Goal: Communication & Community: Answer question/provide support

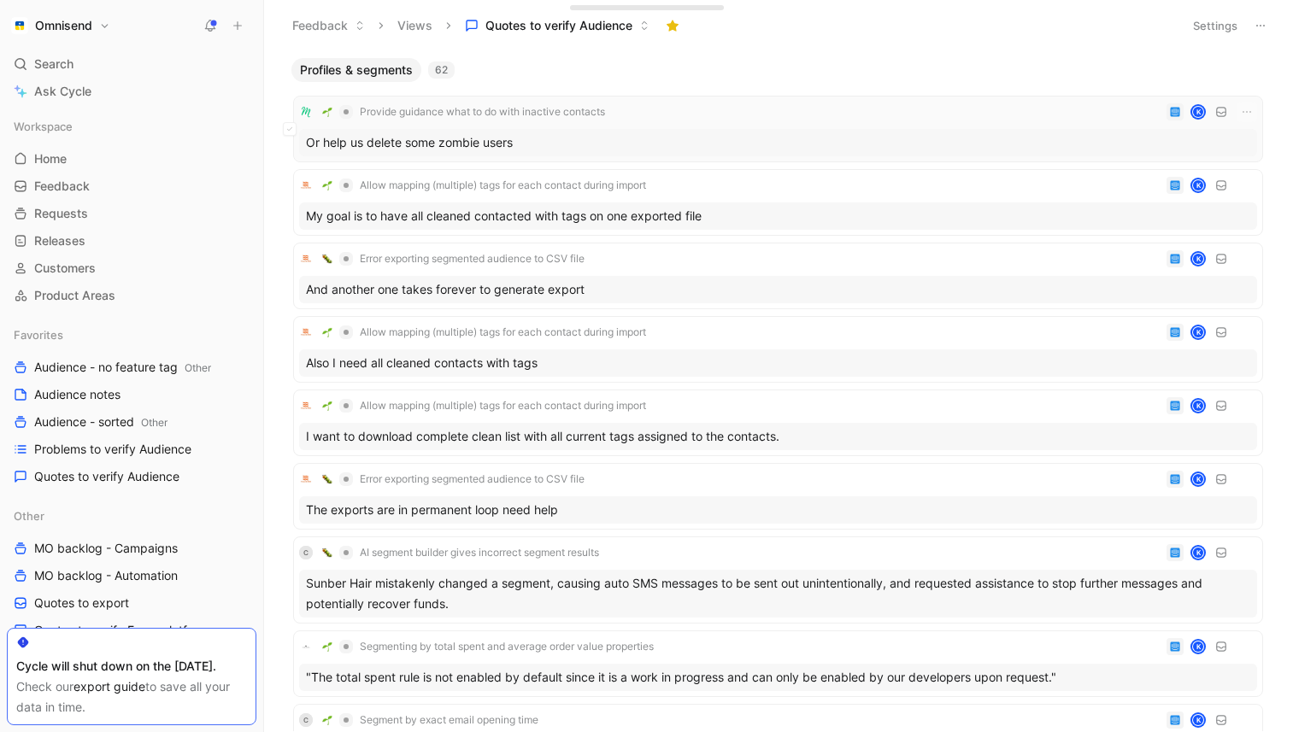
click at [560, 132] on div "Or help us delete some zombie users" at bounding box center [778, 142] width 958 height 27
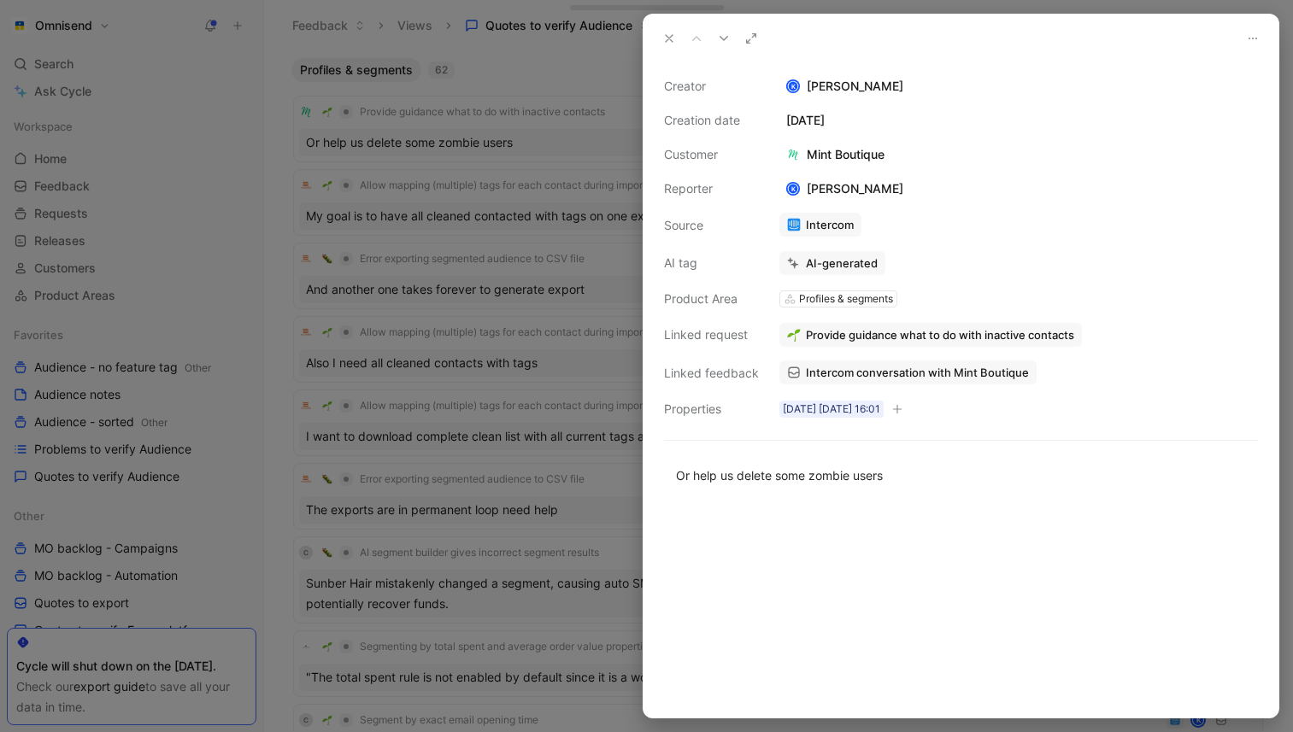
click at [1001, 372] on span "Intercom conversation with Mint Boutique" at bounding box center [917, 372] width 223 height 15
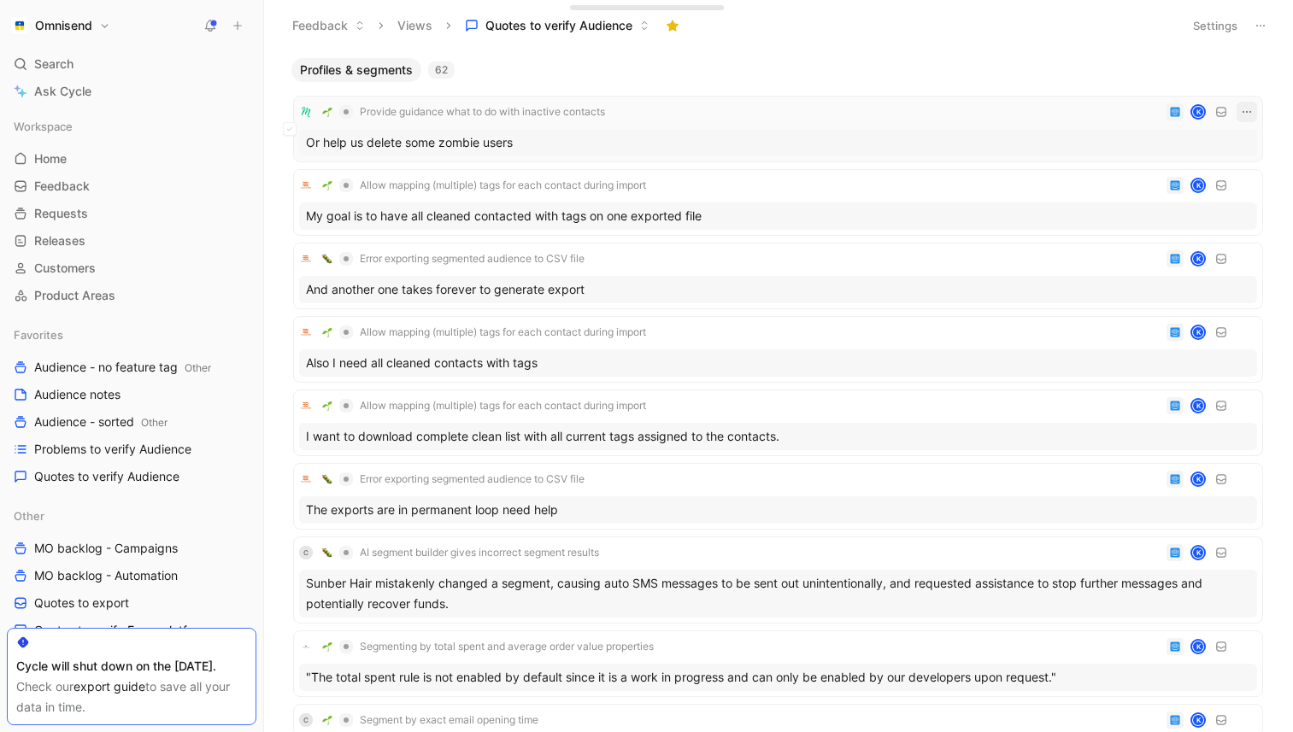
click at [1249, 113] on icon "button" at bounding box center [1247, 112] width 14 height 14
click at [1117, 198] on div "Delete" at bounding box center [1171, 196] width 155 height 21
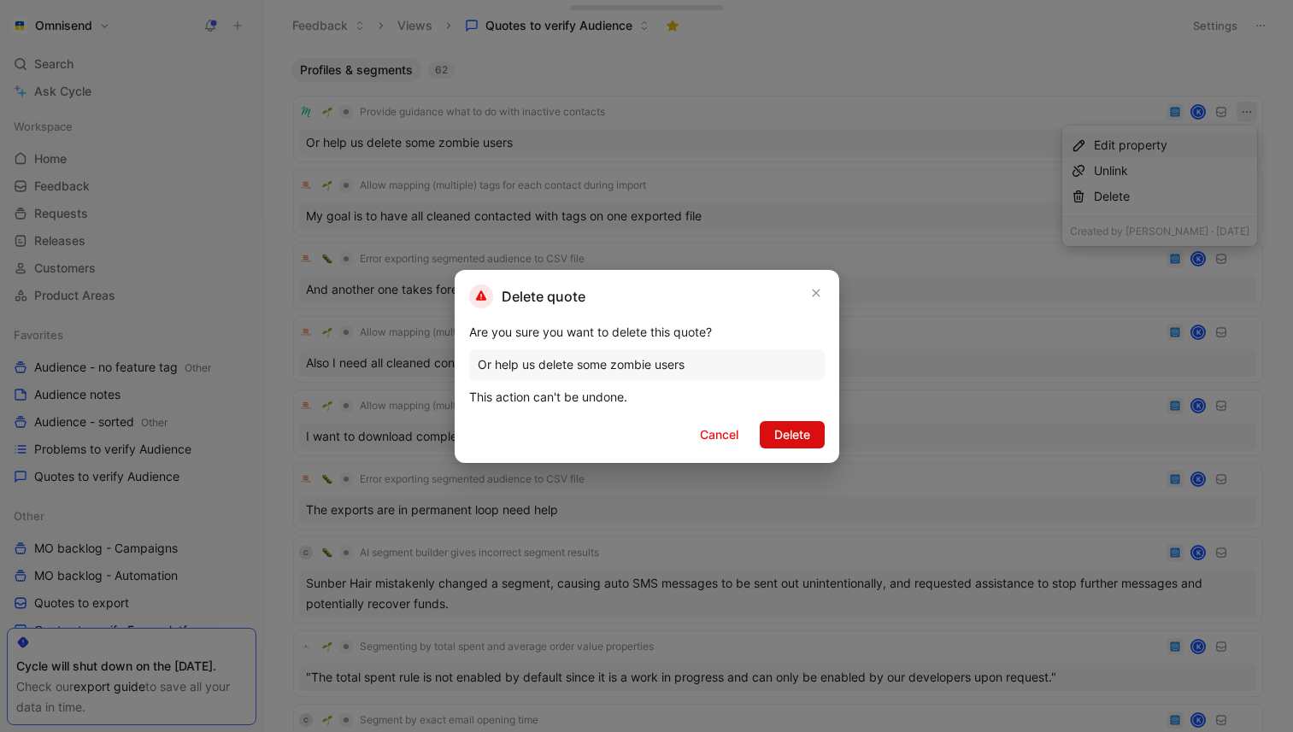
click at [801, 434] on span "Delete" at bounding box center [792, 435] width 36 height 21
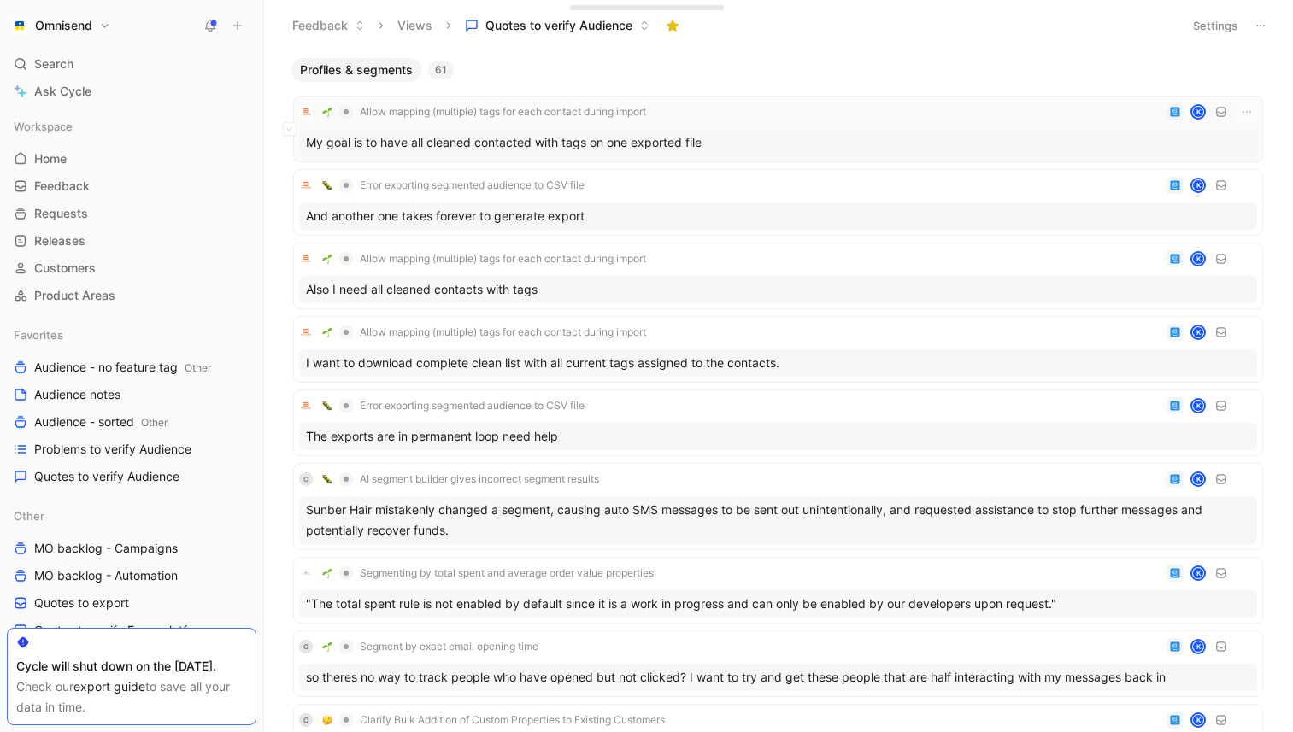
click at [758, 114] on div "Allow mapping (multiple) tags for each contact during import K" at bounding box center [778, 112] width 958 height 21
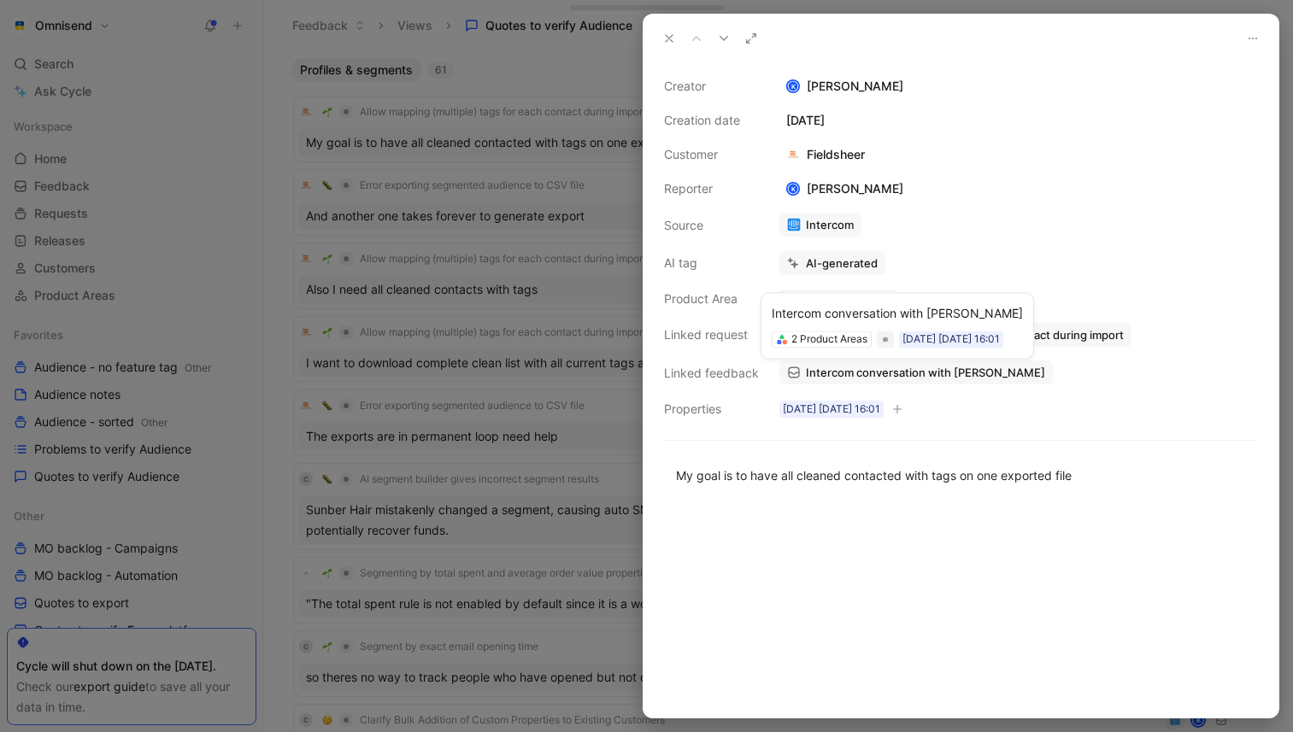
click at [928, 365] on span "Intercom conversation with [PERSON_NAME]" at bounding box center [925, 372] width 239 height 15
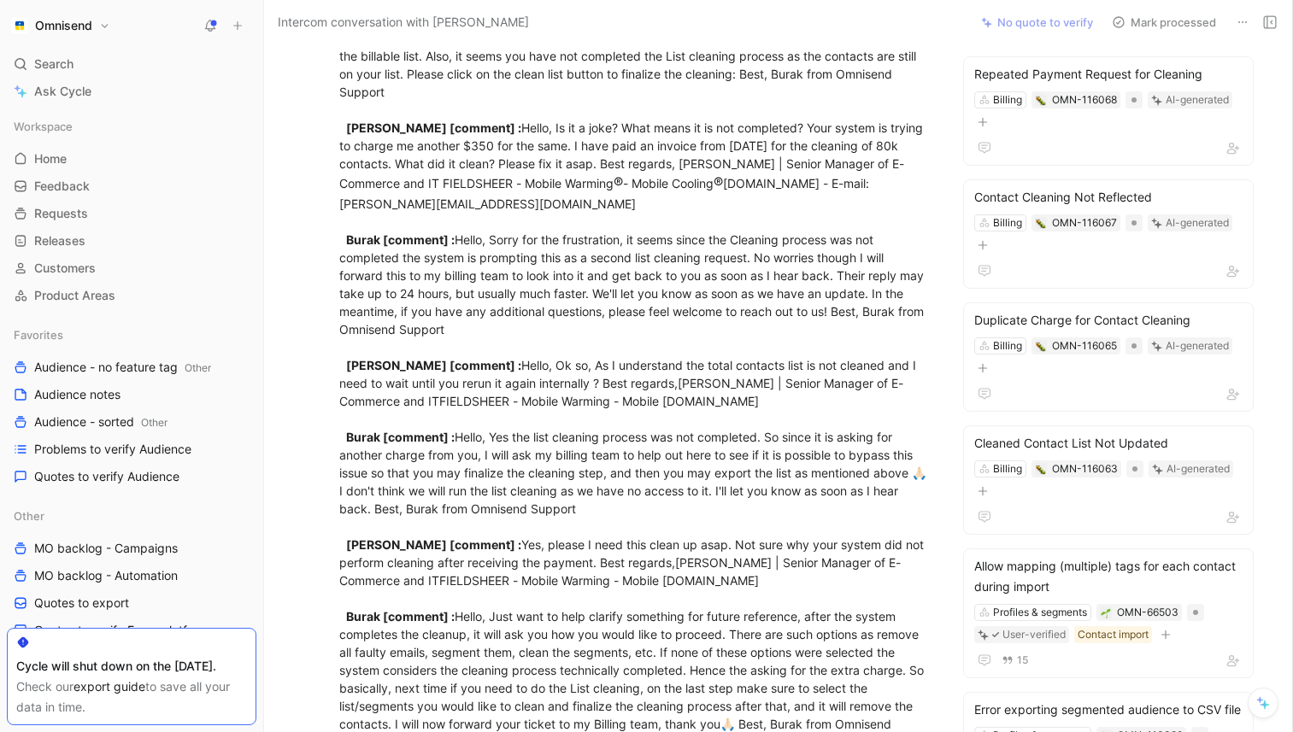
scroll to position [1851, 0]
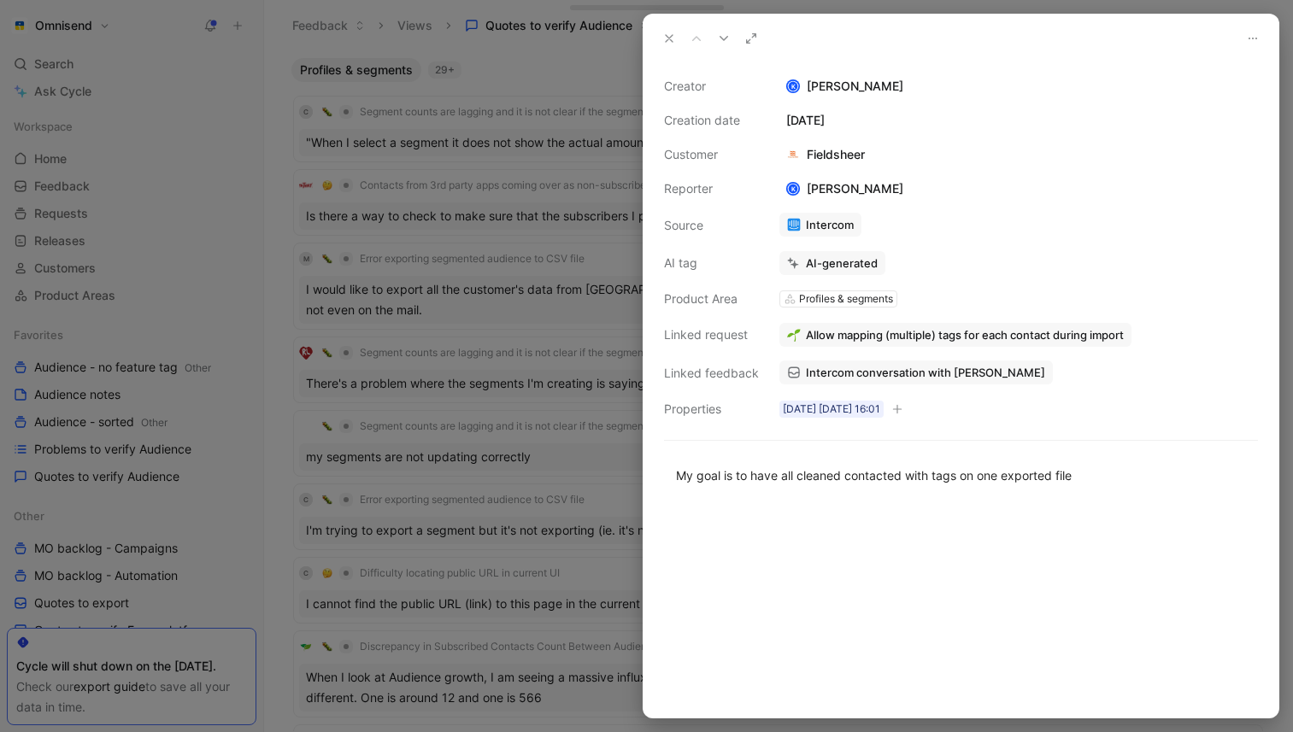
click at [1258, 39] on icon at bounding box center [1253, 39] width 14 height 14
click at [1213, 103] on span "Delete quote" at bounding box center [1212, 98] width 72 height 15
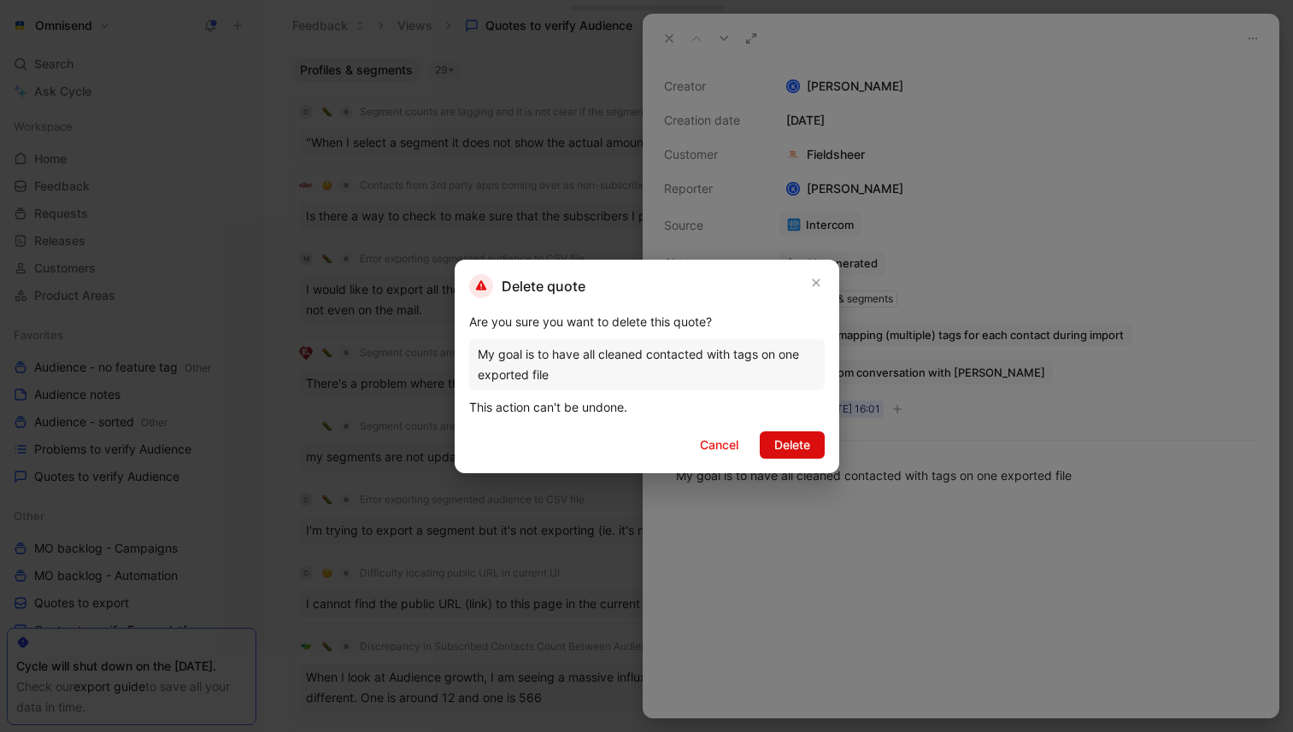
click at [813, 450] on button "Delete" at bounding box center [791, 444] width 65 height 27
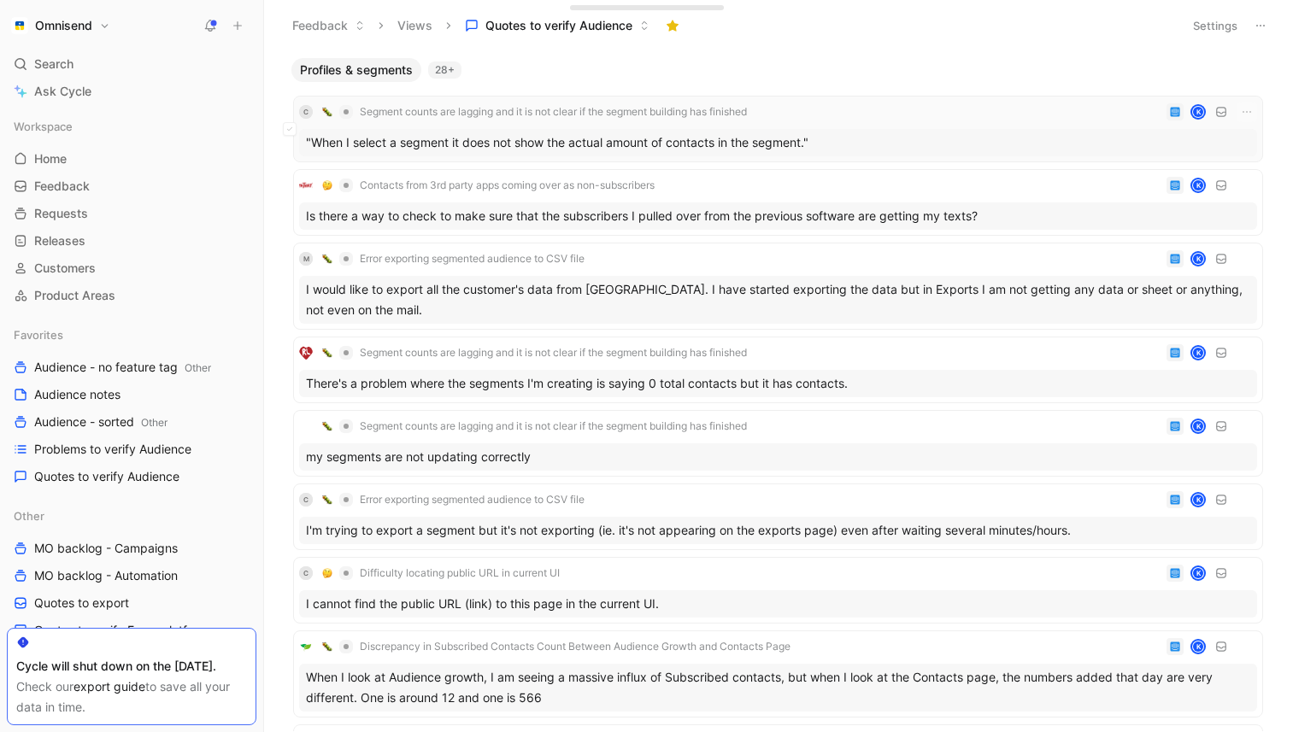
click at [754, 137] on div ""When I select a segment it does not show the actual amount of contacts in the …" at bounding box center [778, 142] width 958 height 27
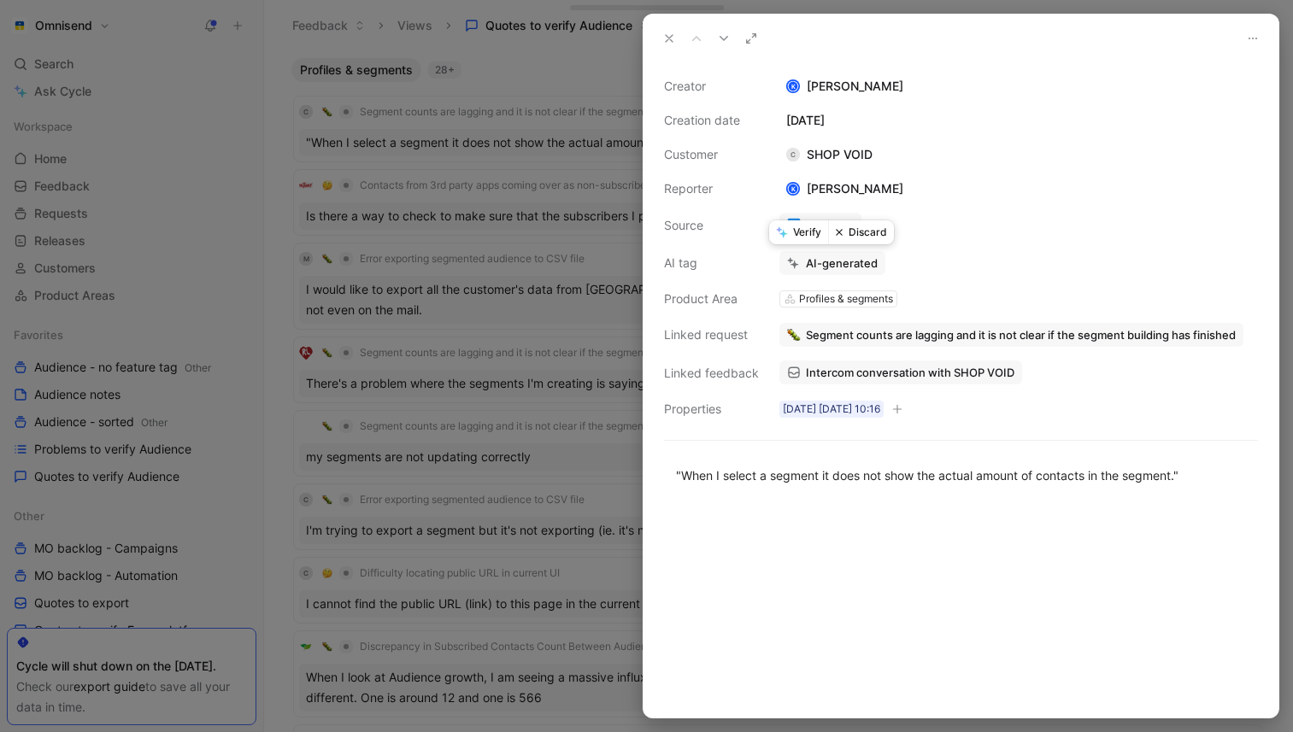
click at [815, 231] on button "Verify" at bounding box center [798, 232] width 59 height 24
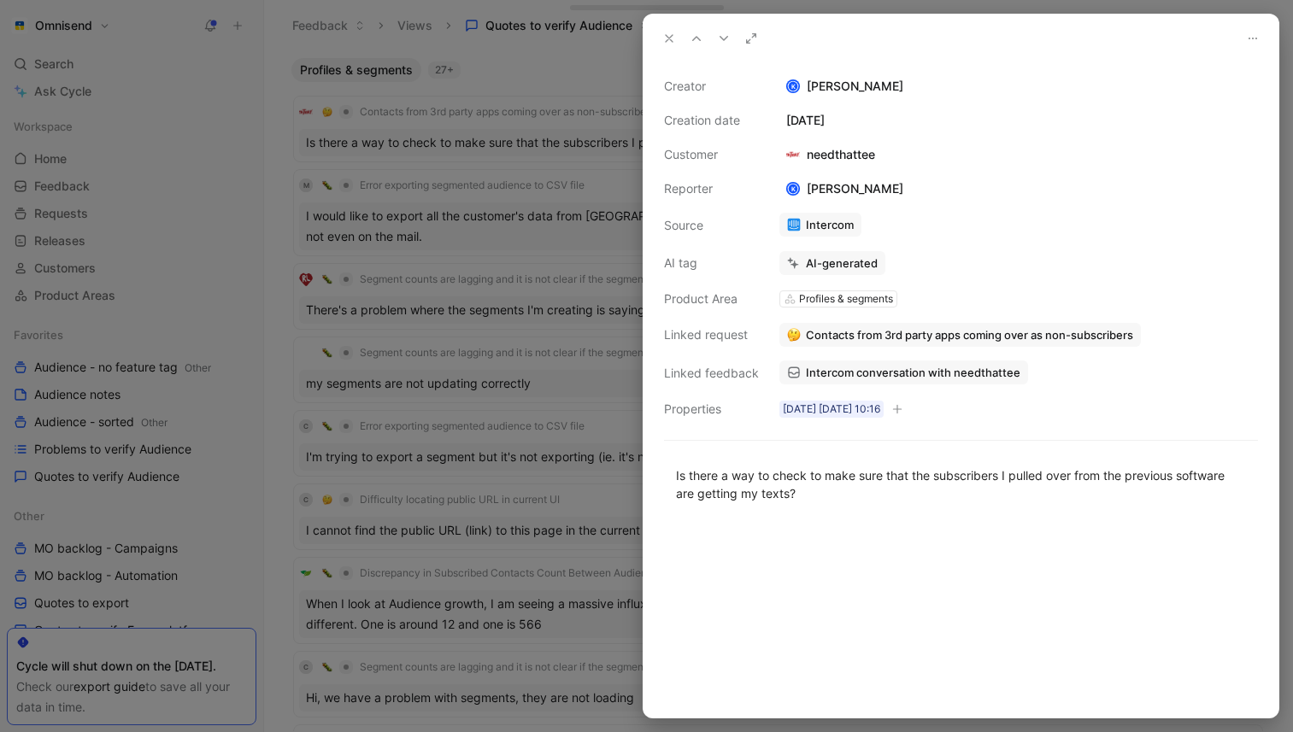
click at [666, 45] on button at bounding box center [669, 38] width 24 height 24
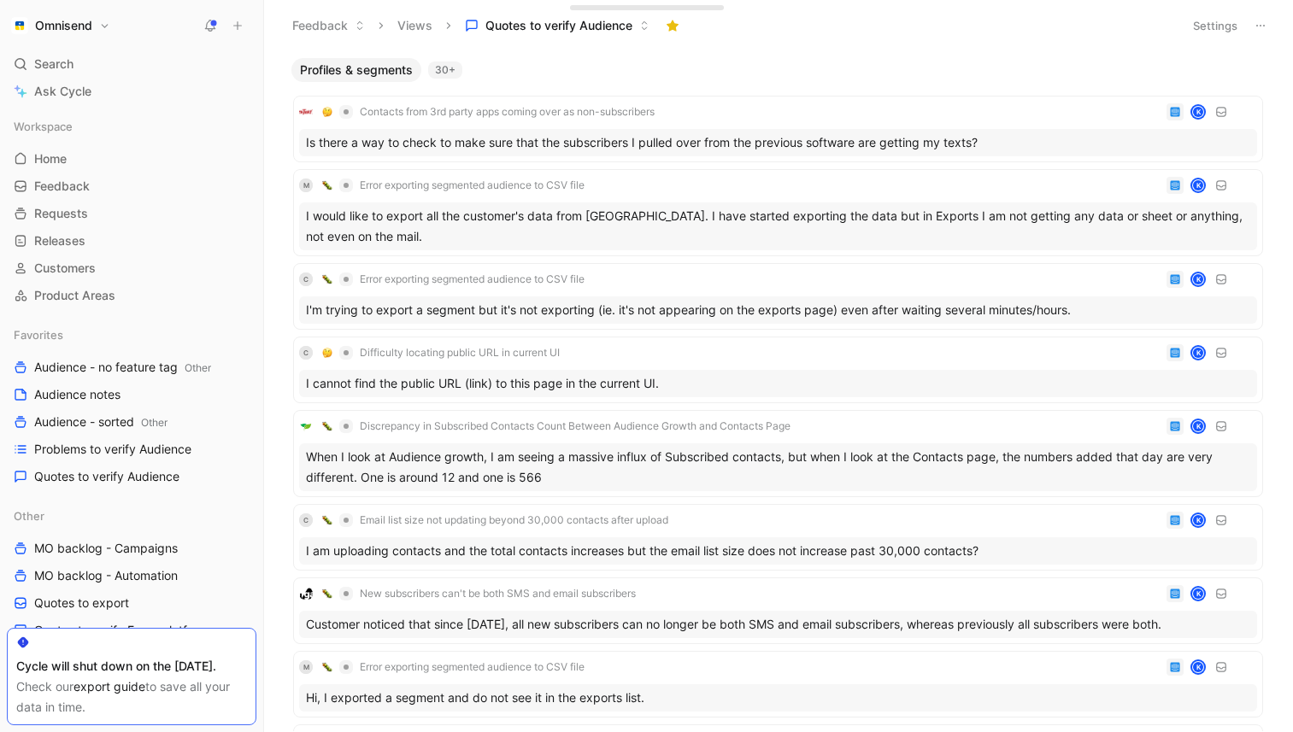
click at [447, 74] on div "30+" at bounding box center [445, 70] width 34 height 17
click at [209, 26] on icon at bounding box center [210, 26] width 14 height 14
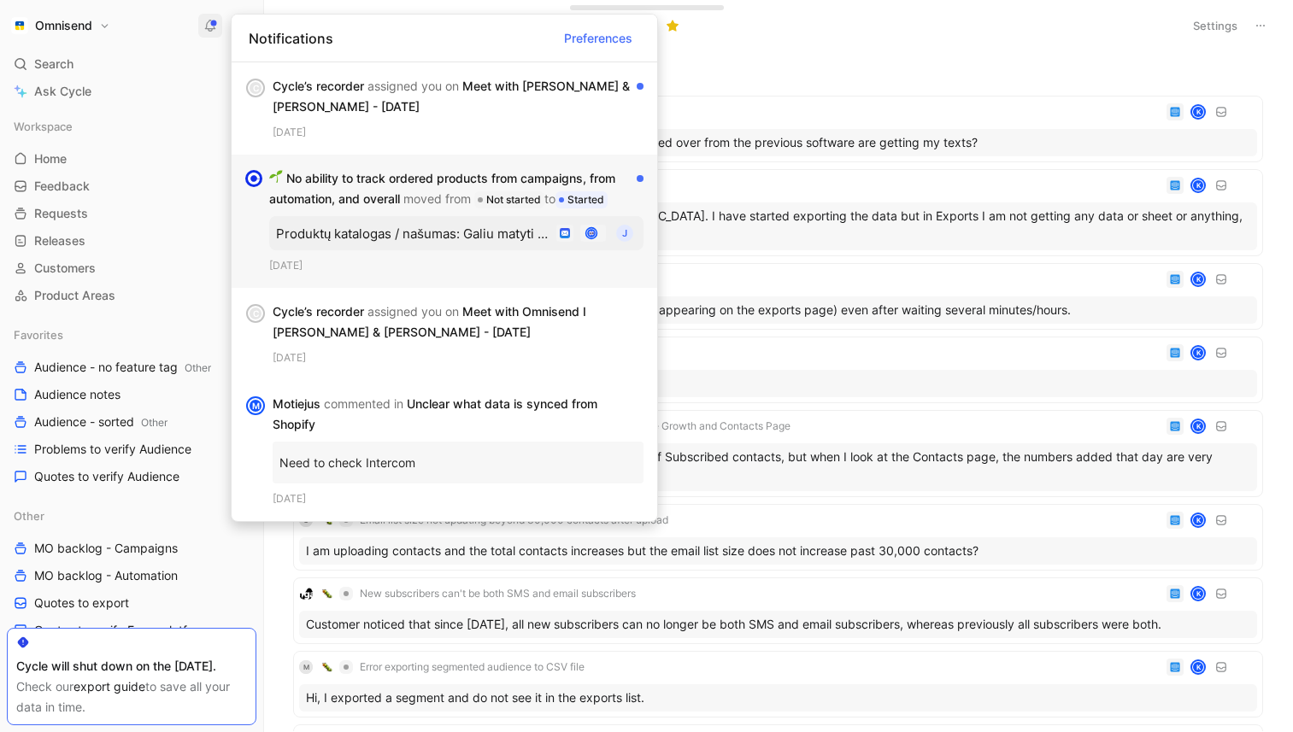
click at [640, 178] on div at bounding box center [639, 178] width 7 height 7
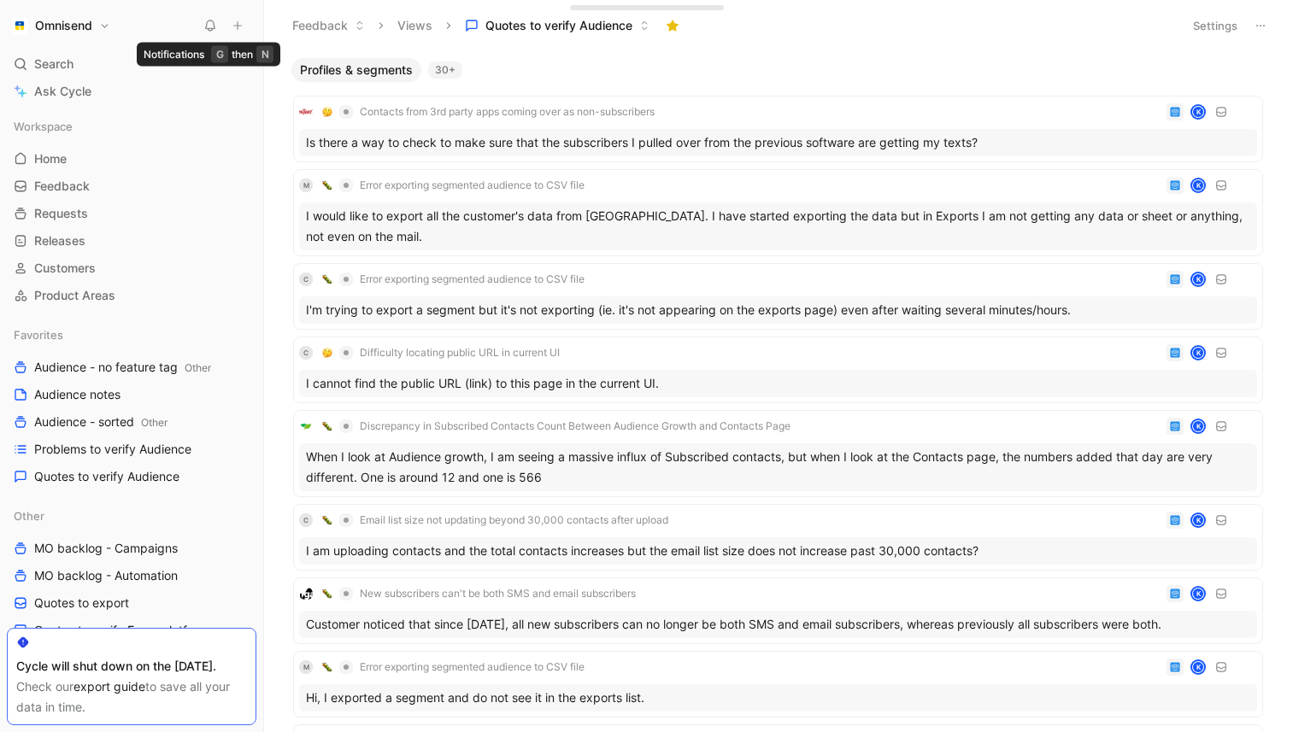
click at [213, 23] on use at bounding box center [210, 26] width 9 height 10
click at [553, 137] on div "Is there a way to check to make sure that the subscribers I pulled over from th…" at bounding box center [778, 142] width 958 height 27
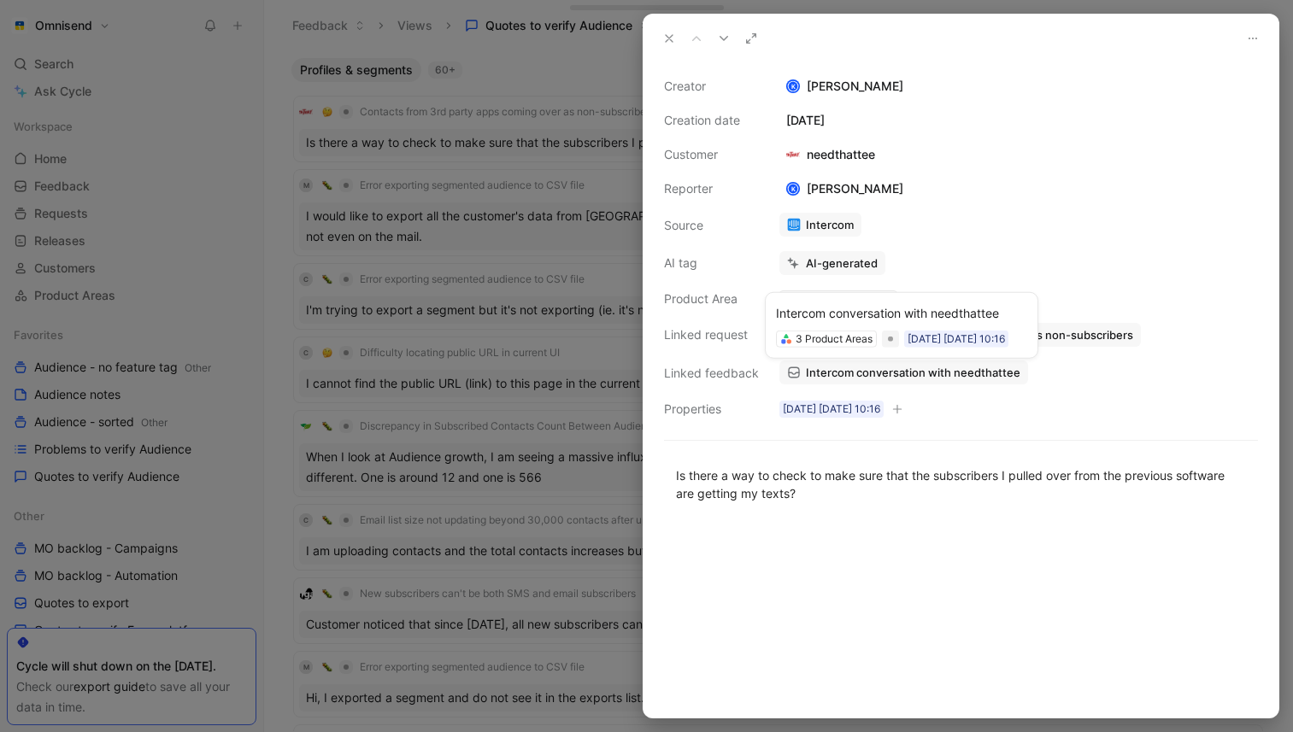
click at [862, 367] on span "Intercom conversation with needthattee" at bounding box center [913, 372] width 214 height 15
click at [1254, 34] on icon at bounding box center [1253, 39] width 14 height 14
click at [1249, 33] on icon at bounding box center [1253, 39] width 14 height 14
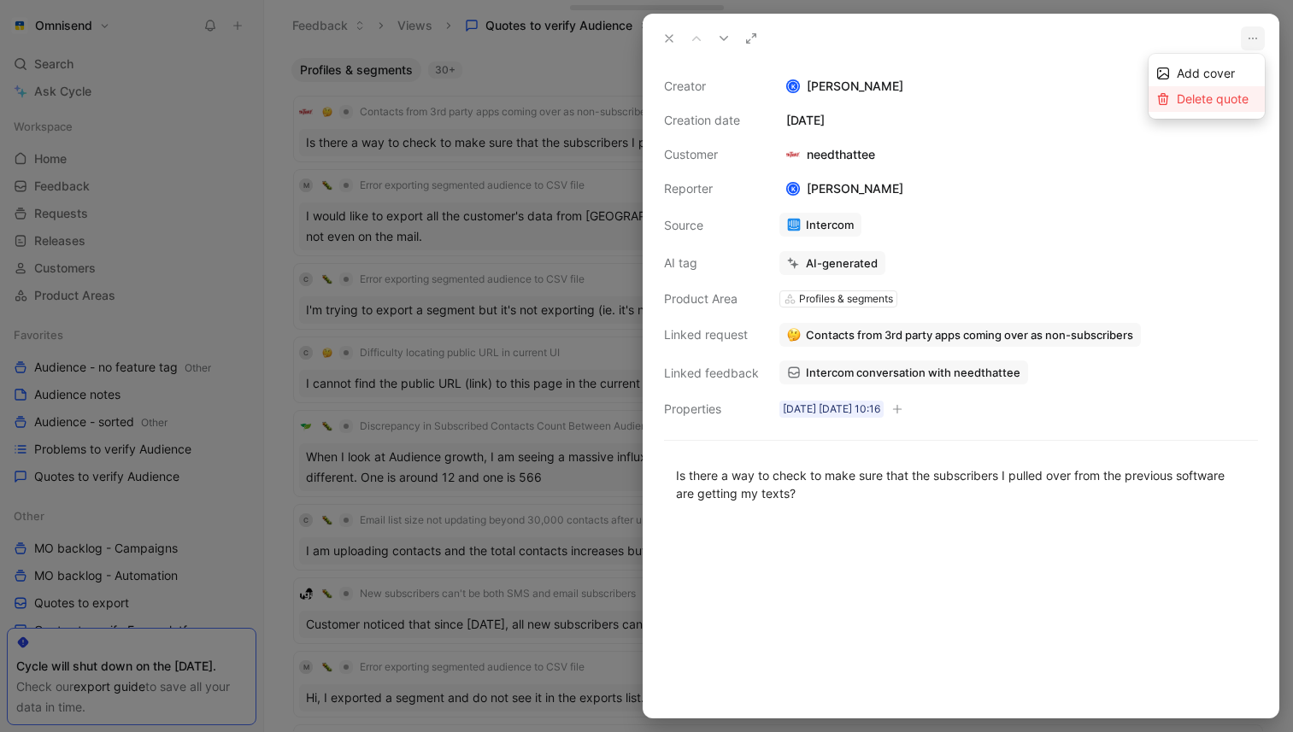
click at [1209, 102] on span "Delete quote" at bounding box center [1212, 98] width 72 height 15
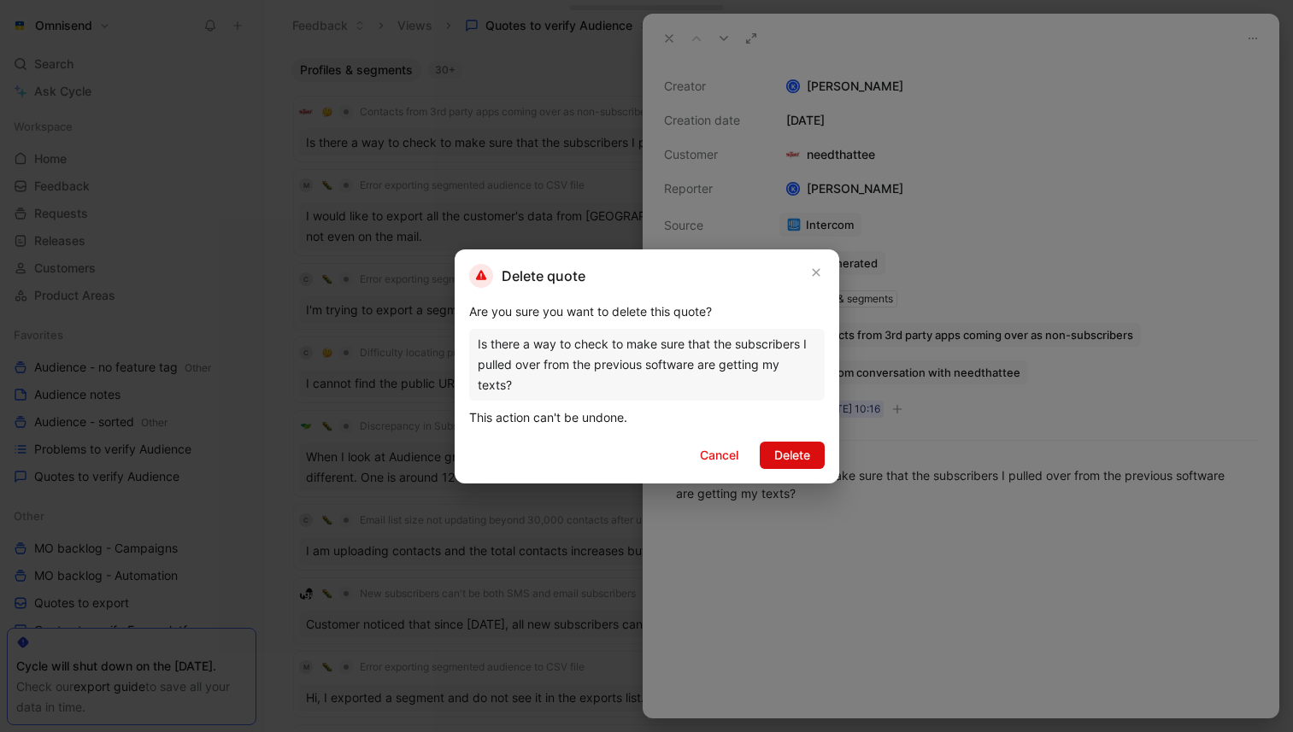
click at [804, 455] on span "Delete" at bounding box center [792, 455] width 36 height 21
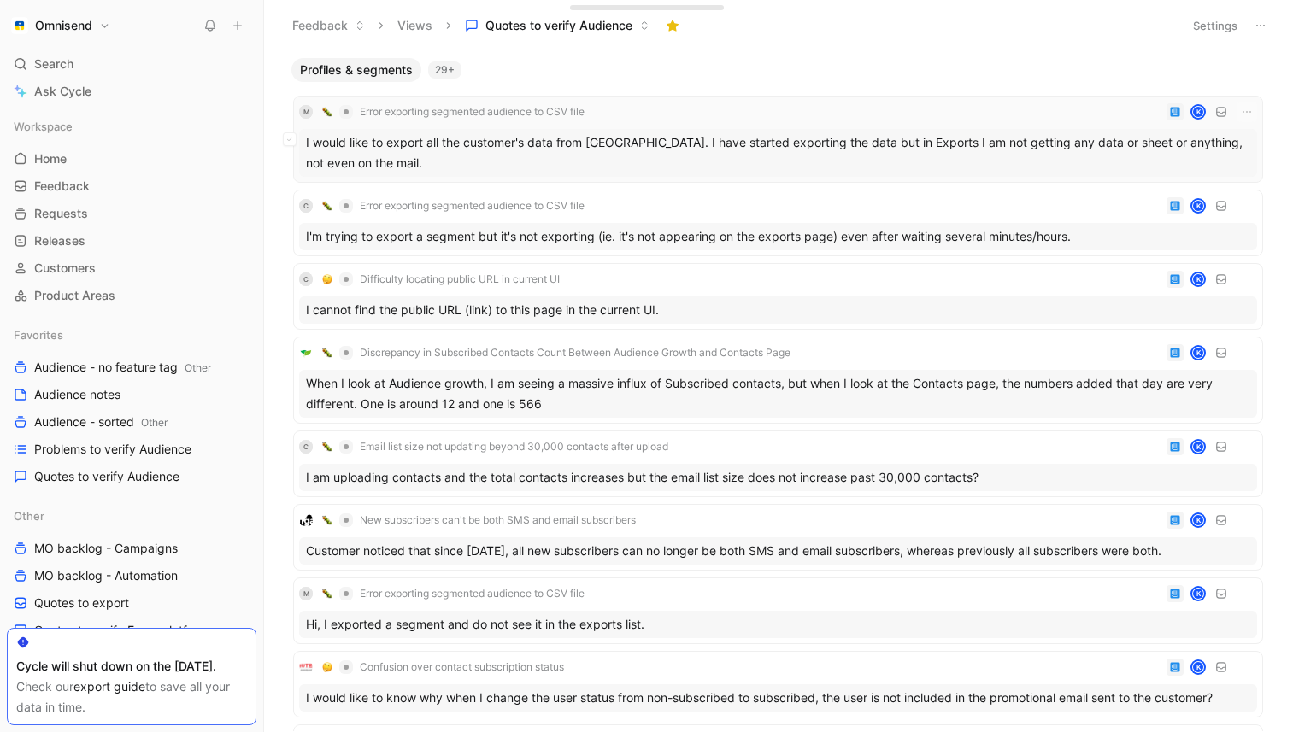
click at [542, 161] on div "I would like to export all the customer's data from Omnisend. I have started ex…" at bounding box center [778, 153] width 958 height 48
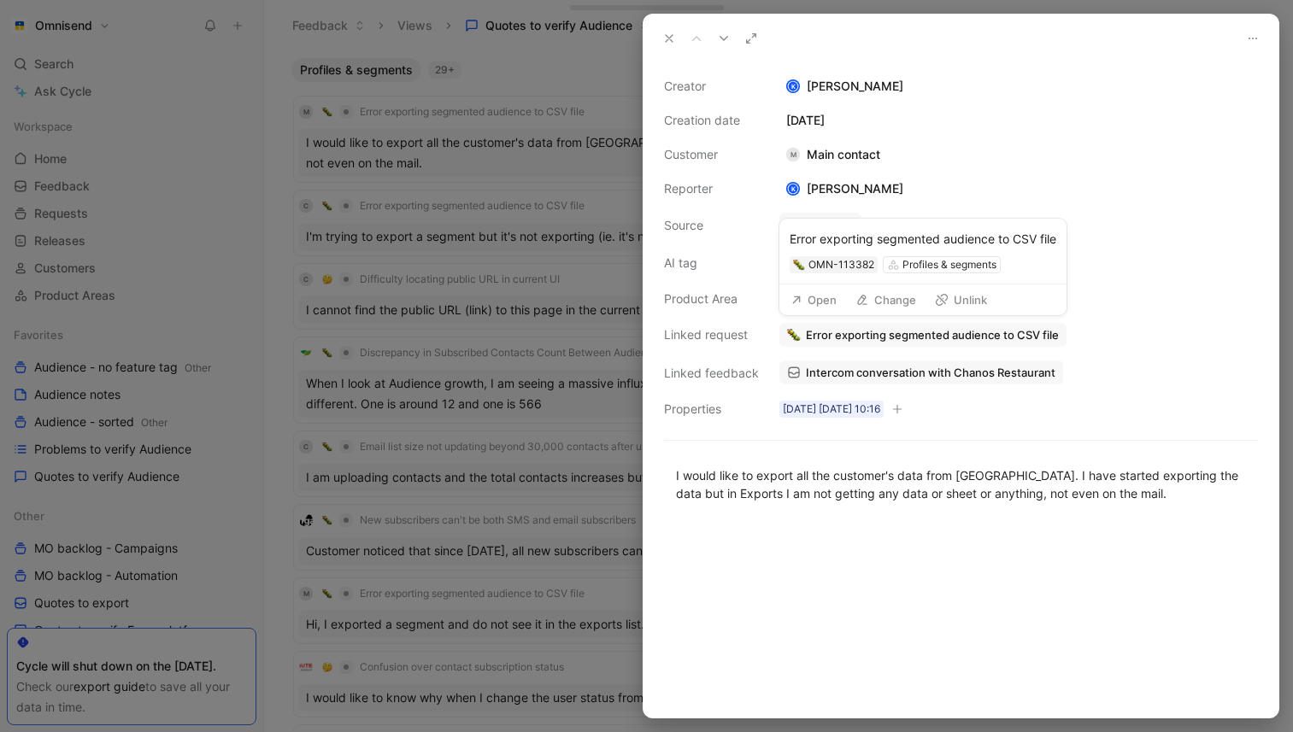
click at [950, 333] on span "Error exporting segmented audience to CSV file" at bounding box center [932, 334] width 253 height 15
click at [822, 296] on button "Open" at bounding box center [814, 300] width 62 height 24
click at [809, 234] on button "Verify" at bounding box center [798, 232] width 59 height 24
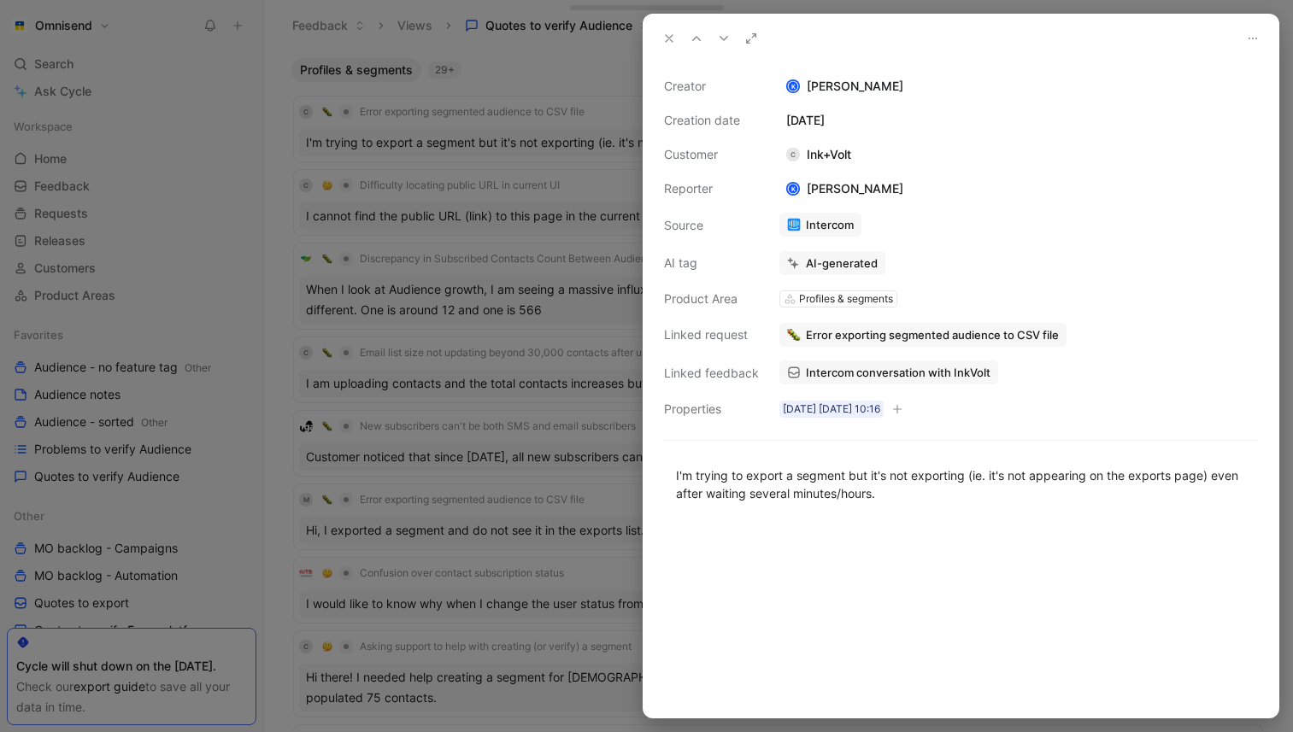
click at [668, 40] on icon at bounding box center [669, 39] width 14 height 14
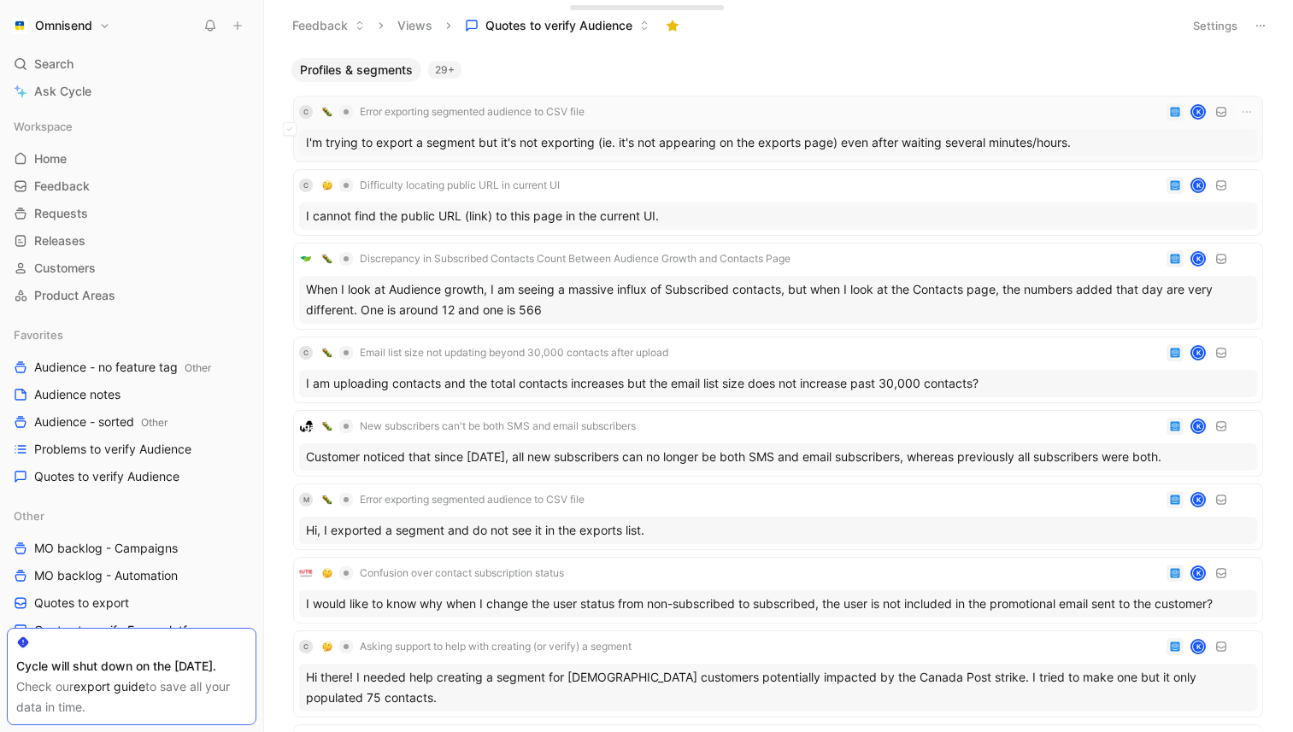
click at [572, 150] on div "I'm trying to export a segment but it's not exporting (ie. it's not appearing o…" at bounding box center [778, 142] width 958 height 27
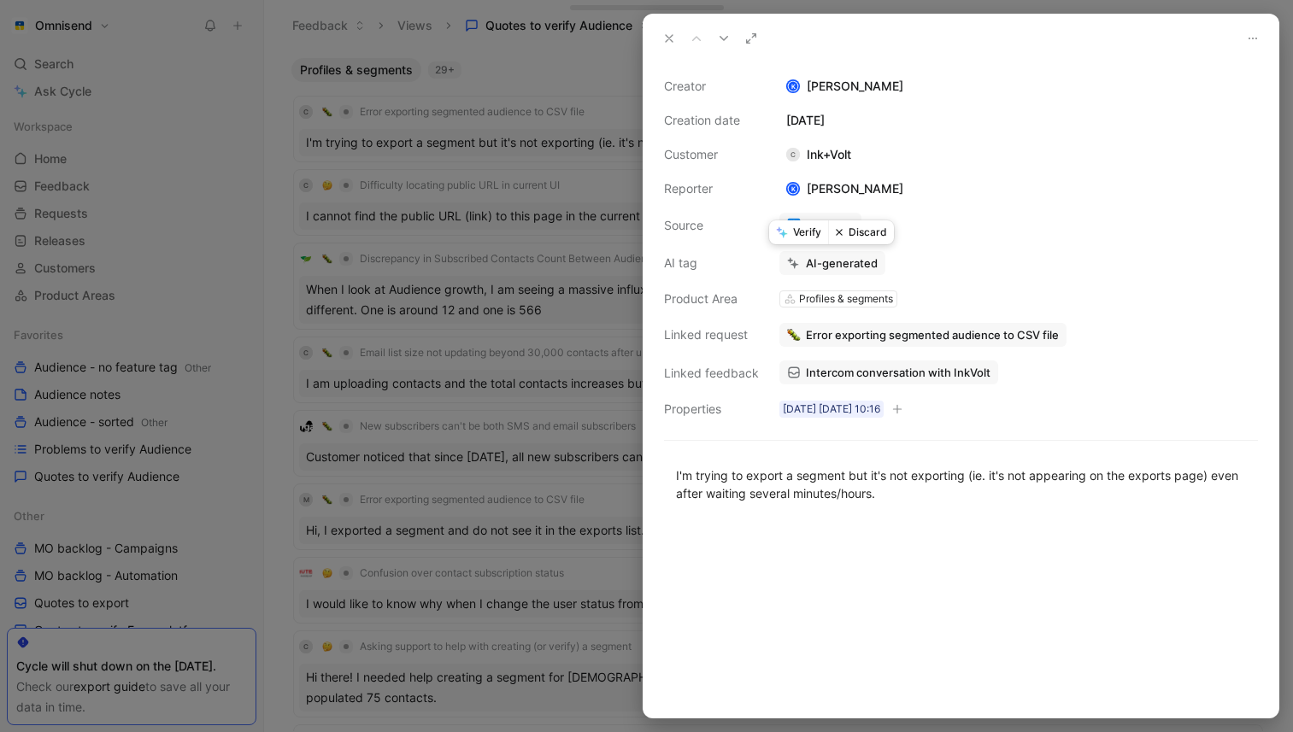
click at [804, 235] on button "Verify" at bounding box center [798, 232] width 59 height 24
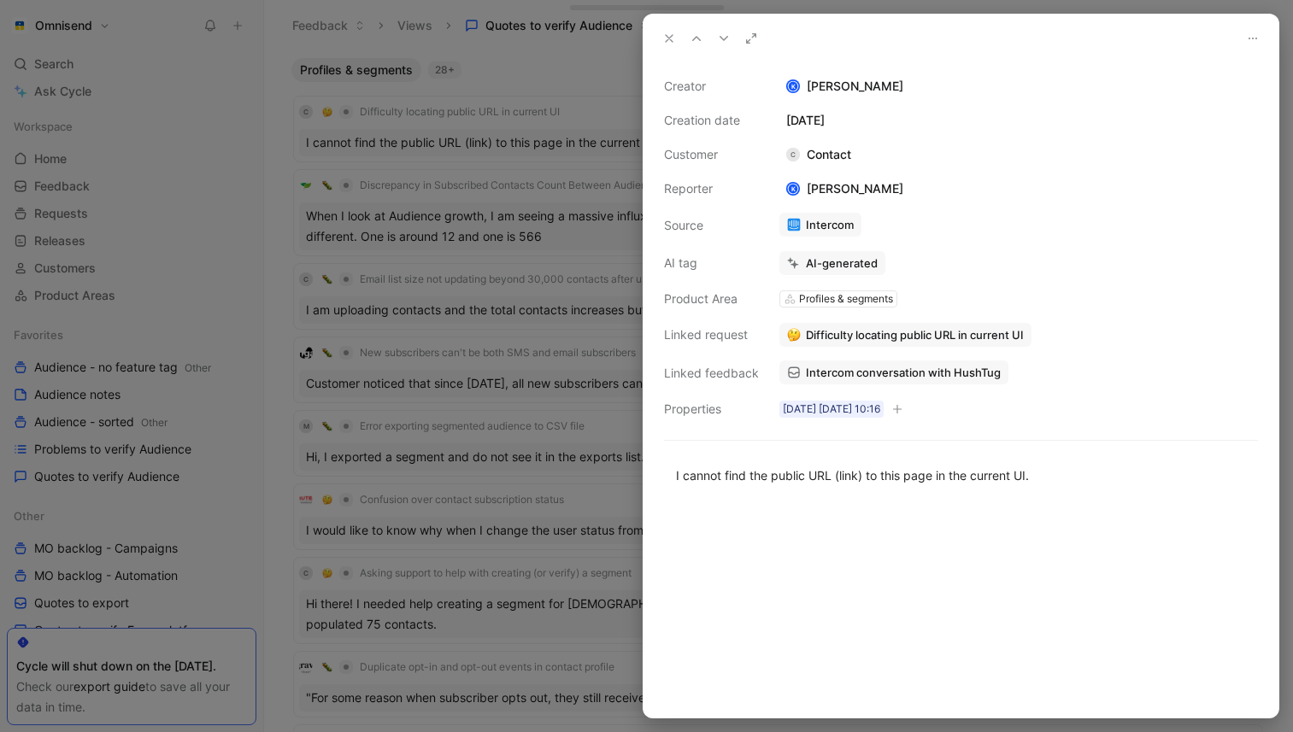
click at [537, 130] on div at bounding box center [646, 366] width 1293 height 732
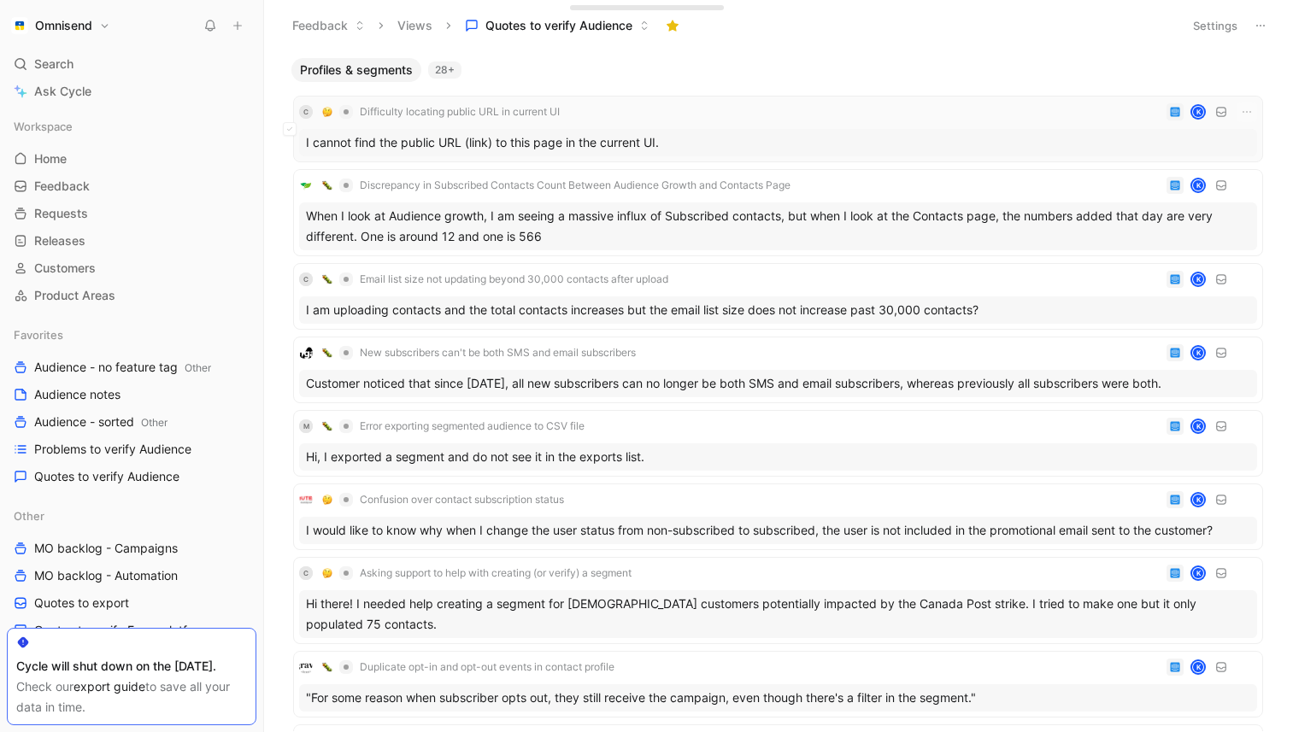
click at [581, 143] on div "I cannot find the public URL (link) to this page in the current UI." at bounding box center [778, 142] width 958 height 27
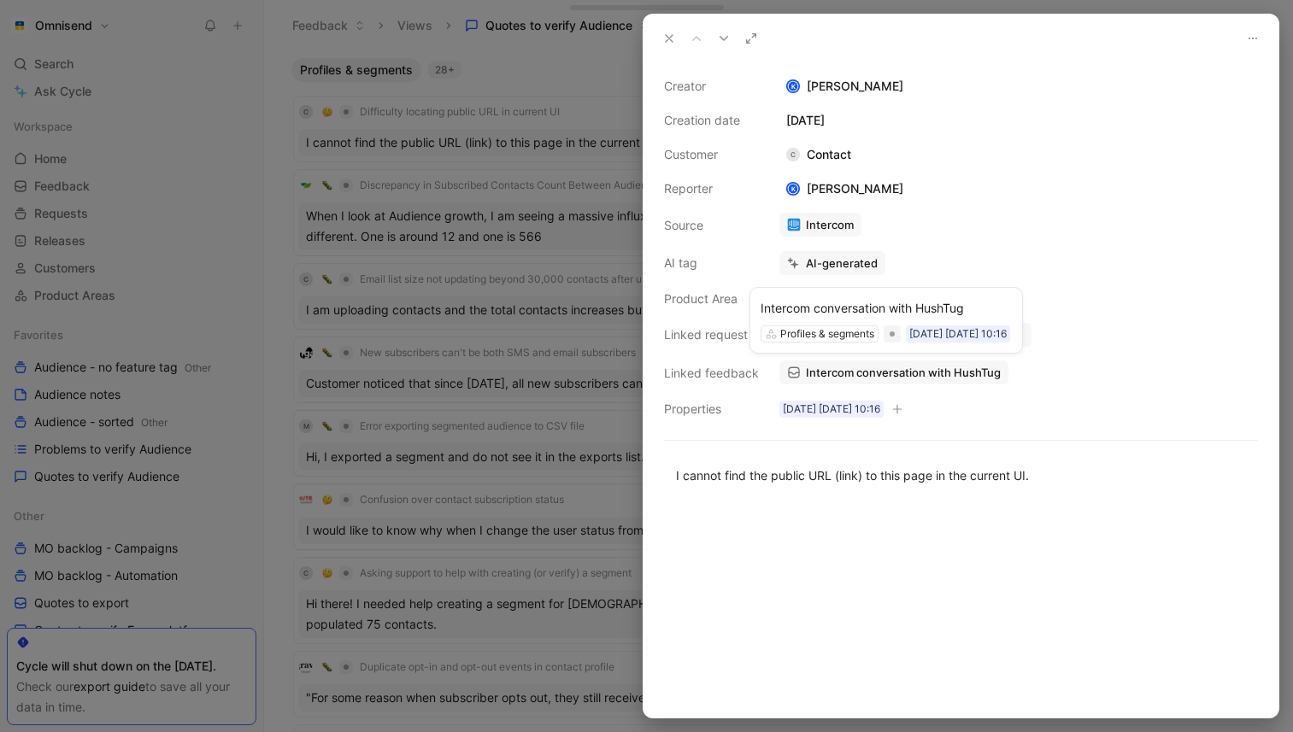
click at [906, 372] on span "Intercom conversation with HushTug" at bounding box center [903, 372] width 195 height 15
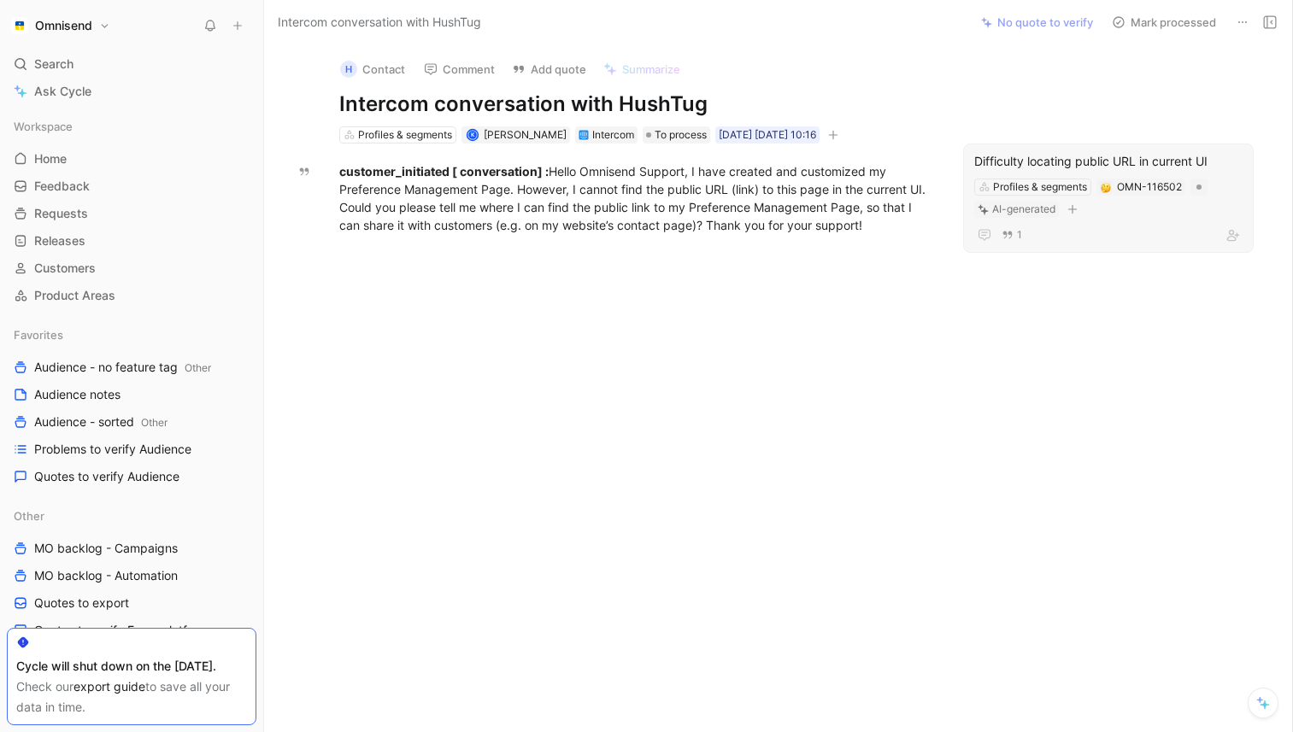
click at [1053, 238] on div "1" at bounding box center [1108, 235] width 268 height 21
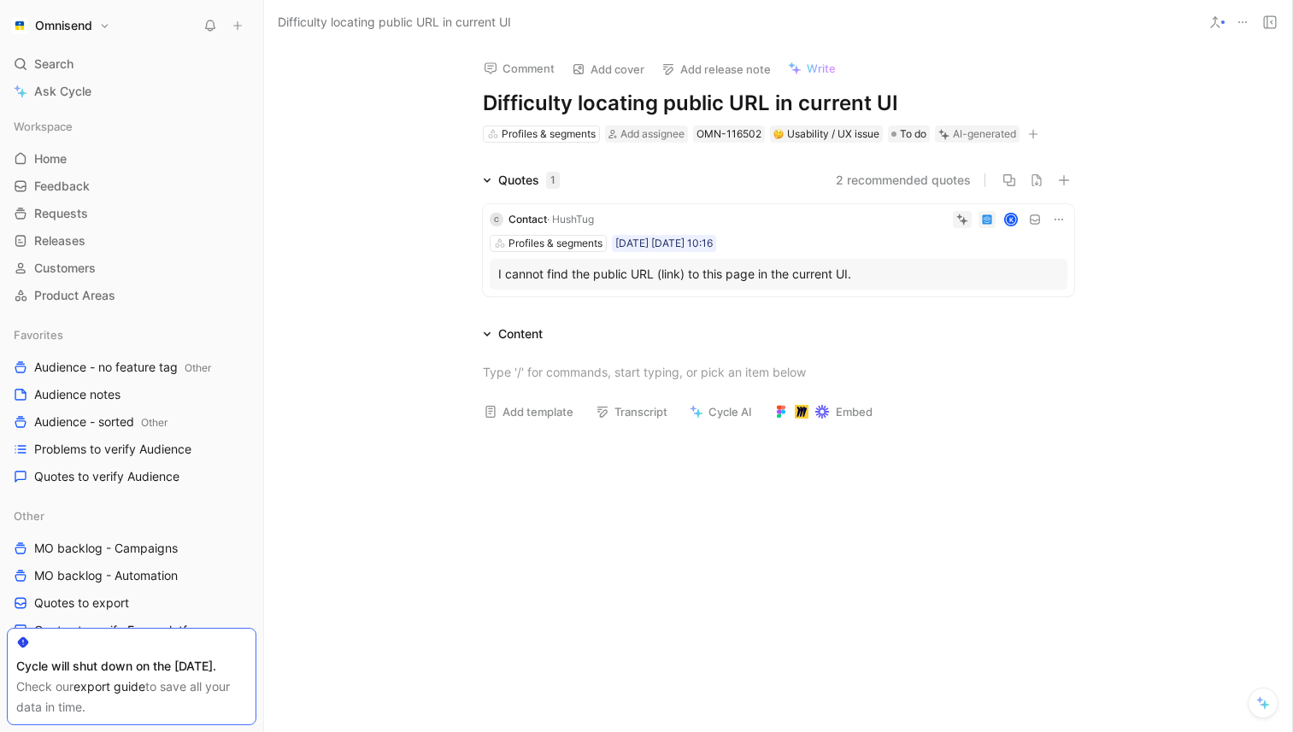
click at [802, 266] on div "I cannot find the public URL (link) to this page in the current UI." at bounding box center [778, 274] width 560 height 21
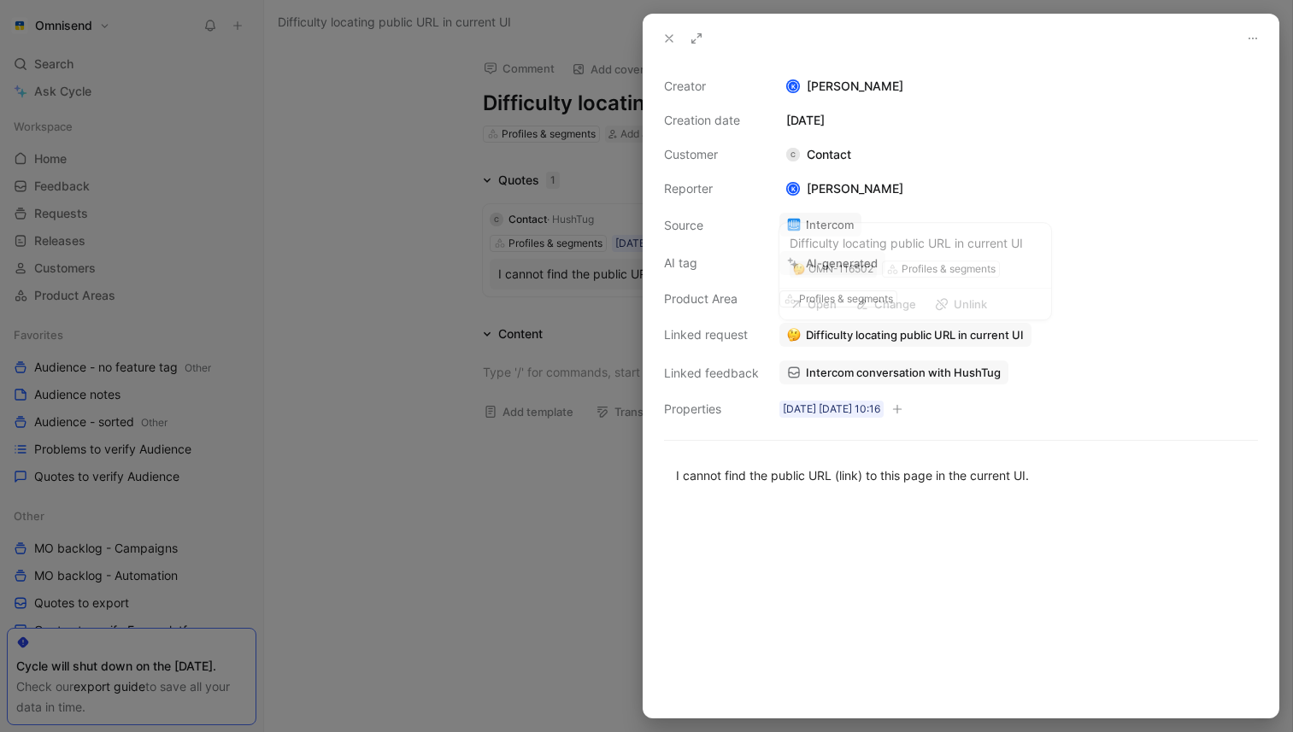
click at [892, 330] on span "Difficulty locating public URL in current UI" at bounding box center [915, 334] width 218 height 15
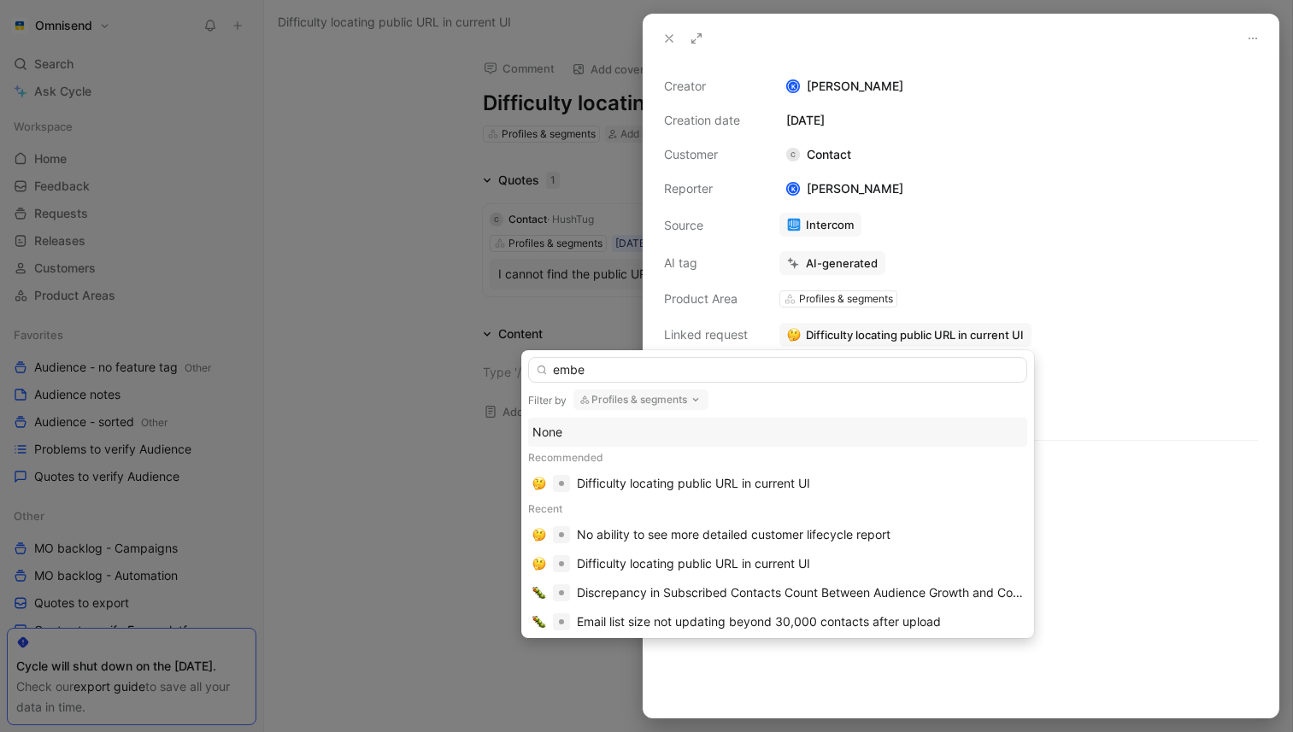
type input "embed"
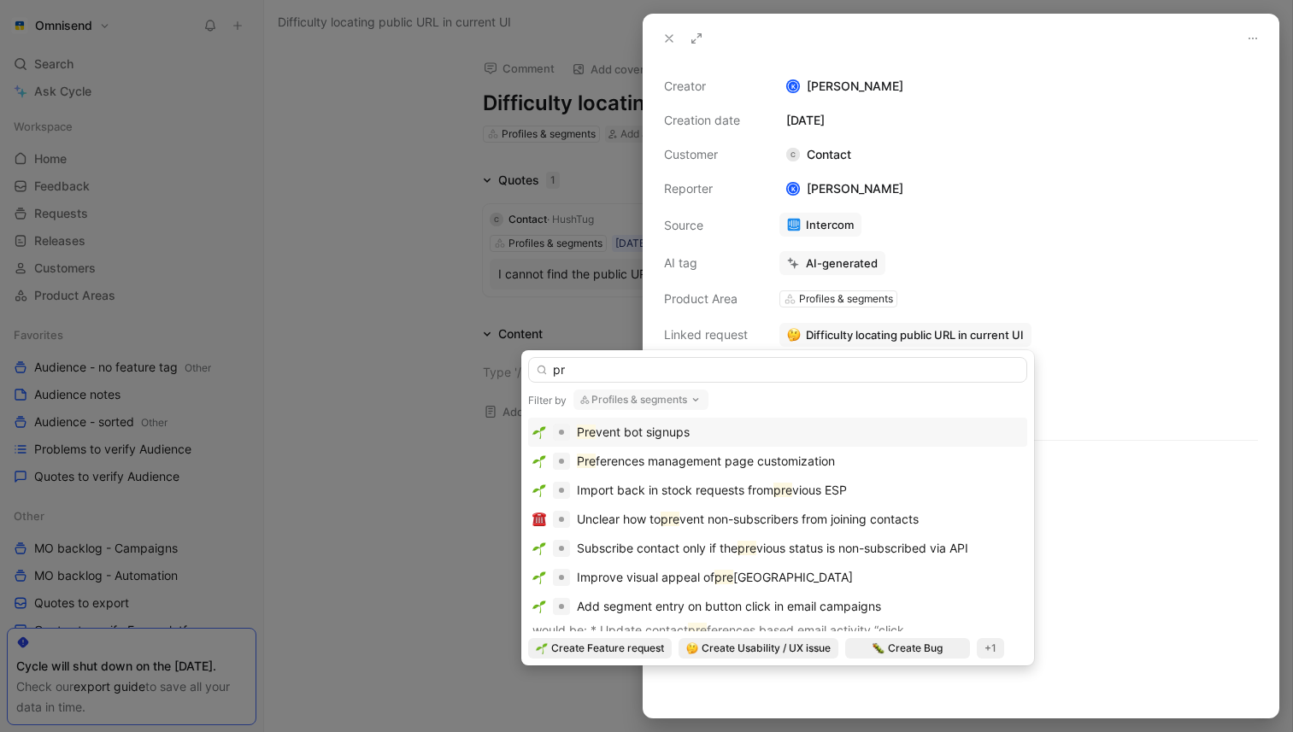
type input "p"
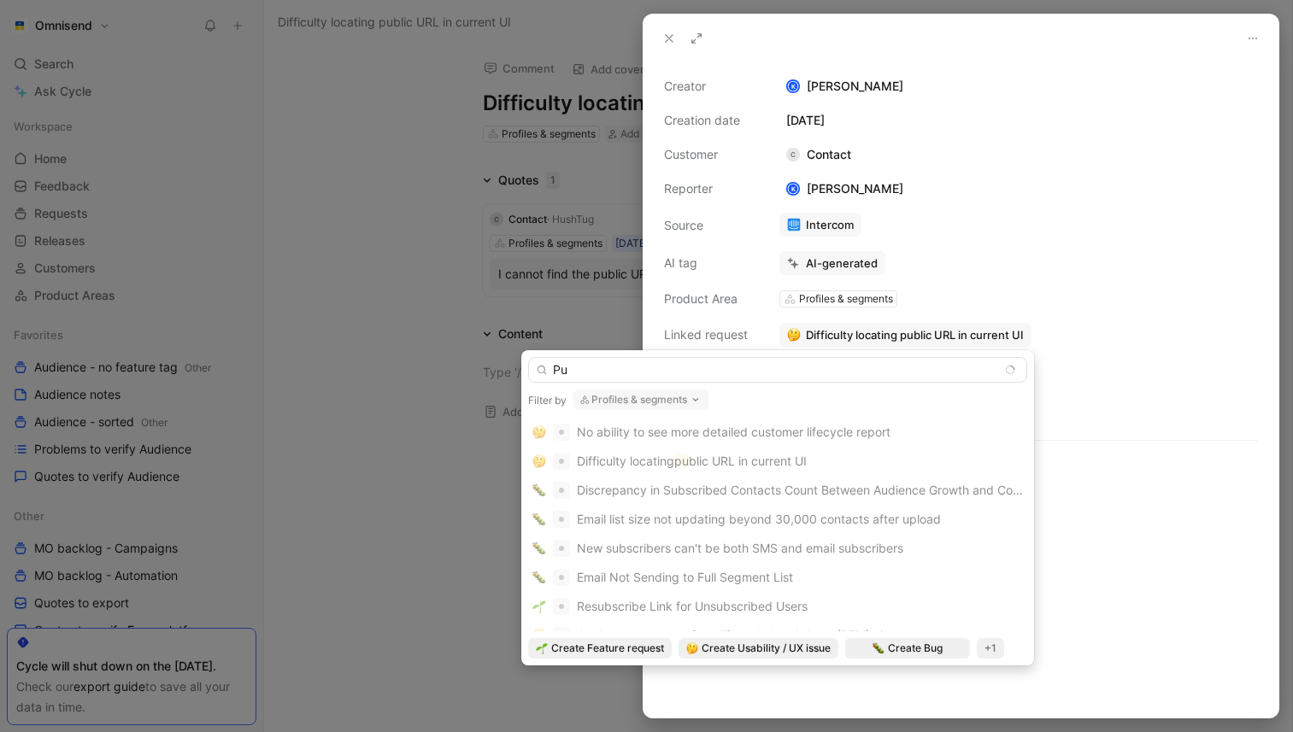
type input "P"
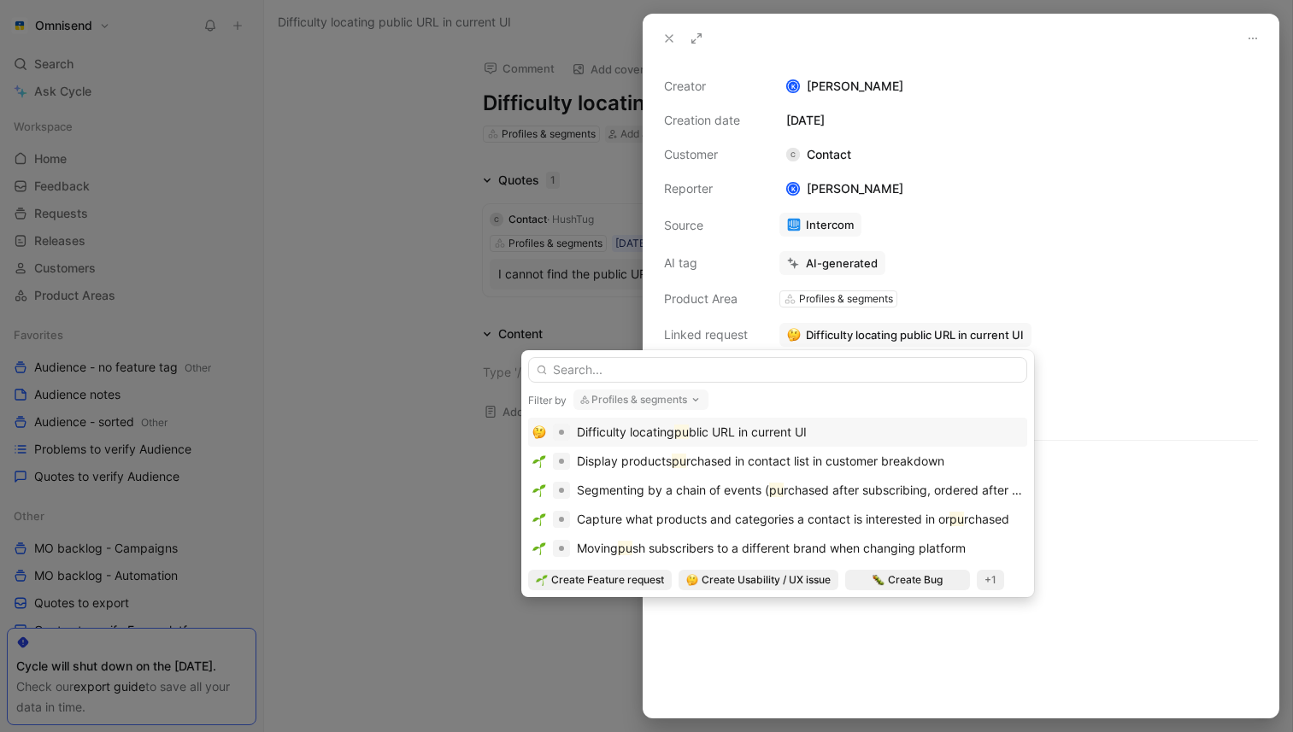
type input "S"
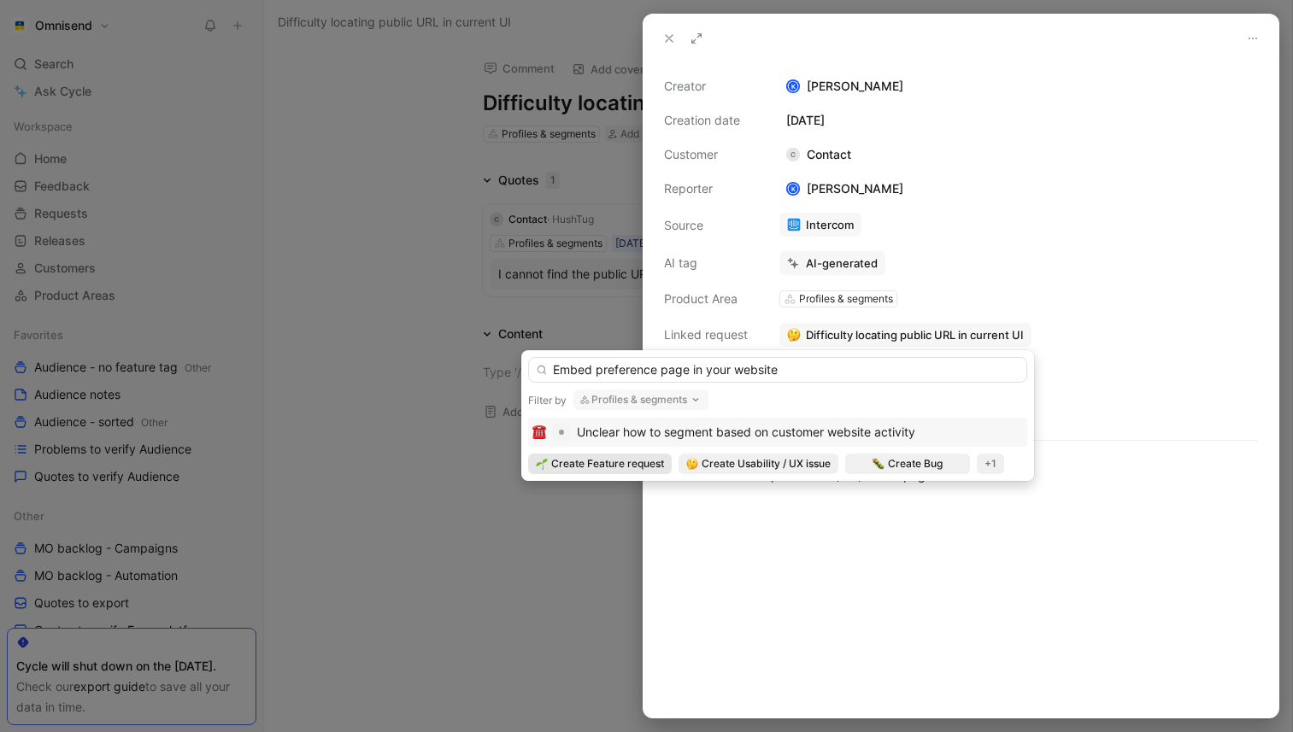
type input "Embed preference page in your website"
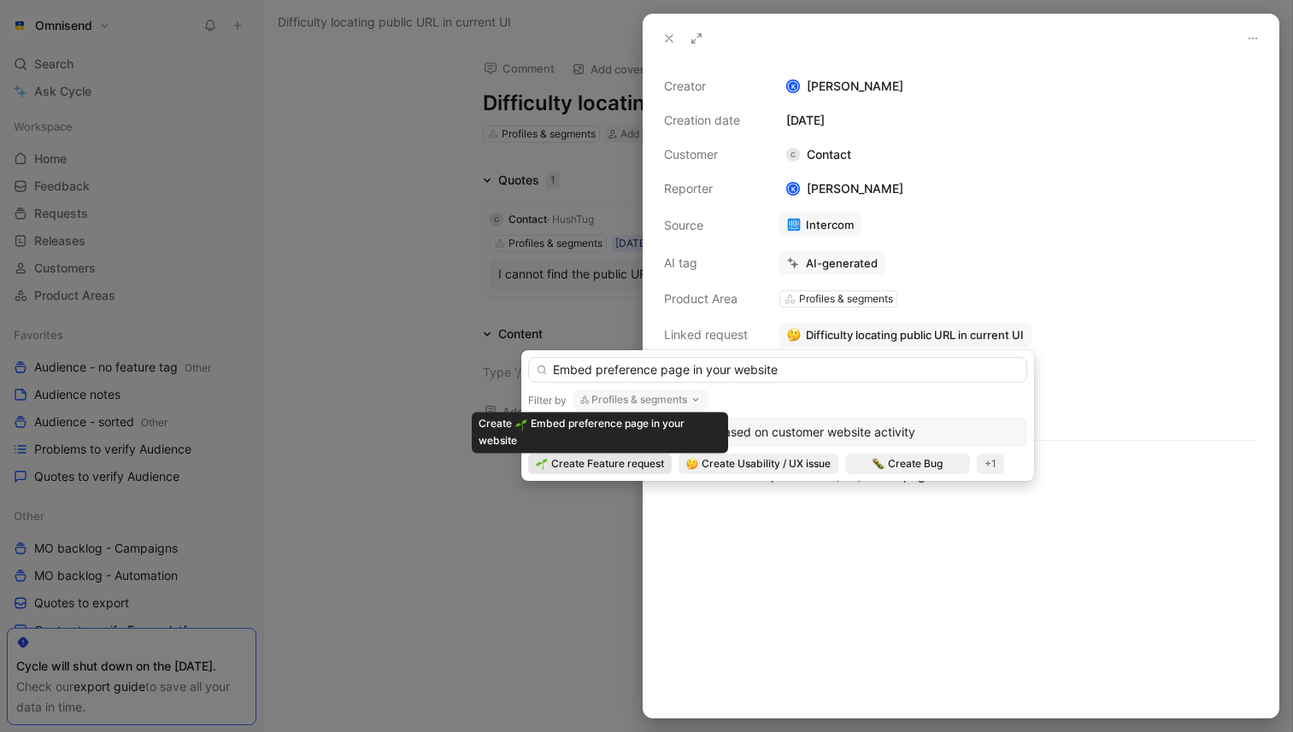
click at [641, 460] on span "Create Feature request" at bounding box center [607, 463] width 113 height 17
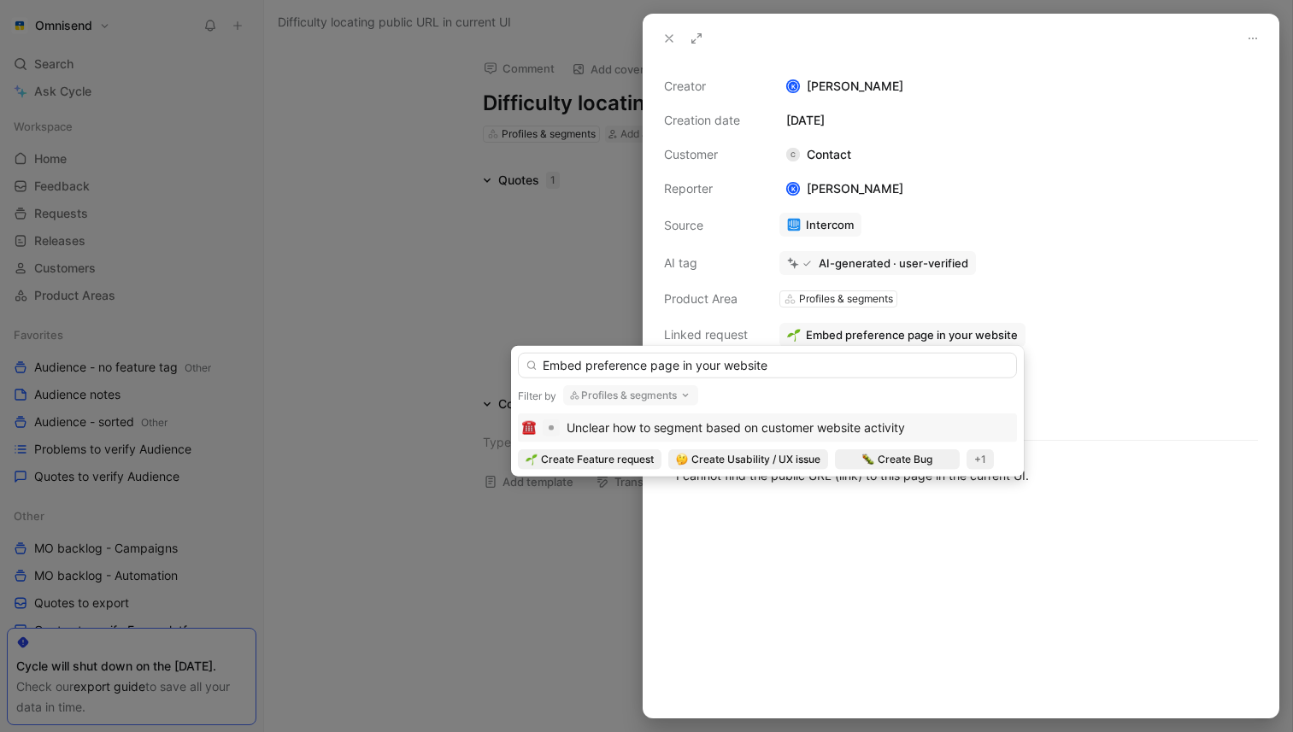
click at [1073, 208] on div "Creator K Kasparas Toliušis Creation date October 6, 2025 Customer C Contact Re…" at bounding box center [961, 247] width 594 height 343
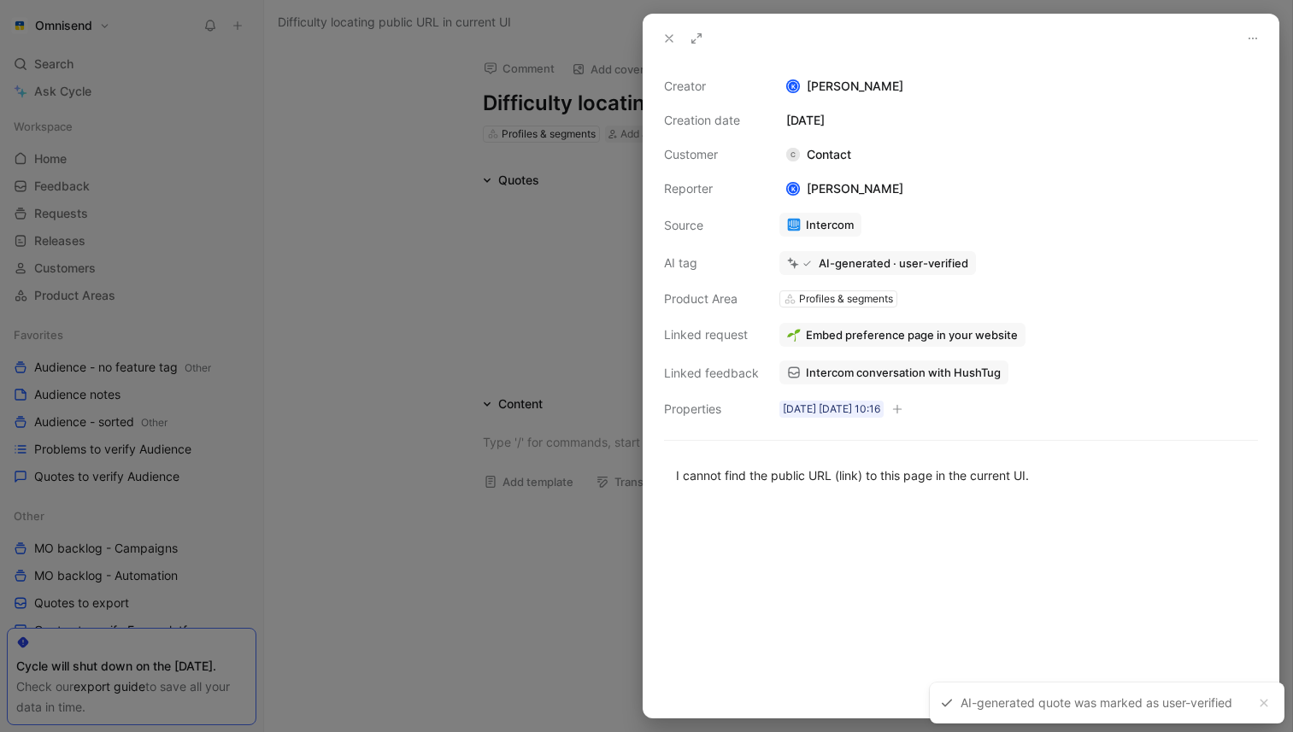
click at [663, 37] on icon at bounding box center [669, 39] width 14 height 14
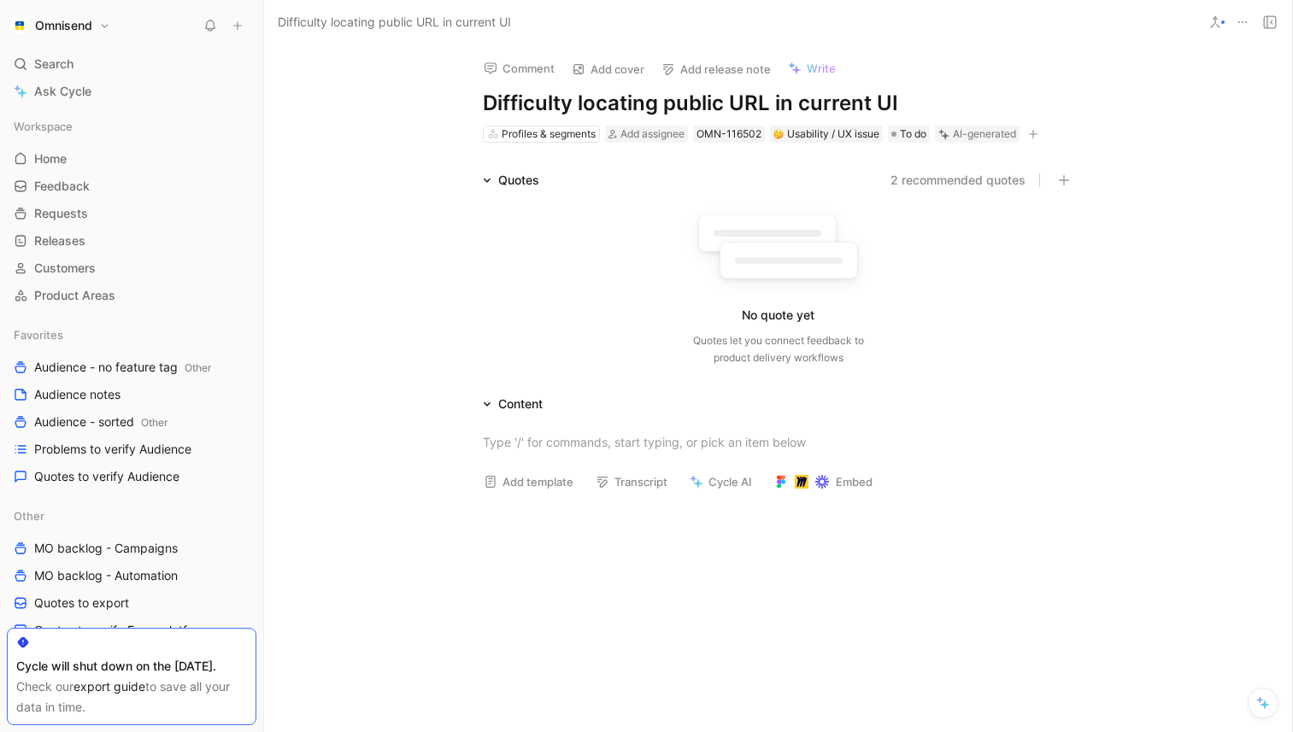
click at [1233, 24] on button at bounding box center [1242, 22] width 24 height 24
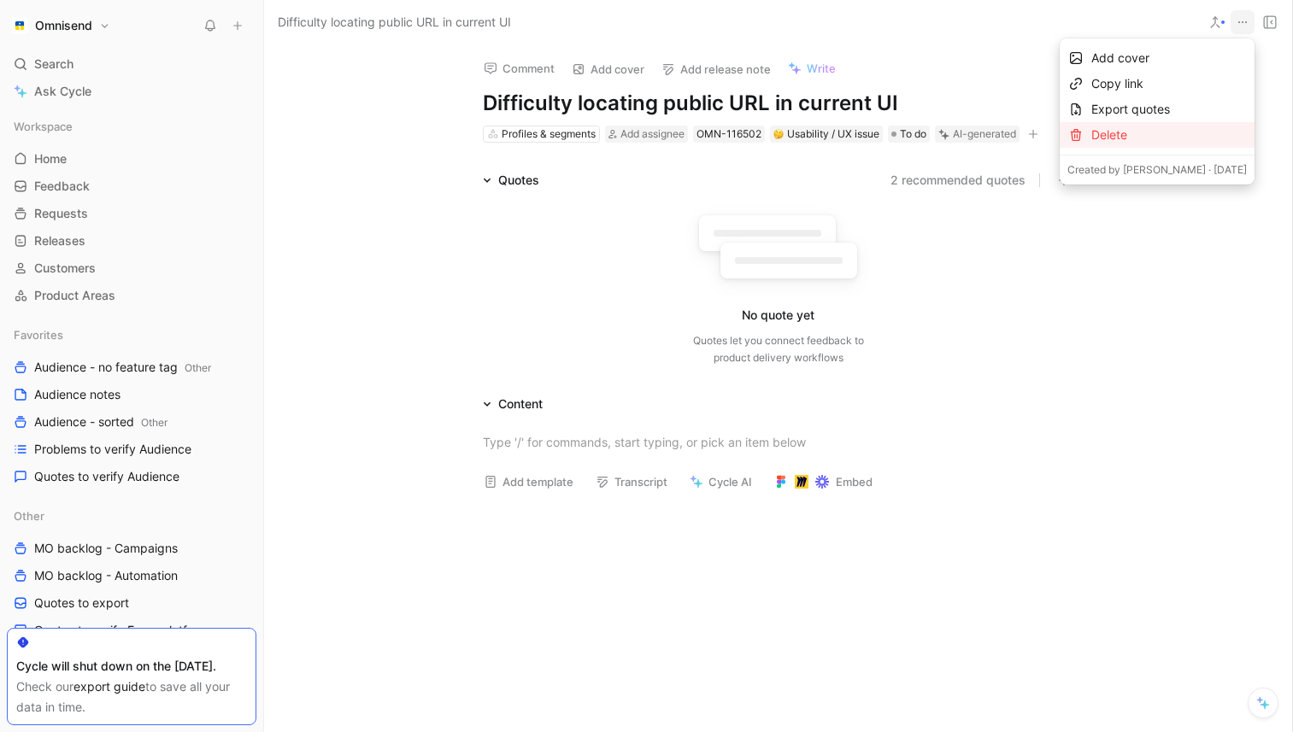
click at [1155, 134] on div "Delete" at bounding box center [1168, 135] width 155 height 21
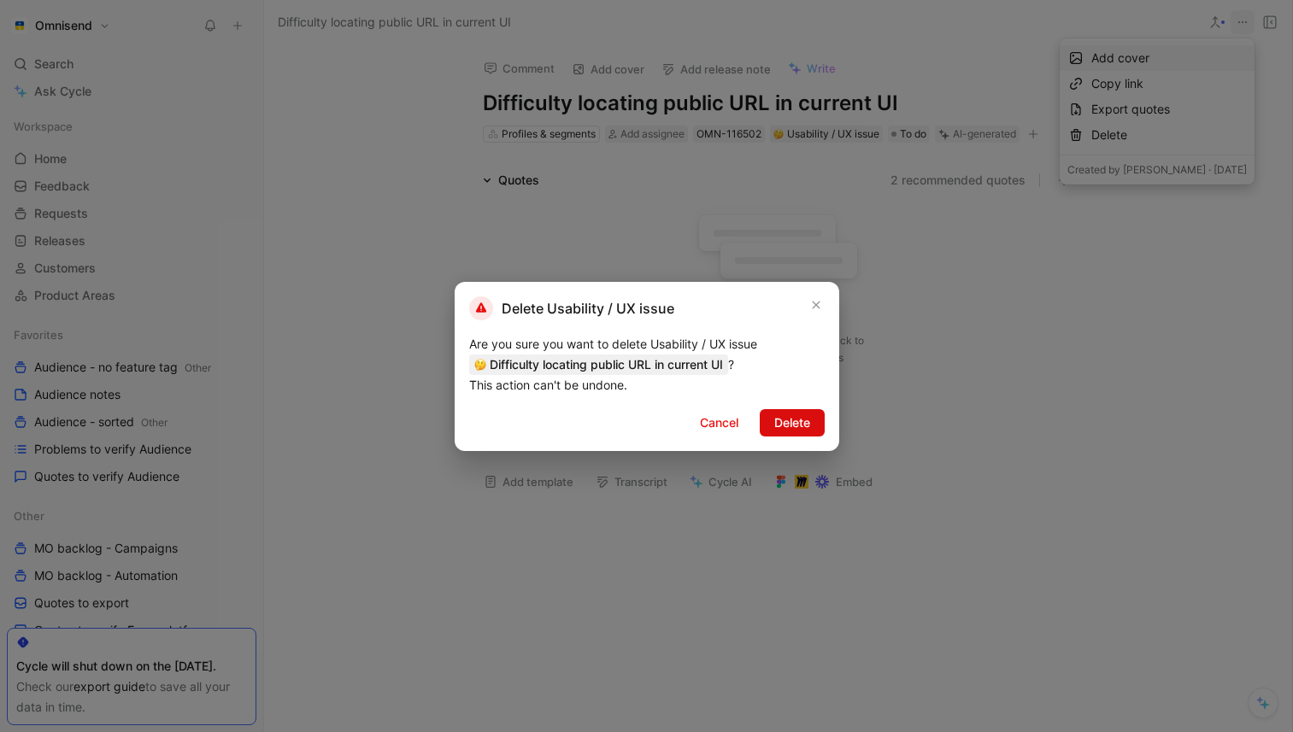
click at [793, 424] on span "Delete" at bounding box center [792, 423] width 36 height 21
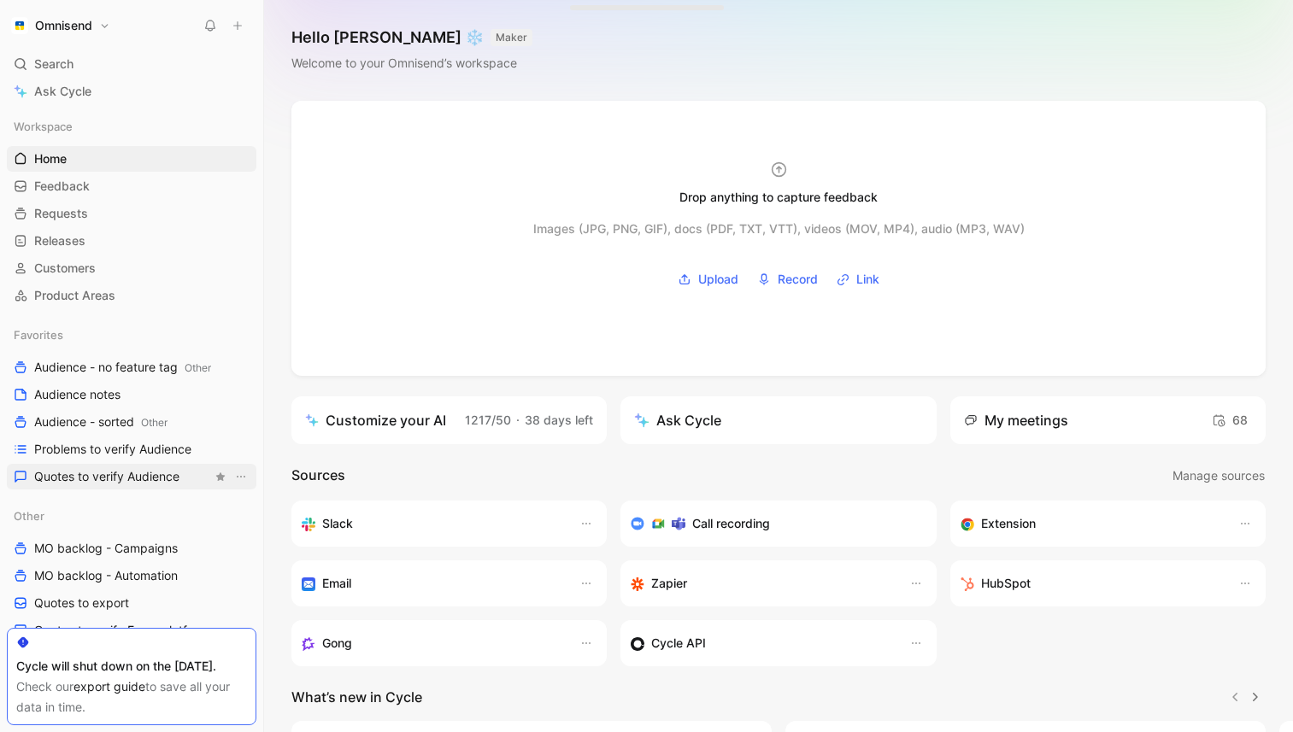
click at [139, 475] on span "Quotes to verify Audience" at bounding box center [106, 476] width 145 height 17
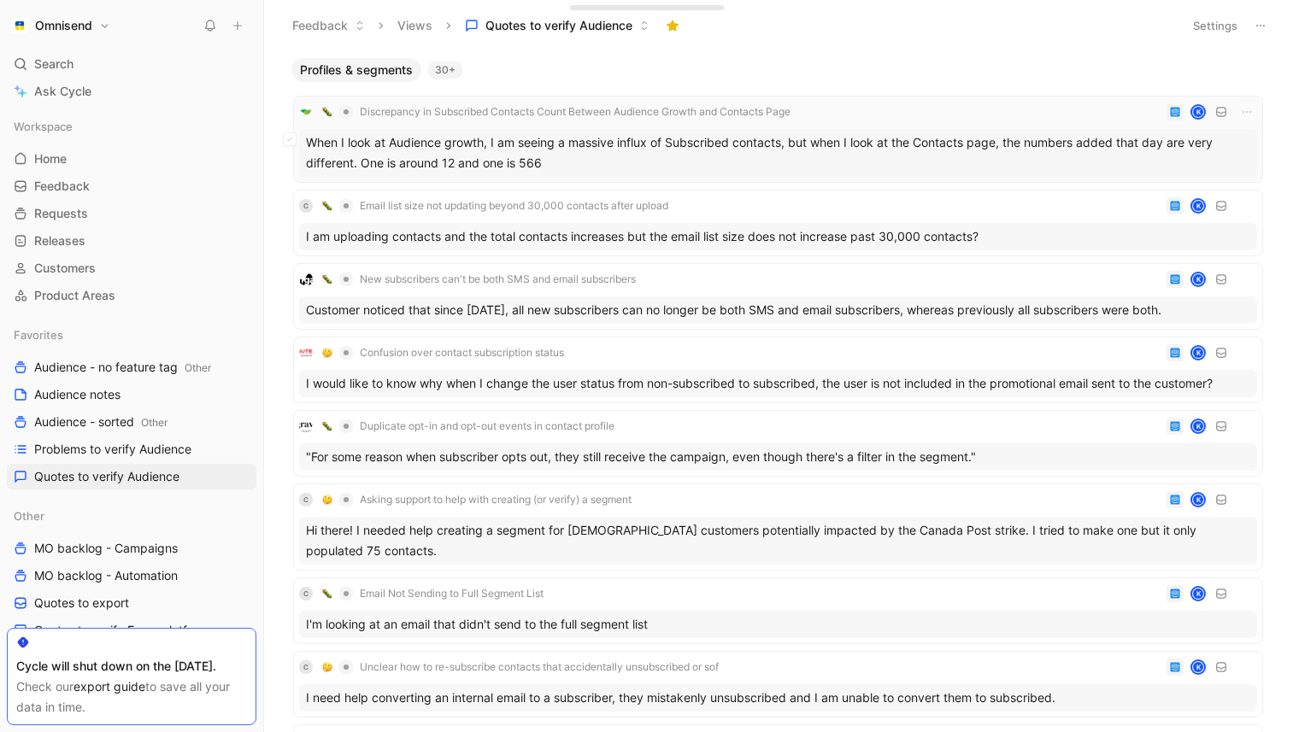
click at [792, 151] on div "When I look at Audience growth, I am seeing a massive influx of Subscribed cont…" at bounding box center [778, 153] width 958 height 48
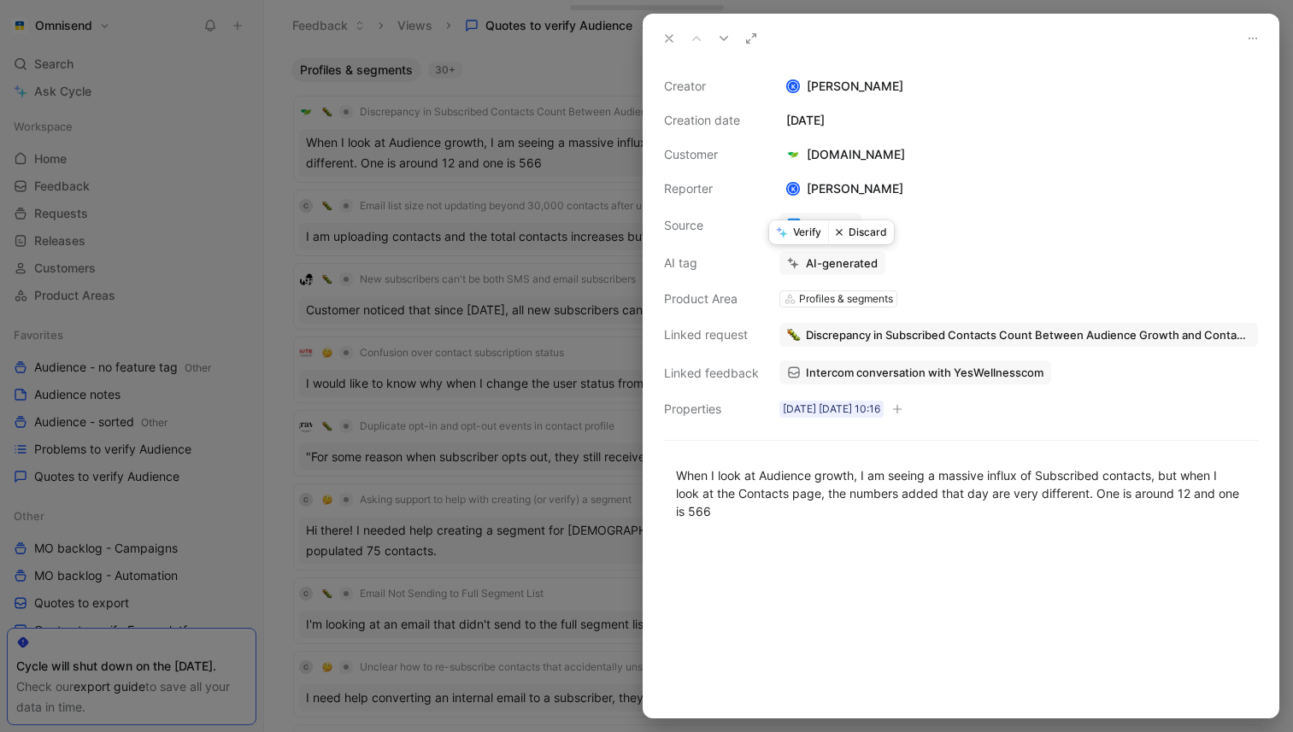
click at [806, 237] on button "Verify" at bounding box center [798, 232] width 59 height 24
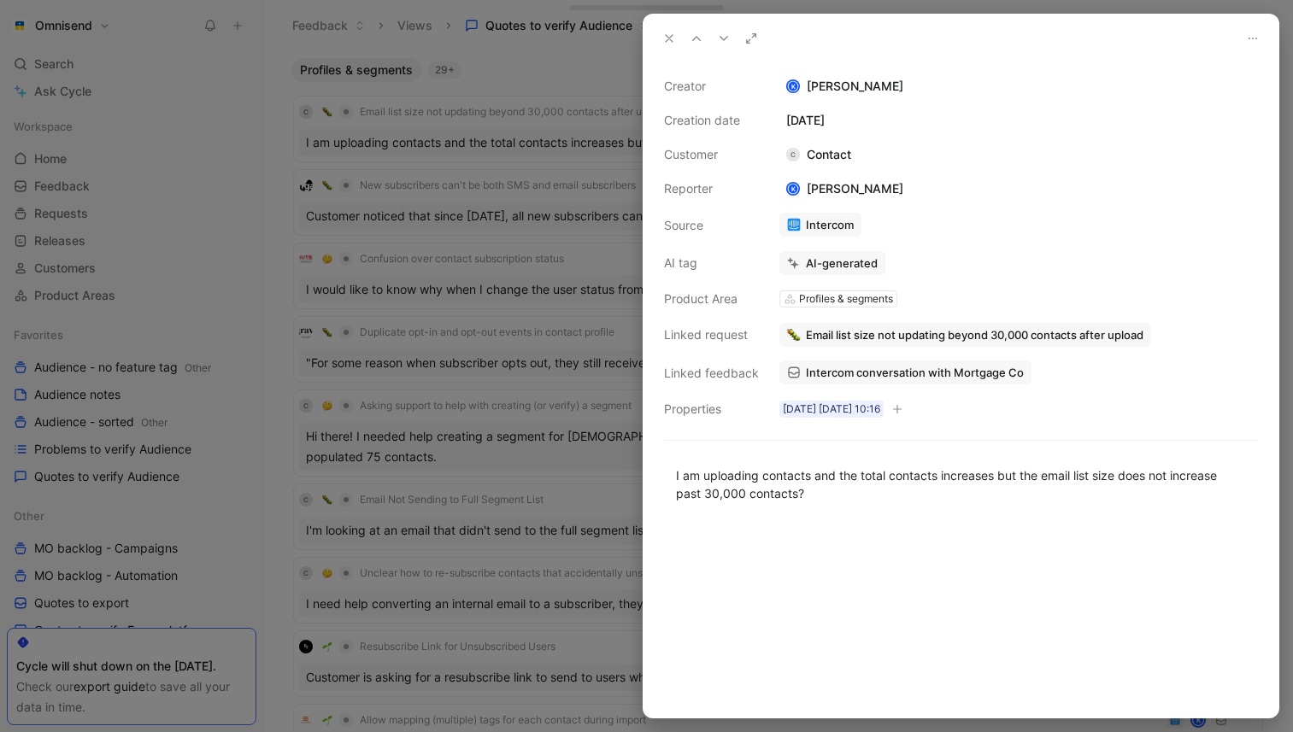
click at [665, 45] on button at bounding box center [669, 38] width 24 height 24
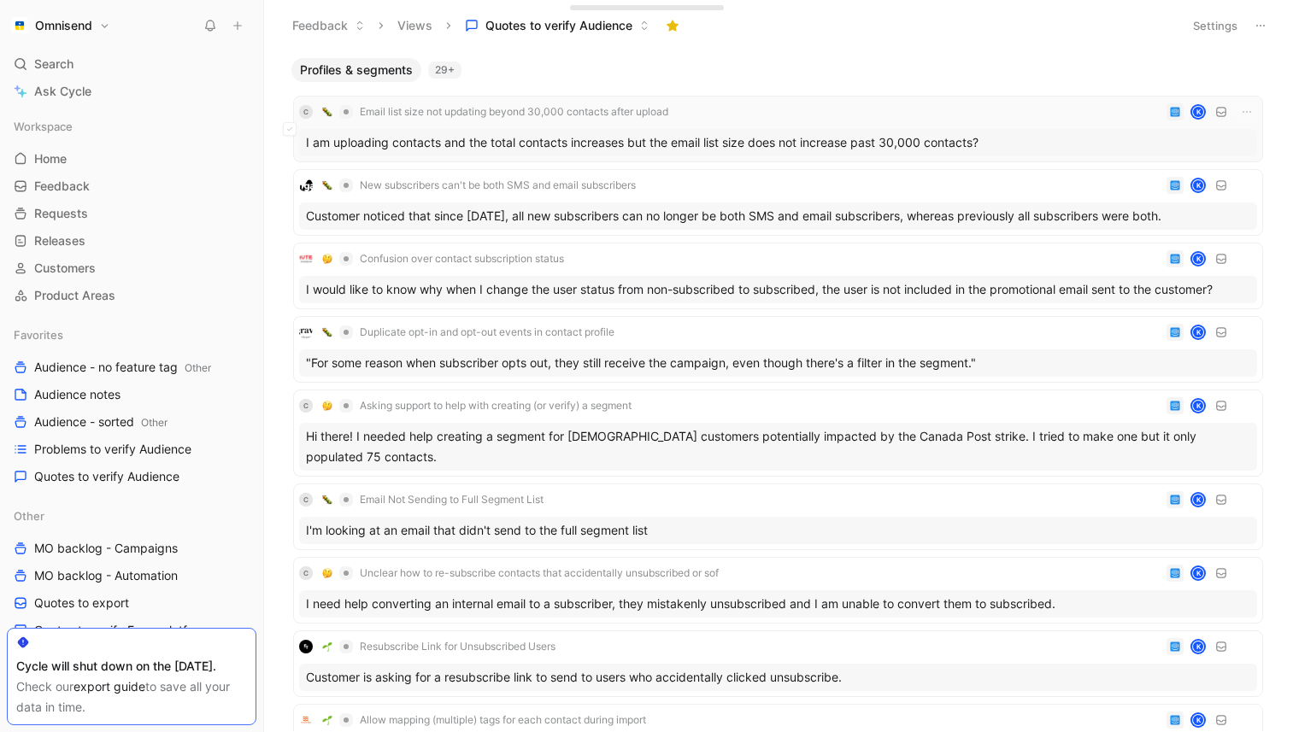
click at [594, 140] on div "I am uploading contacts and the total contacts increases but the email list siz…" at bounding box center [778, 142] width 958 height 27
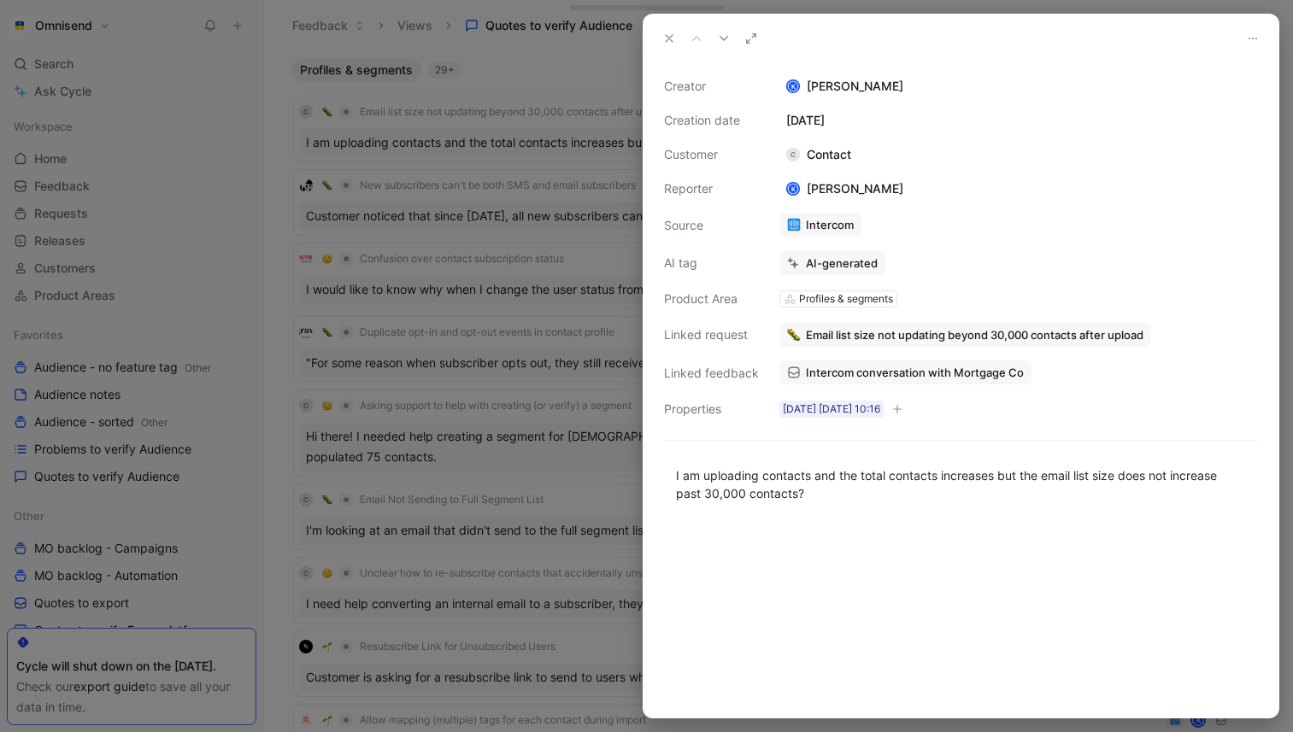
click at [1037, 338] on span "Email list size not updating beyond 30,000 contacts after upload" at bounding box center [974, 334] width 337 height 15
click at [971, 377] on span "Intercom conversation with Mortgage Co" at bounding box center [915, 372] width 218 height 15
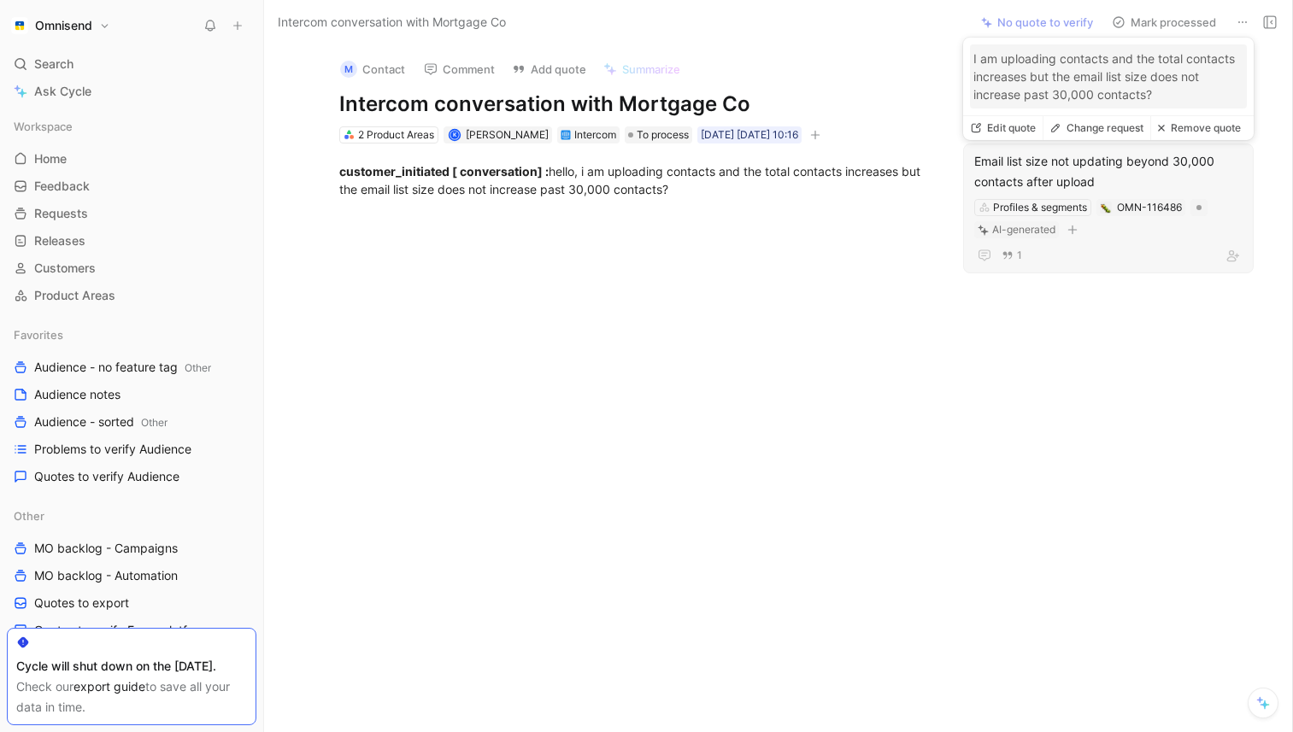
click at [1102, 170] on div "Email list size not updating beyond 30,000 contacts after upload" at bounding box center [1108, 171] width 268 height 41
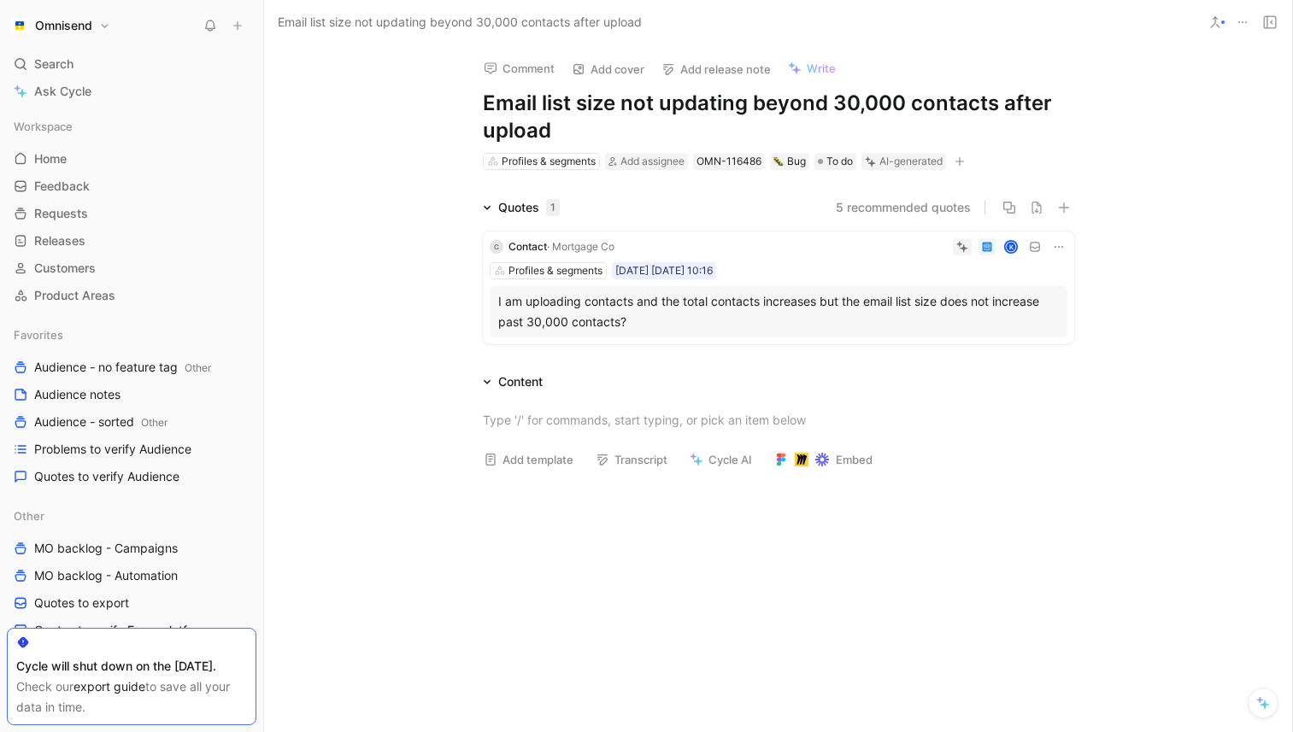
click at [1056, 248] on icon at bounding box center [1059, 247] width 14 height 14
click at [1020, 351] on span "Delete quote" at bounding box center [1006, 355] width 72 height 15
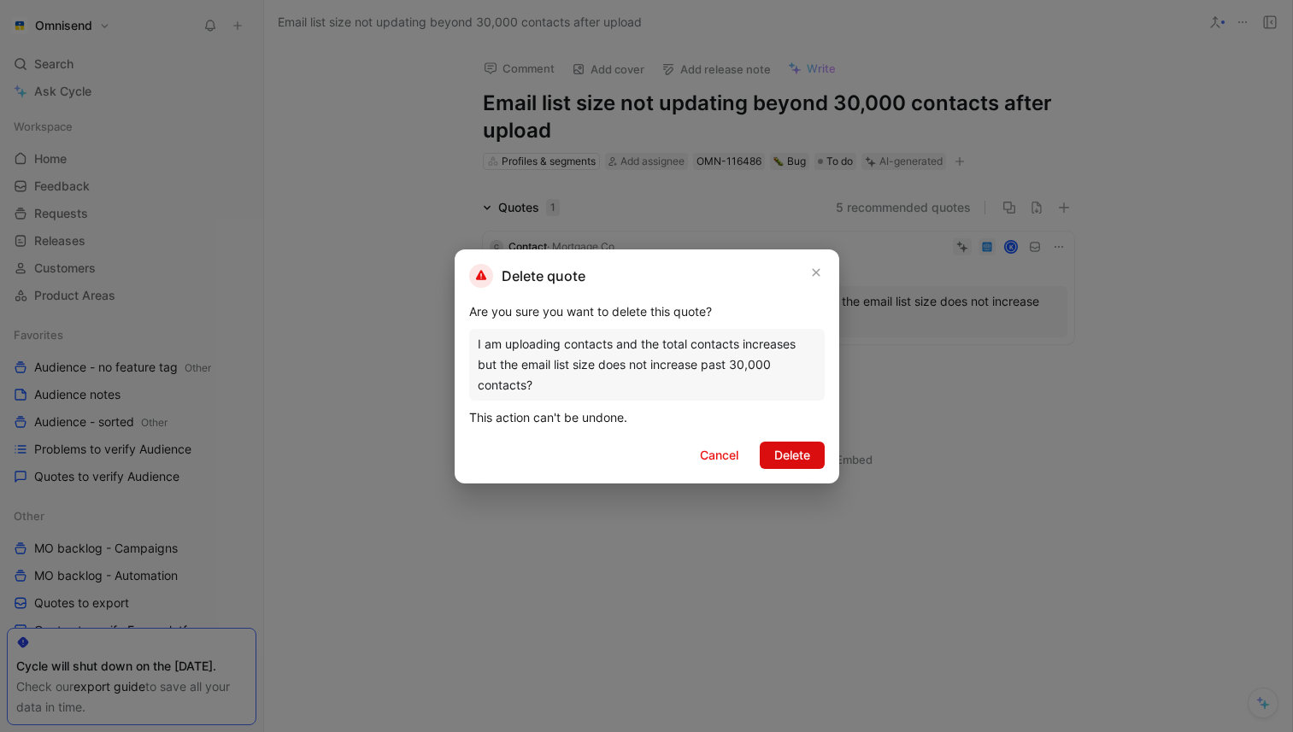
click at [799, 463] on span "Delete" at bounding box center [792, 455] width 36 height 21
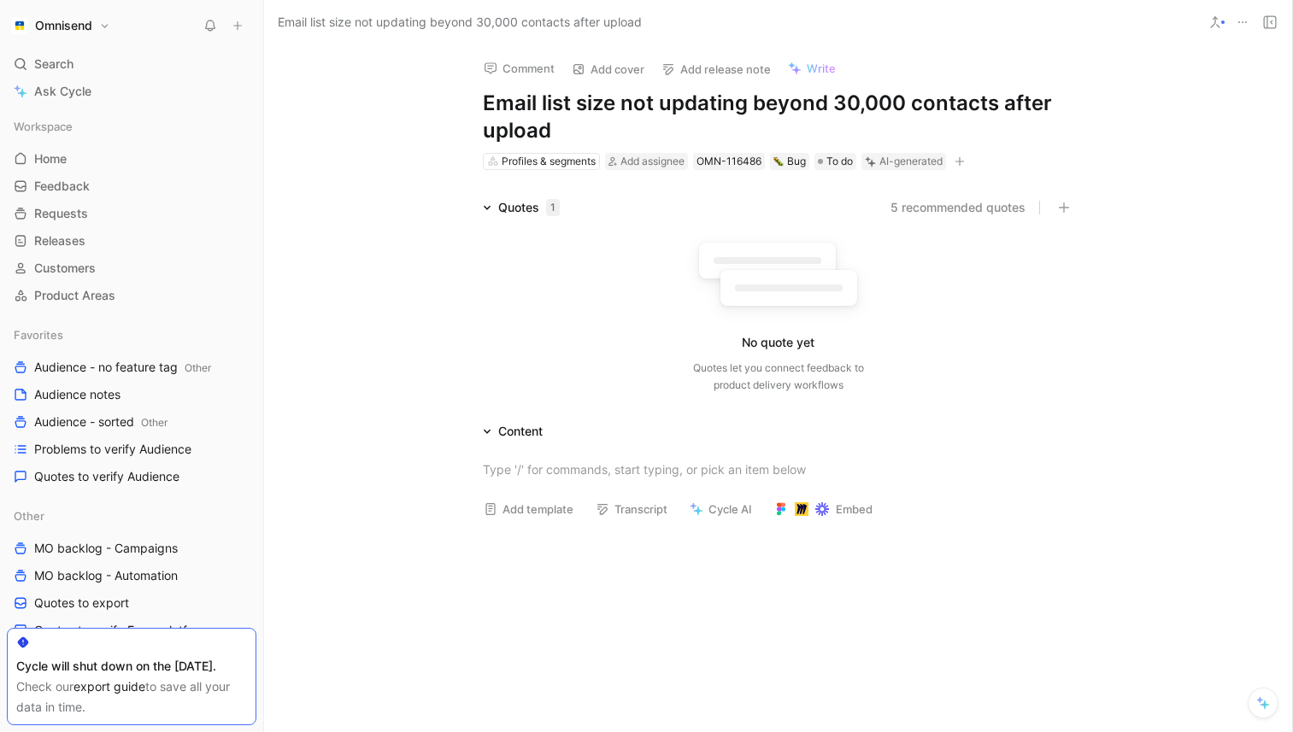
click at [1242, 28] on button at bounding box center [1242, 22] width 24 height 24
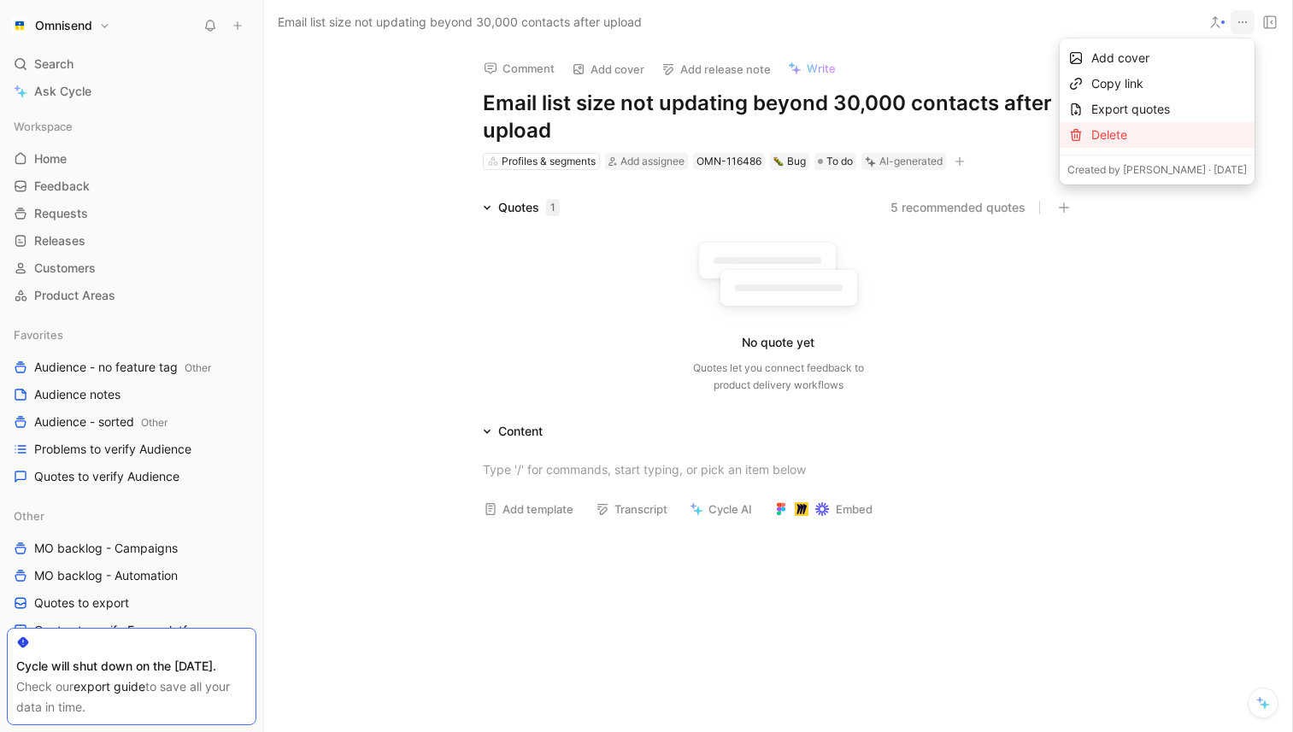
click at [1152, 135] on div "Delete" at bounding box center [1168, 135] width 155 height 21
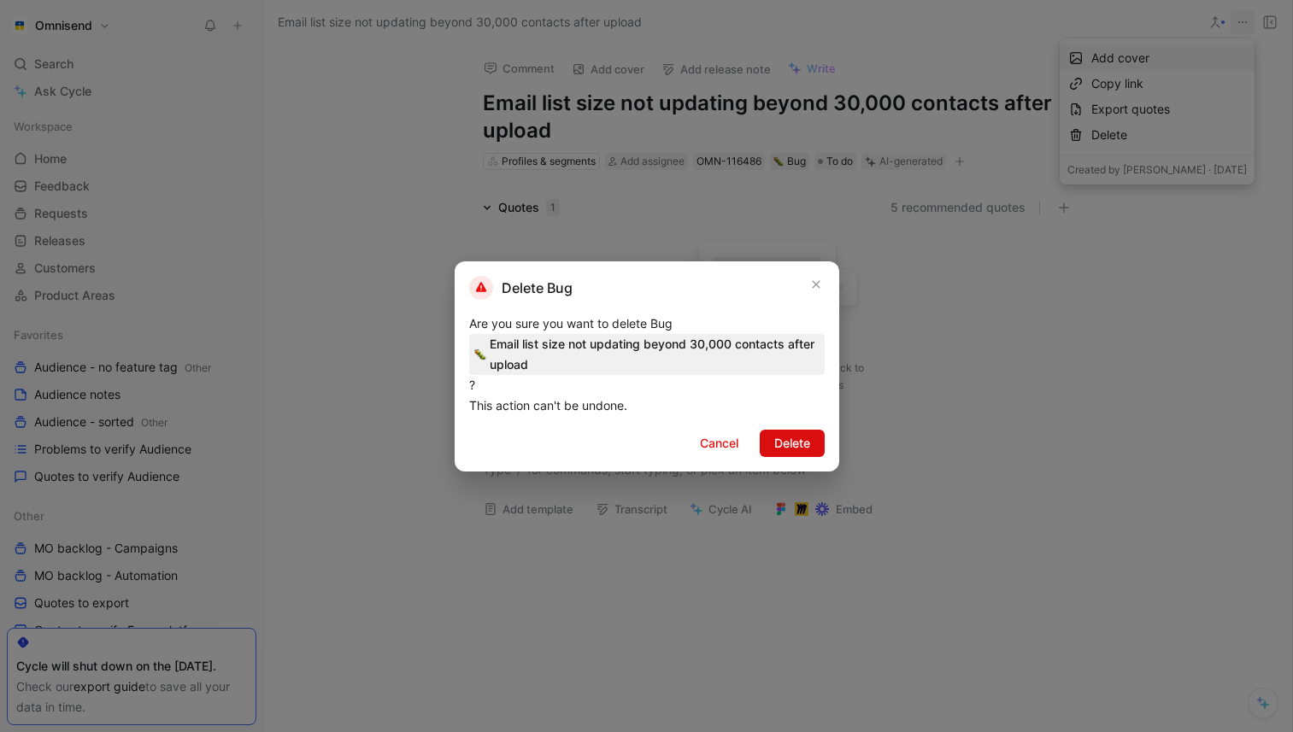
click at [805, 436] on span "Delete" at bounding box center [792, 443] width 36 height 21
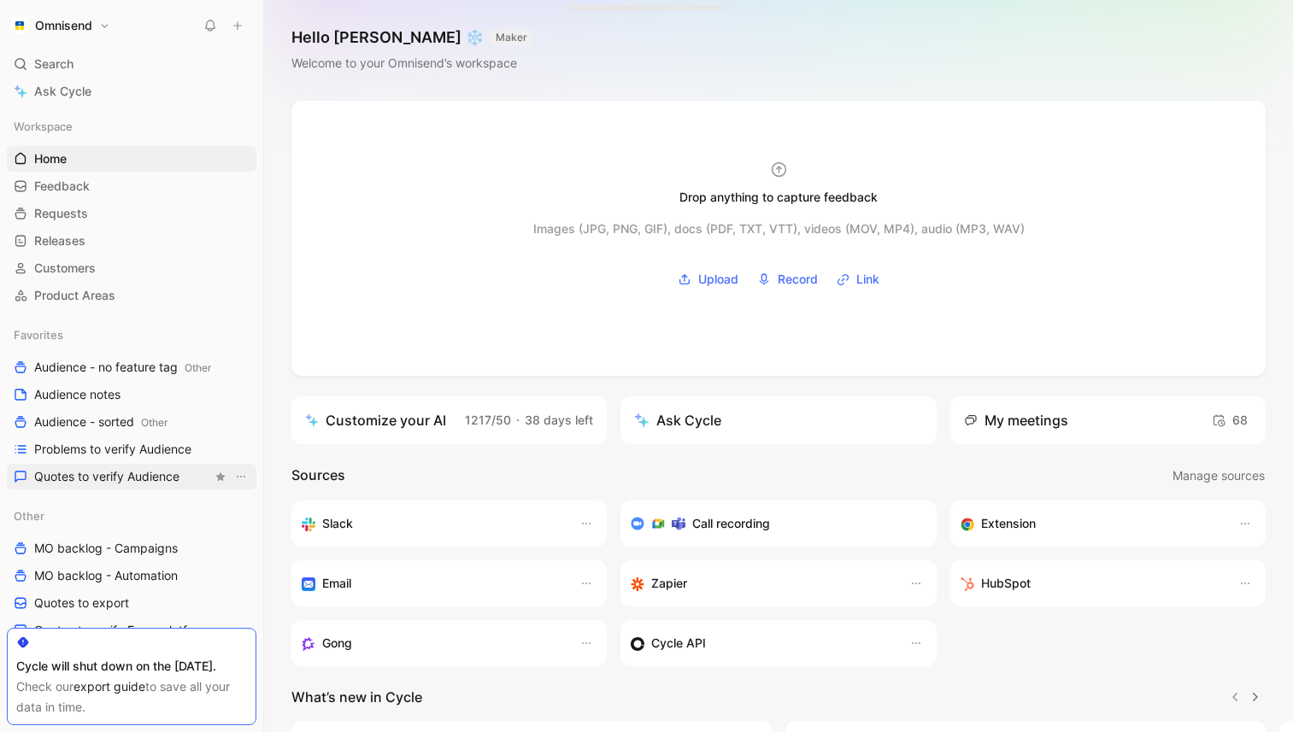
click at [151, 471] on span "Quotes to verify Audience" at bounding box center [106, 476] width 145 height 17
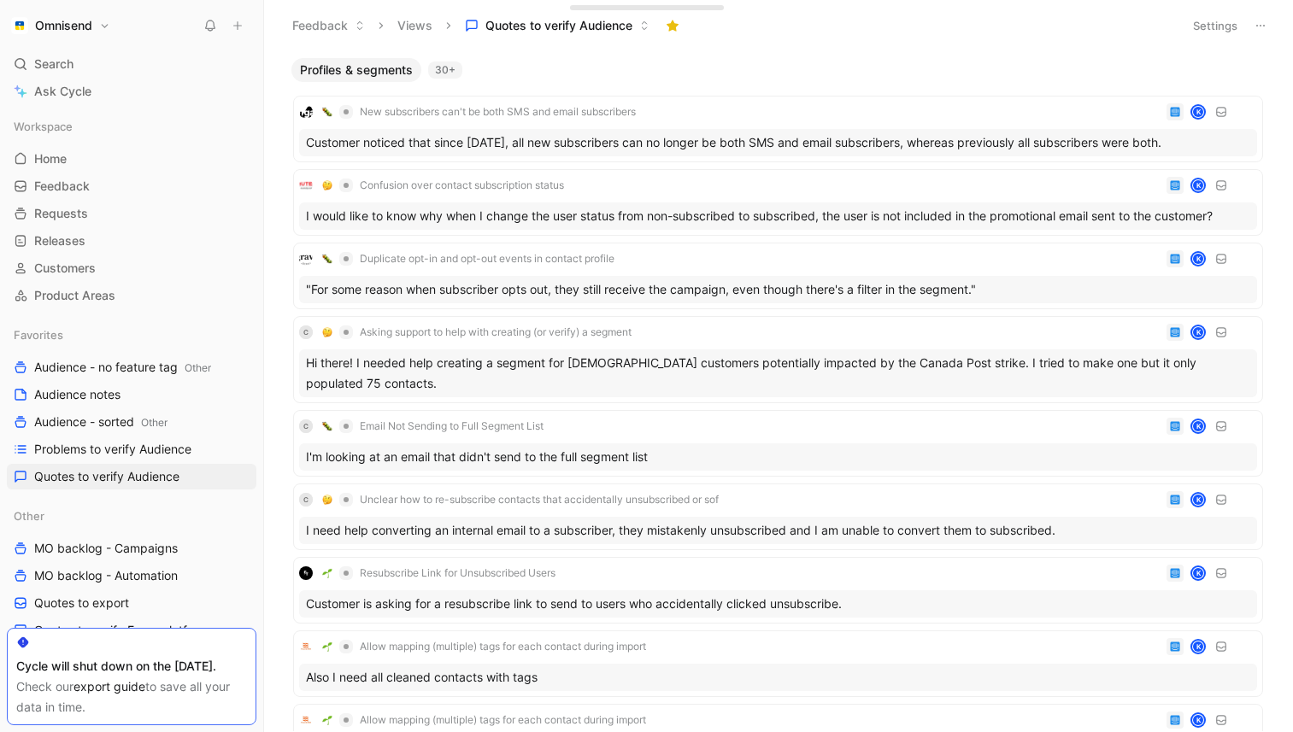
click at [447, 63] on div "30+" at bounding box center [445, 70] width 34 height 17
click at [634, 123] on div "New subscribers can't be both SMS and email subscribers K Customer noticed that…" at bounding box center [778, 129] width 958 height 55
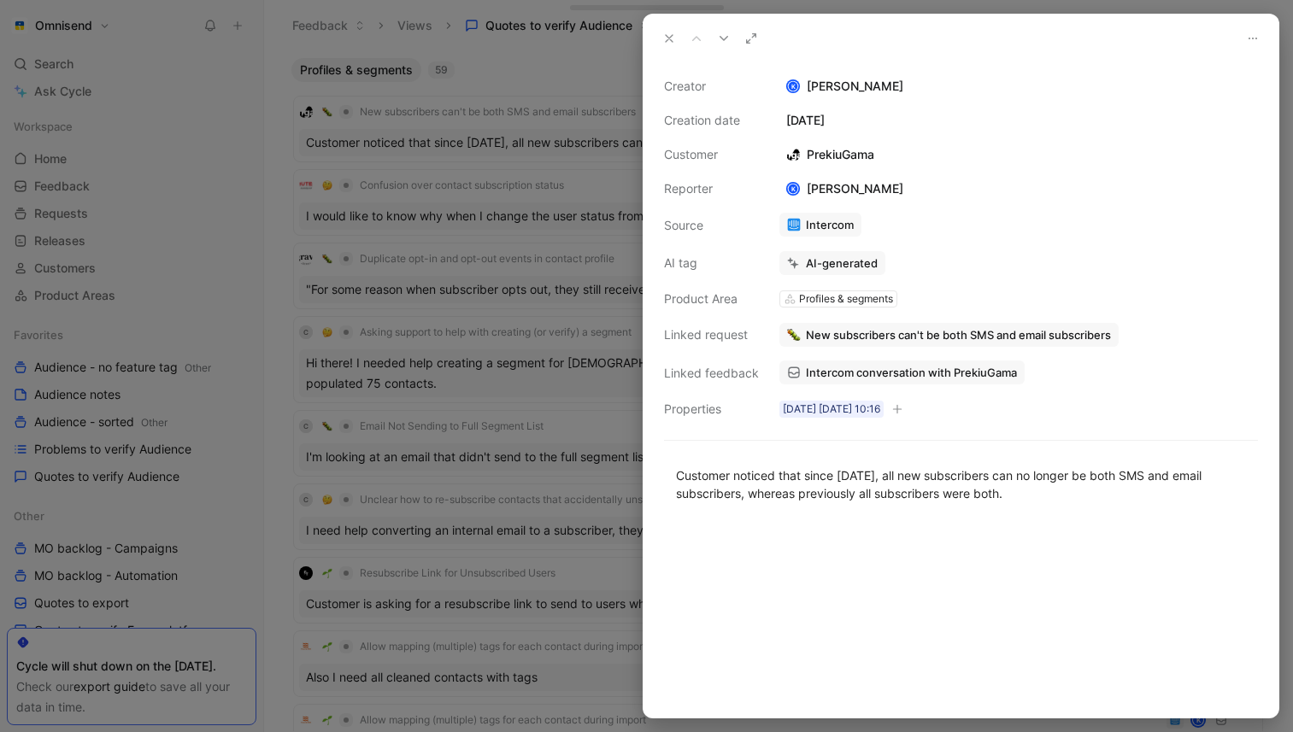
click at [967, 367] on span "Intercom conversation with PrekiuGama" at bounding box center [911, 372] width 211 height 15
click at [1029, 345] on button "New subscribers can't be both SMS and email subscribers" at bounding box center [948, 335] width 339 height 24
click at [1039, 330] on span "New subscribers can't be both SMS and email subscribers" at bounding box center [958, 334] width 305 height 15
click at [836, 296] on button "Open" at bounding box center [814, 300] width 62 height 24
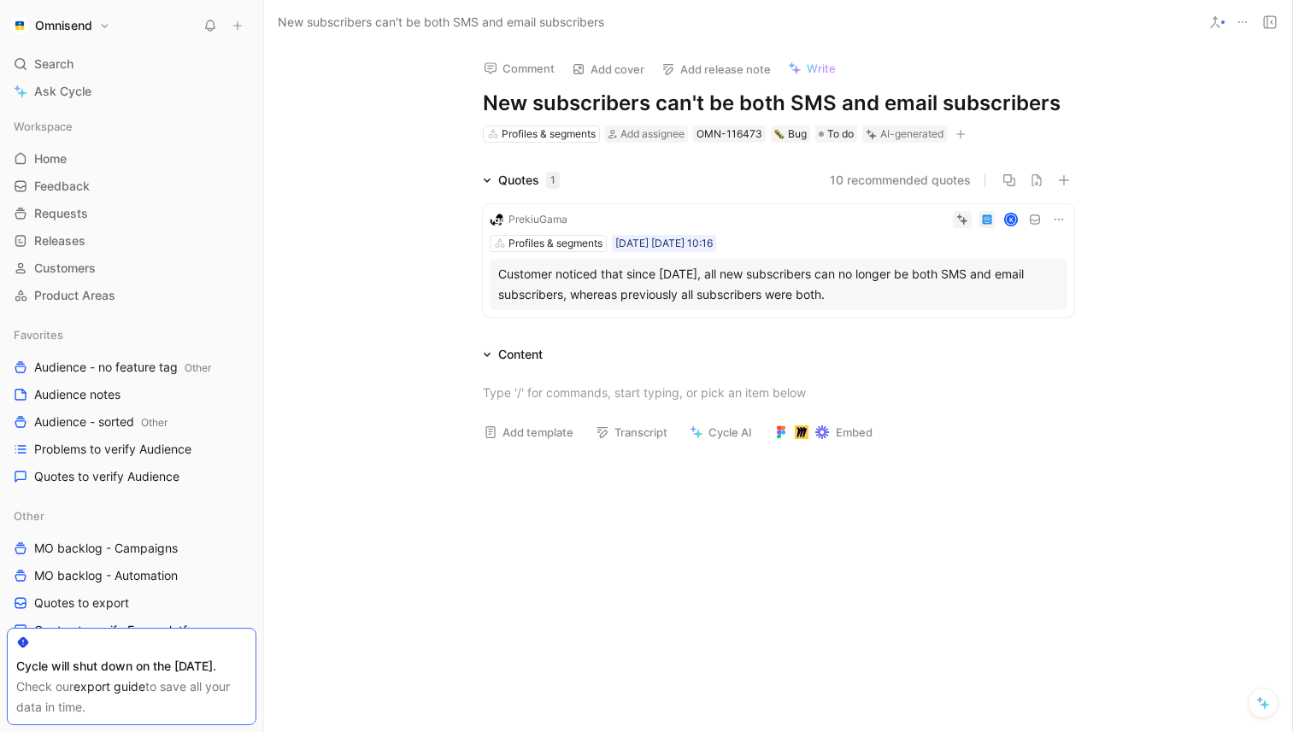
click at [1046, 226] on div "K" at bounding box center [820, 219] width 493 height 17
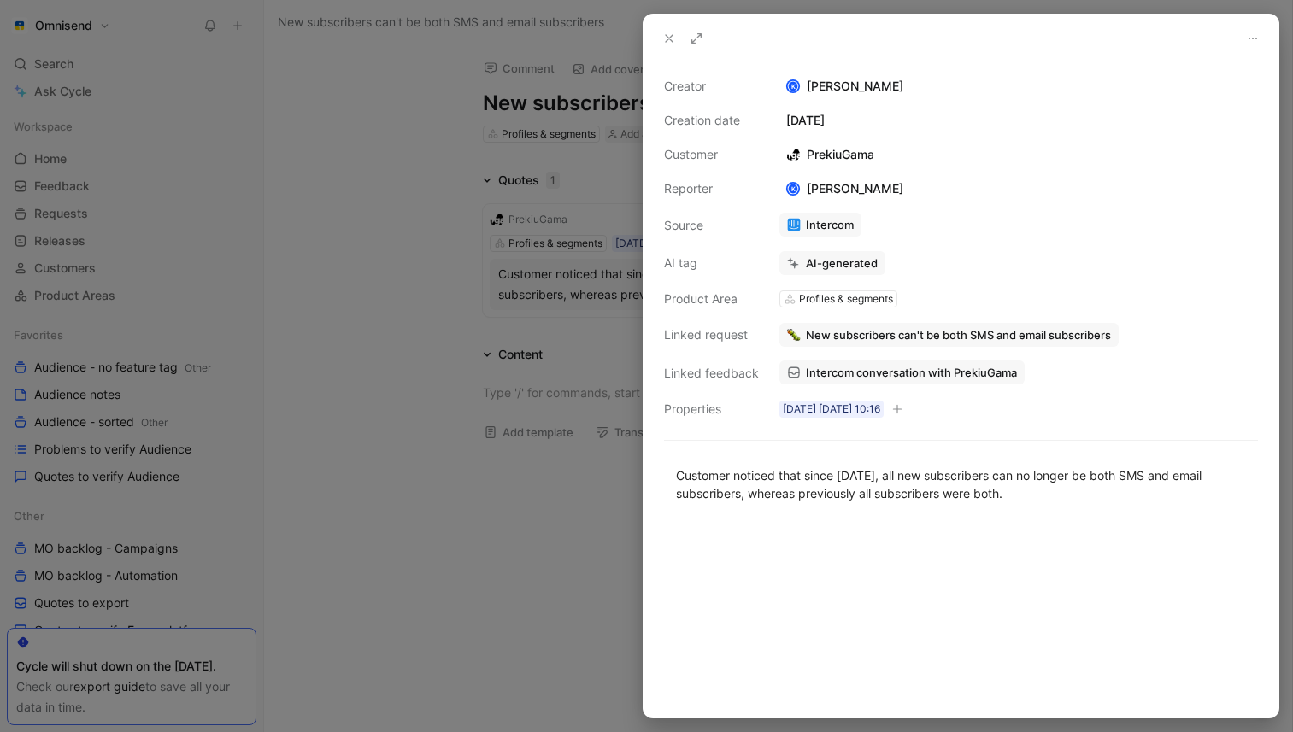
click at [544, 411] on div at bounding box center [646, 366] width 1293 height 732
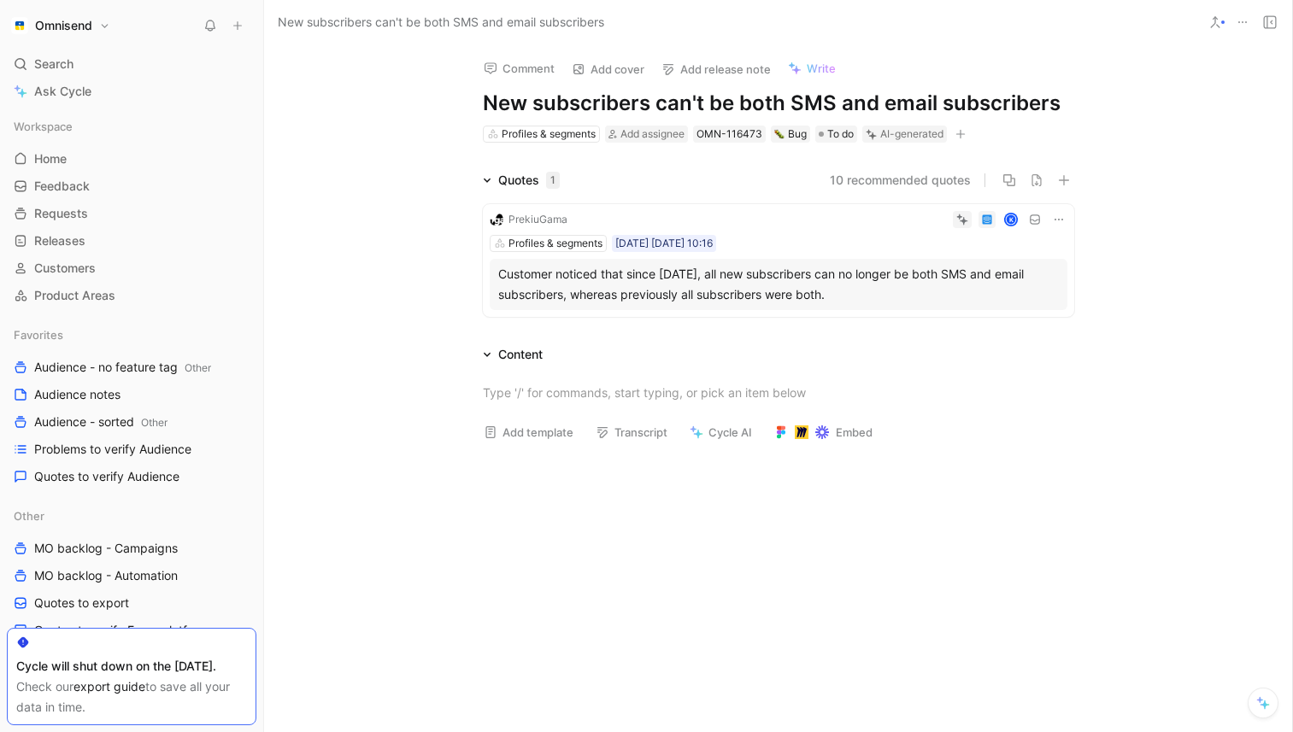
click at [1064, 219] on icon at bounding box center [1059, 220] width 14 height 14
click at [1011, 325] on span "Delete quote" at bounding box center [1006, 327] width 72 height 15
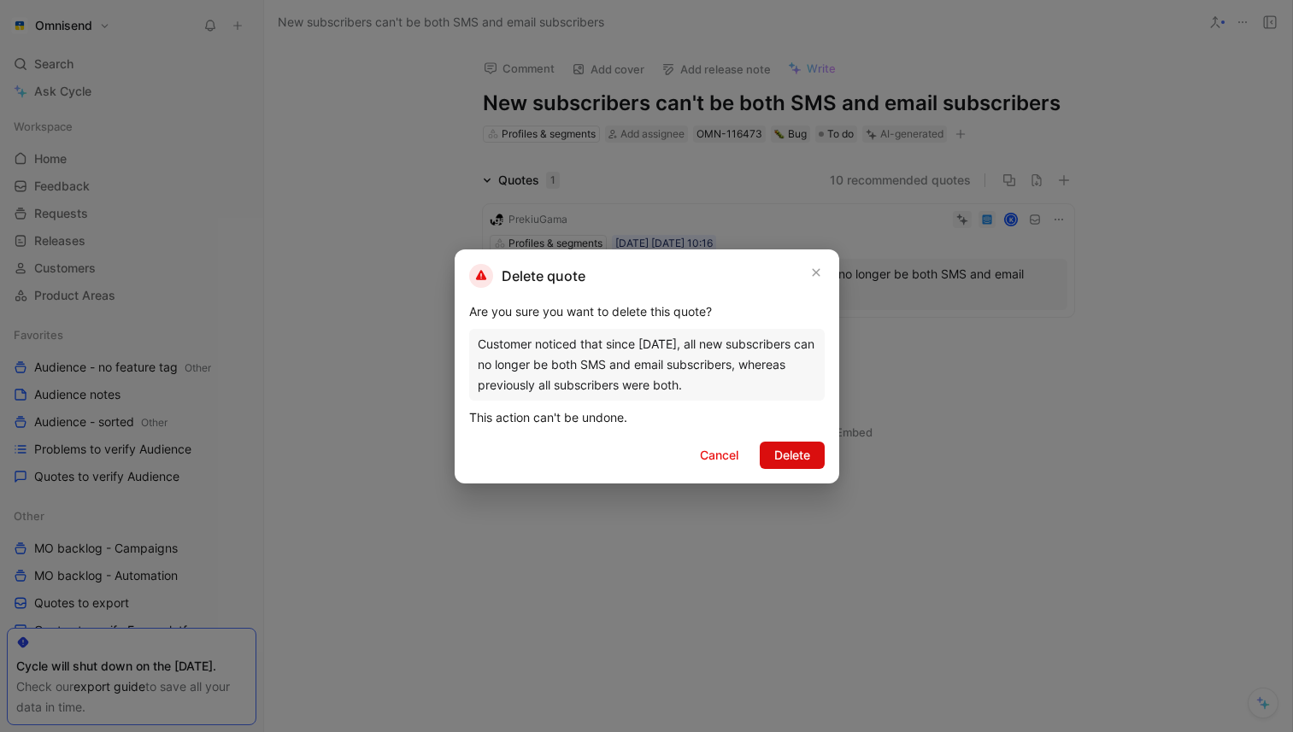
click at [782, 447] on span "Delete" at bounding box center [792, 455] width 36 height 21
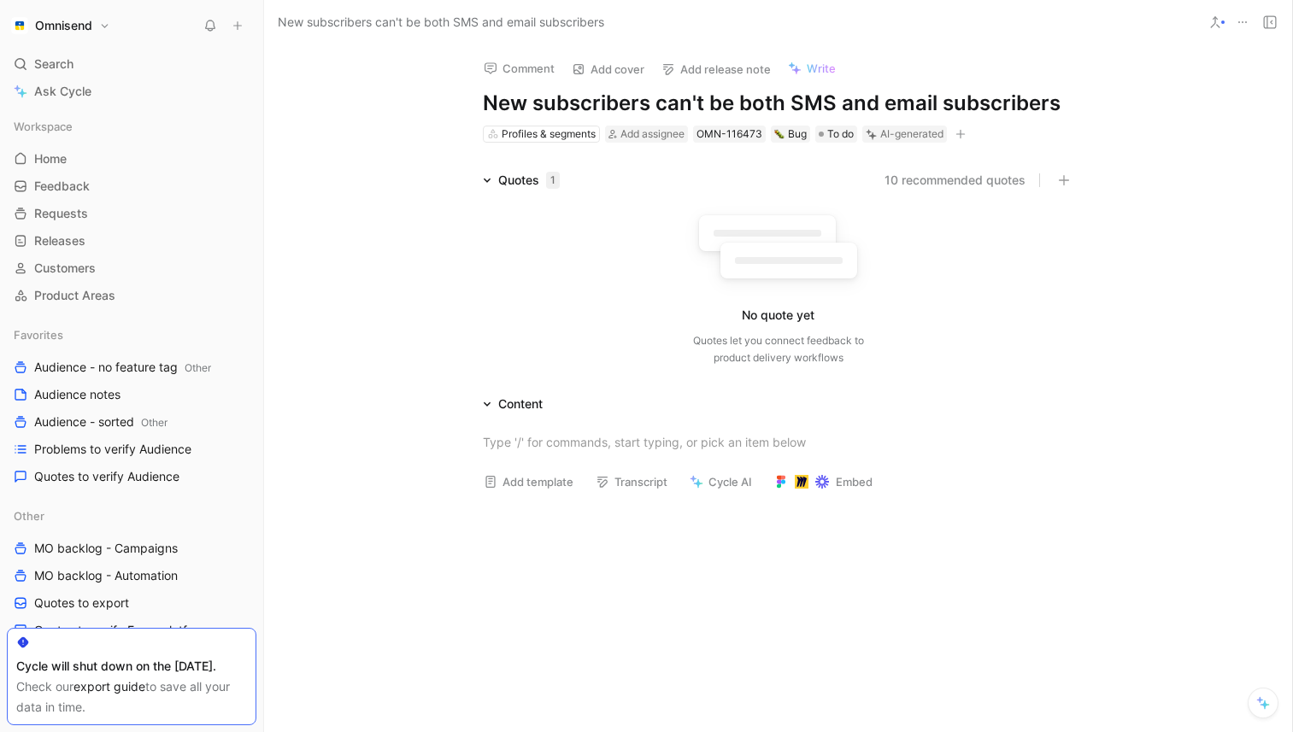
click at [1241, 23] on icon at bounding box center [1242, 22] width 14 height 14
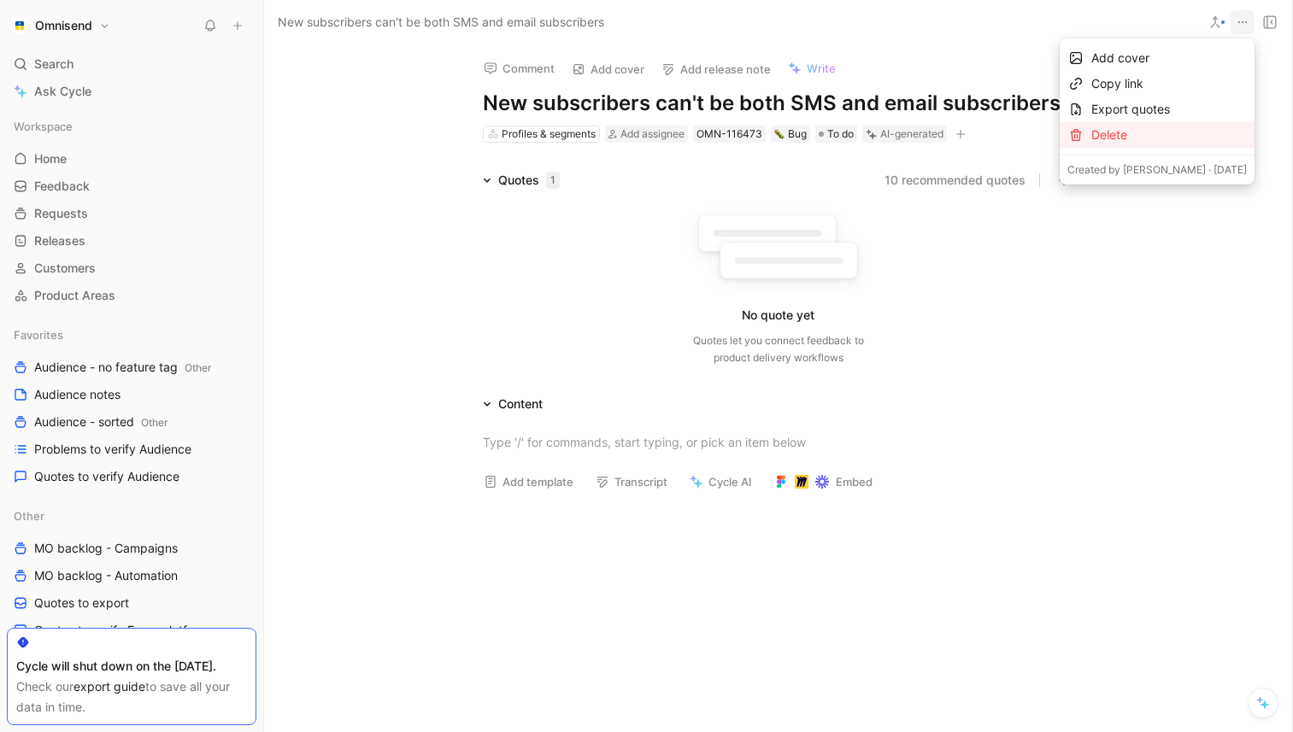
click at [1161, 129] on div "Delete" at bounding box center [1168, 135] width 155 height 21
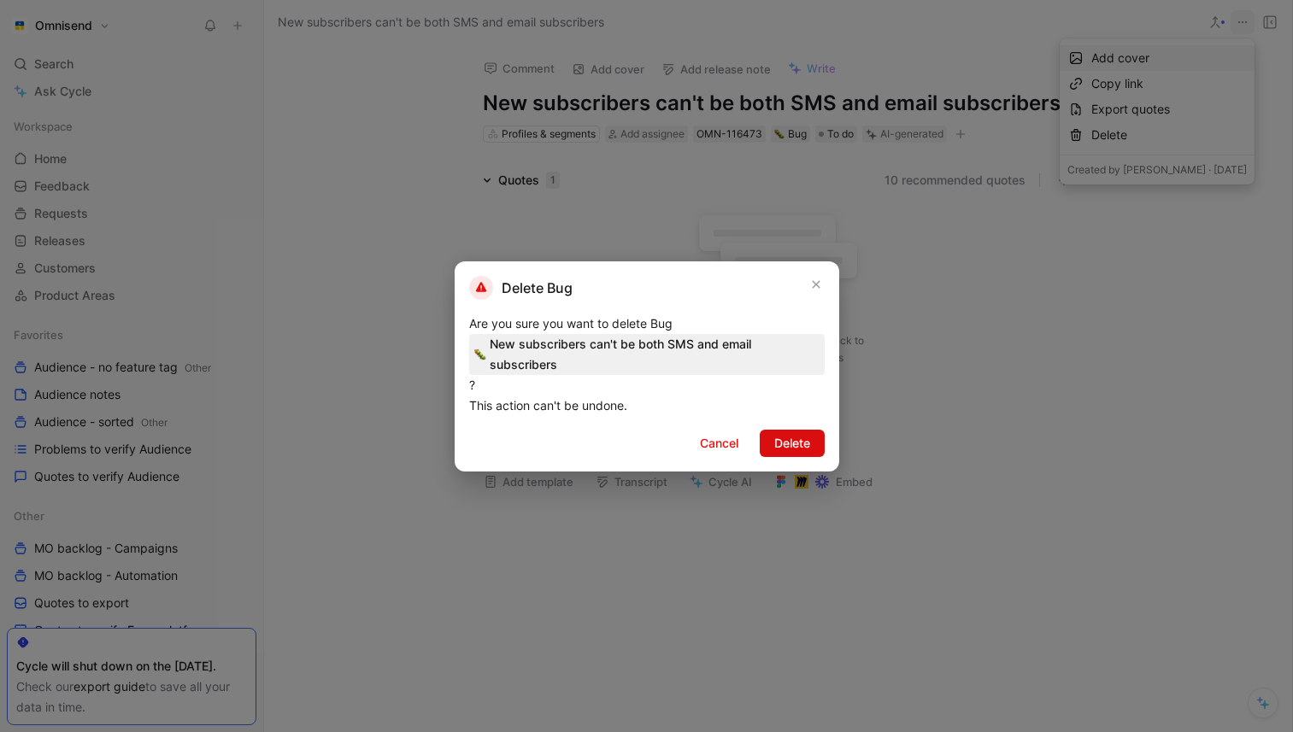
click at [806, 439] on span "Delete" at bounding box center [792, 443] width 36 height 21
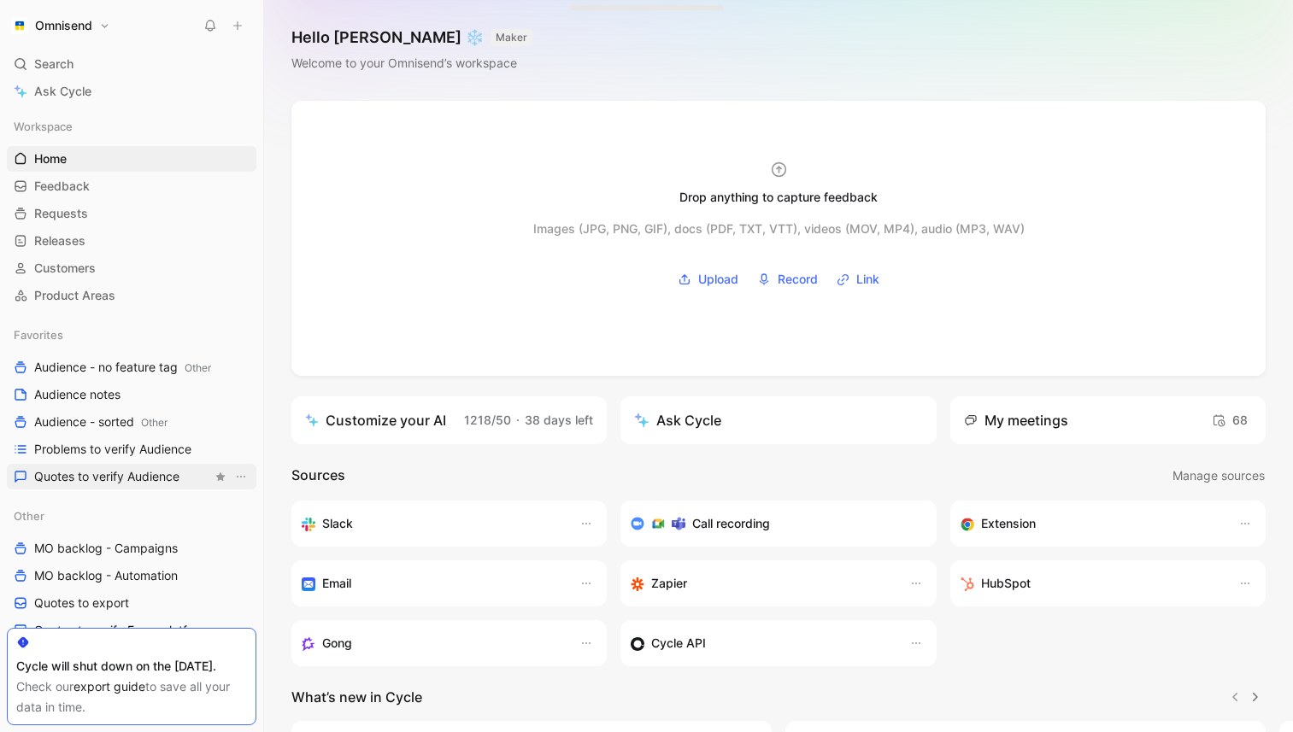
click at [116, 472] on span "Quotes to verify Audience" at bounding box center [106, 476] width 145 height 17
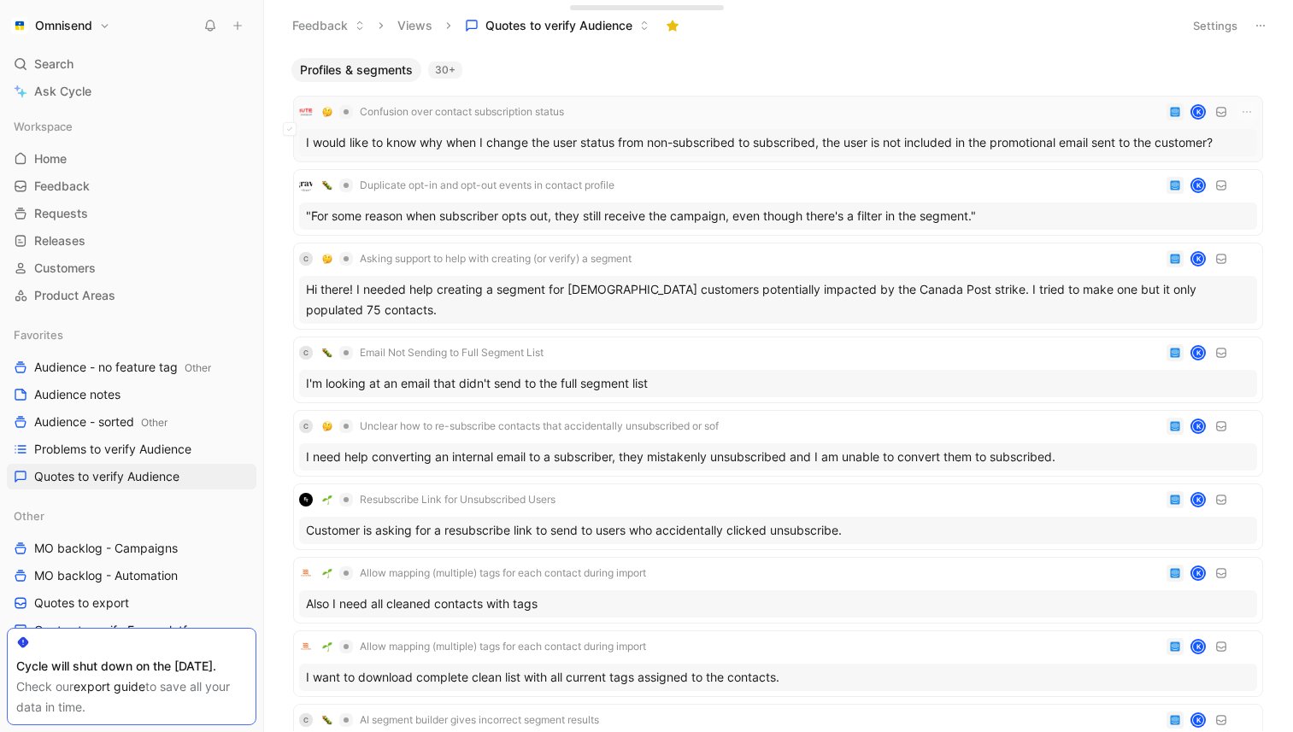
click at [647, 137] on div "I would like to know why when I change the user status from non-subscribed to s…" at bounding box center [778, 142] width 958 height 27
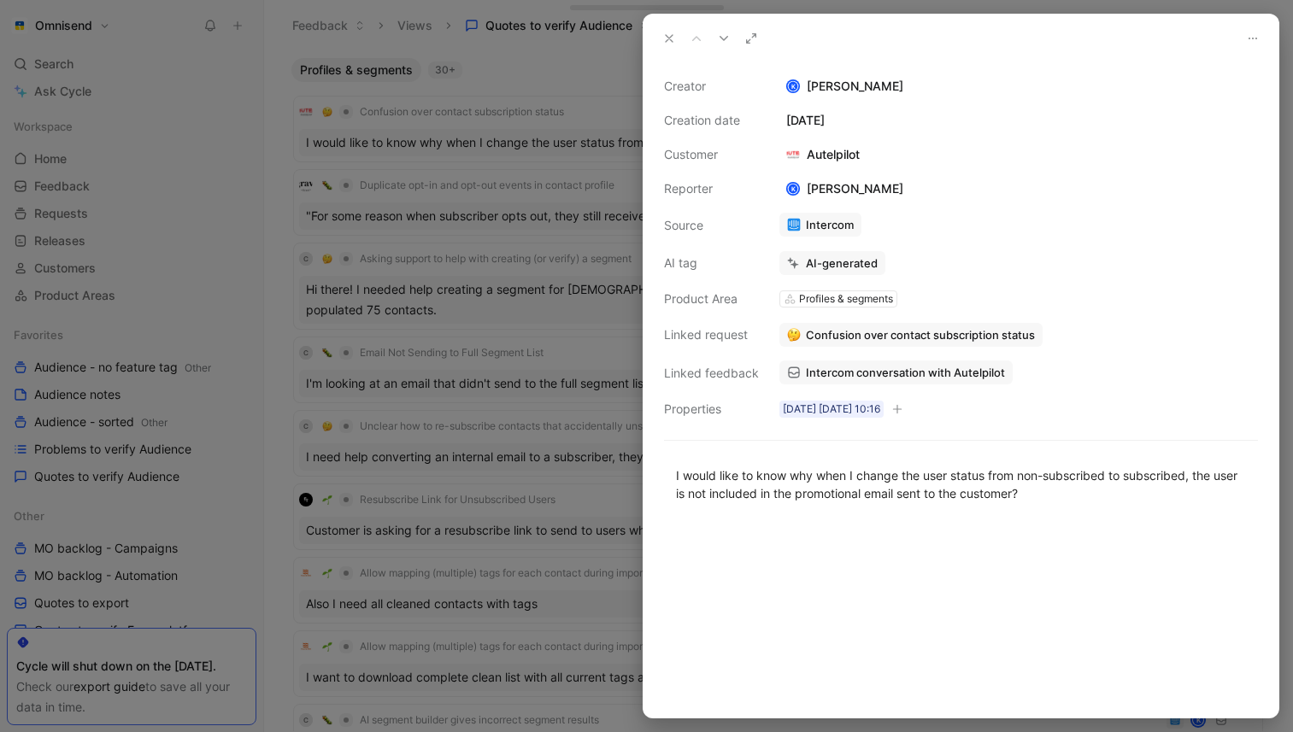
click at [933, 370] on span "Intercom conversation with Autelpilot" at bounding box center [905, 372] width 199 height 15
click at [1258, 44] on icon at bounding box center [1253, 39] width 14 height 14
click at [1213, 97] on span "Delete quote" at bounding box center [1212, 98] width 72 height 15
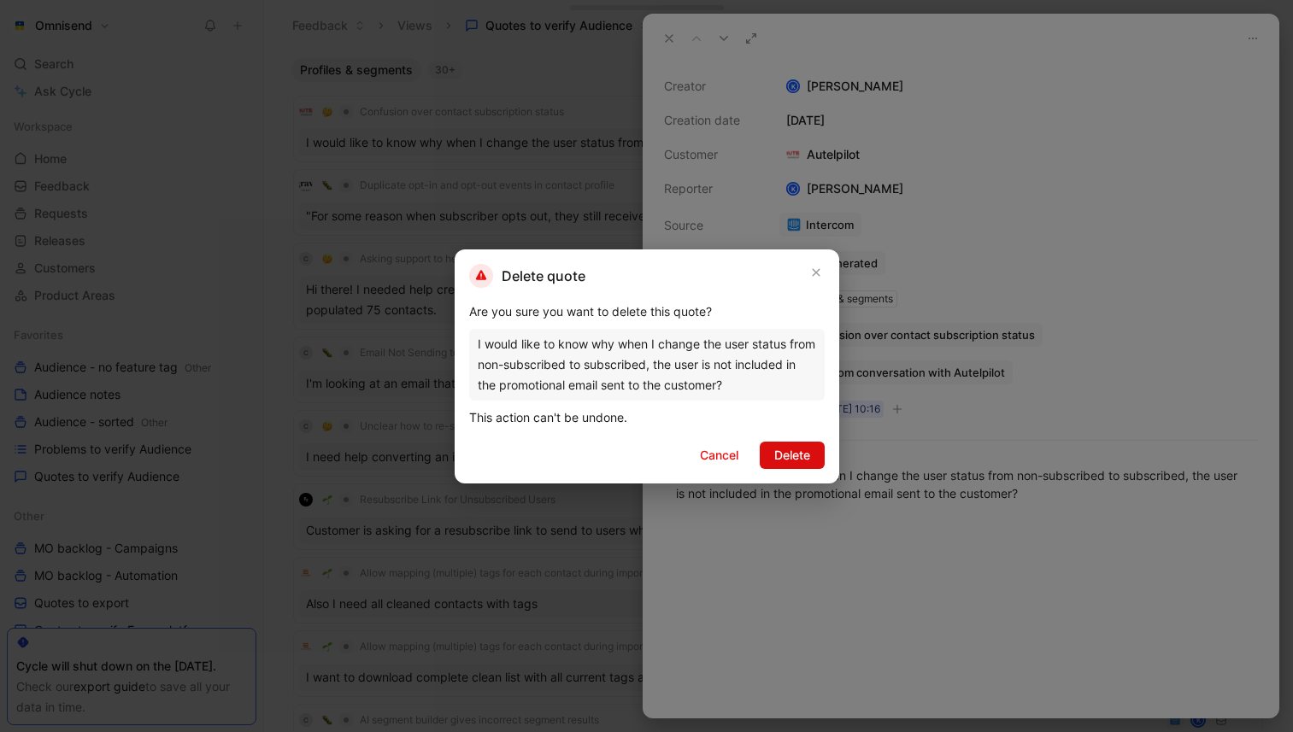
click at [812, 454] on button "Delete" at bounding box center [791, 455] width 65 height 27
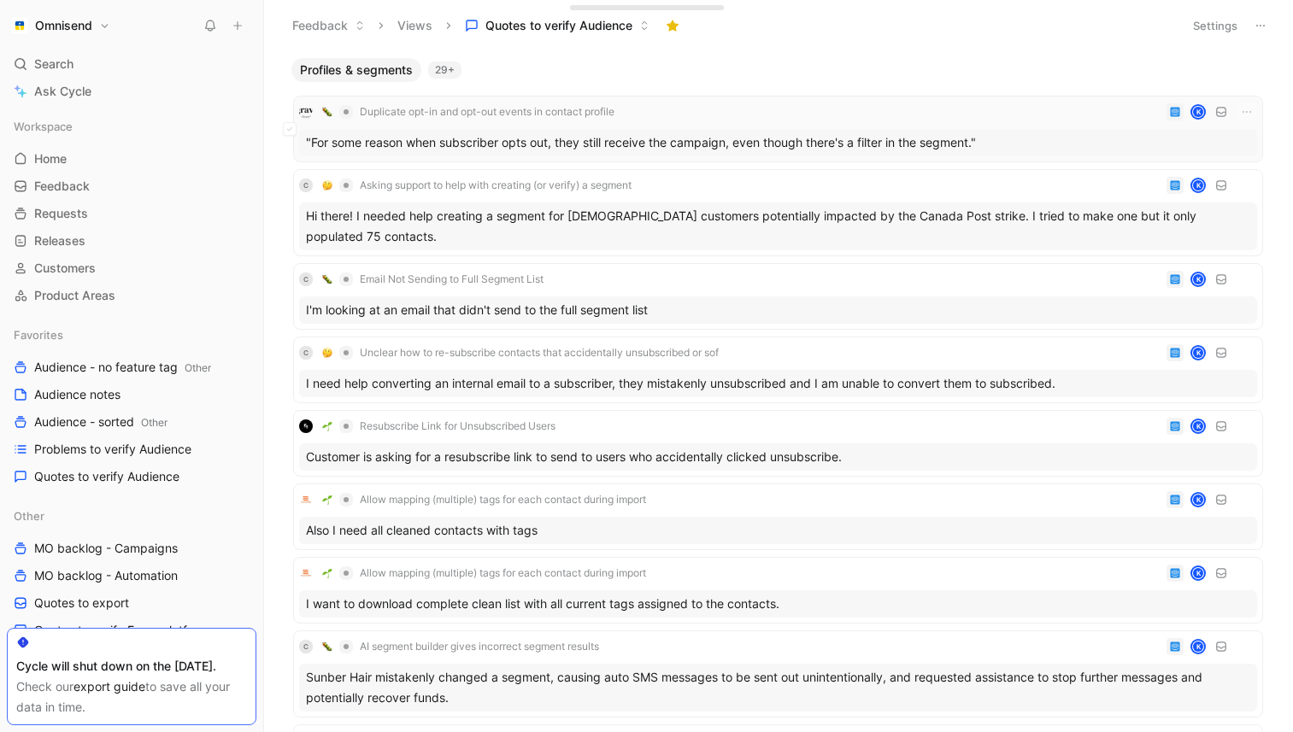
click at [700, 138] on div ""For some reason when subscriber opts out, they still receive the campaign, eve…" at bounding box center [778, 142] width 958 height 27
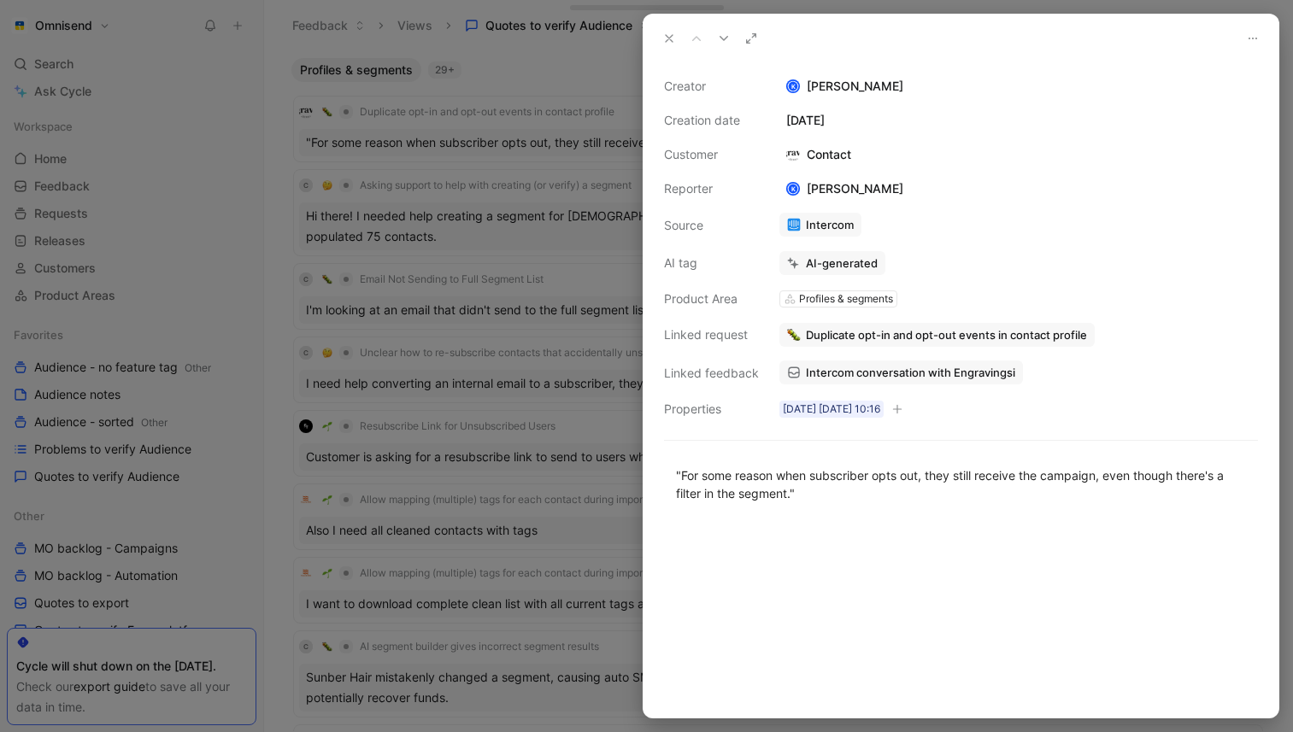
click at [562, 85] on div at bounding box center [646, 366] width 1293 height 732
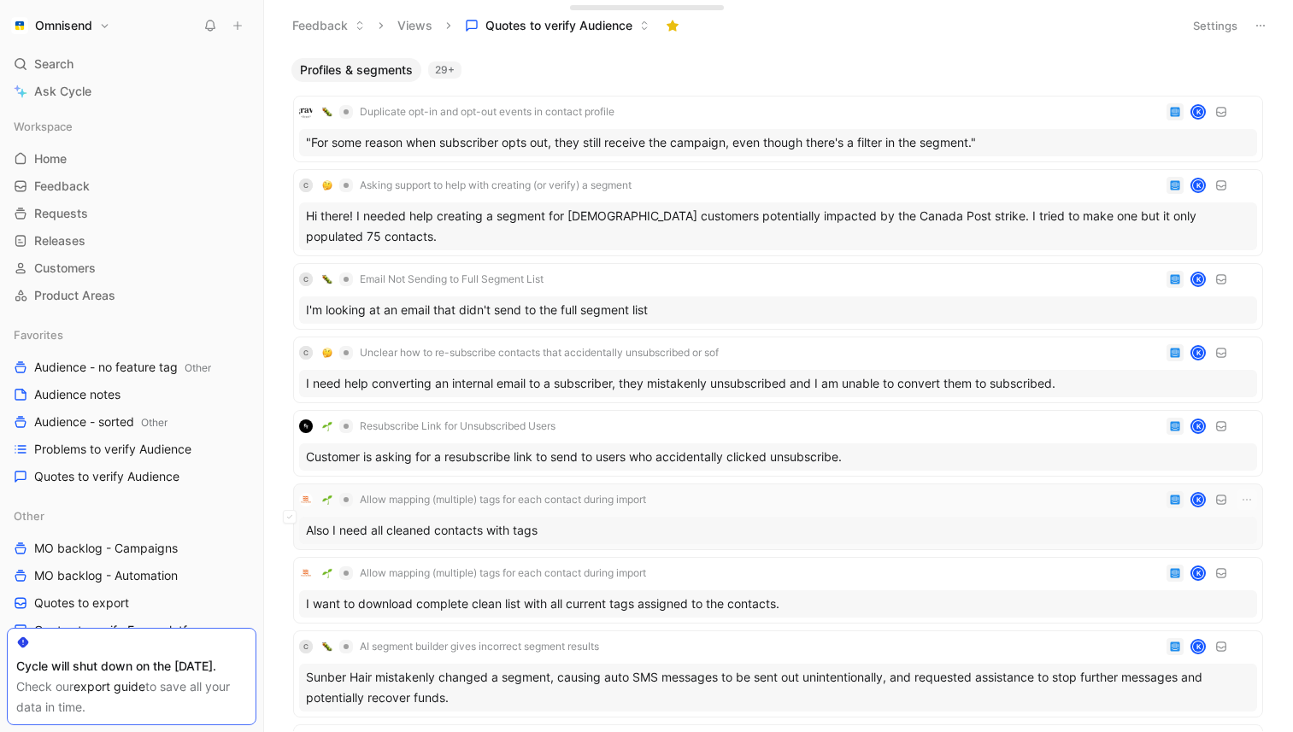
click at [839, 517] on div "Also I need all cleaned contacts with tags" at bounding box center [778, 530] width 958 height 27
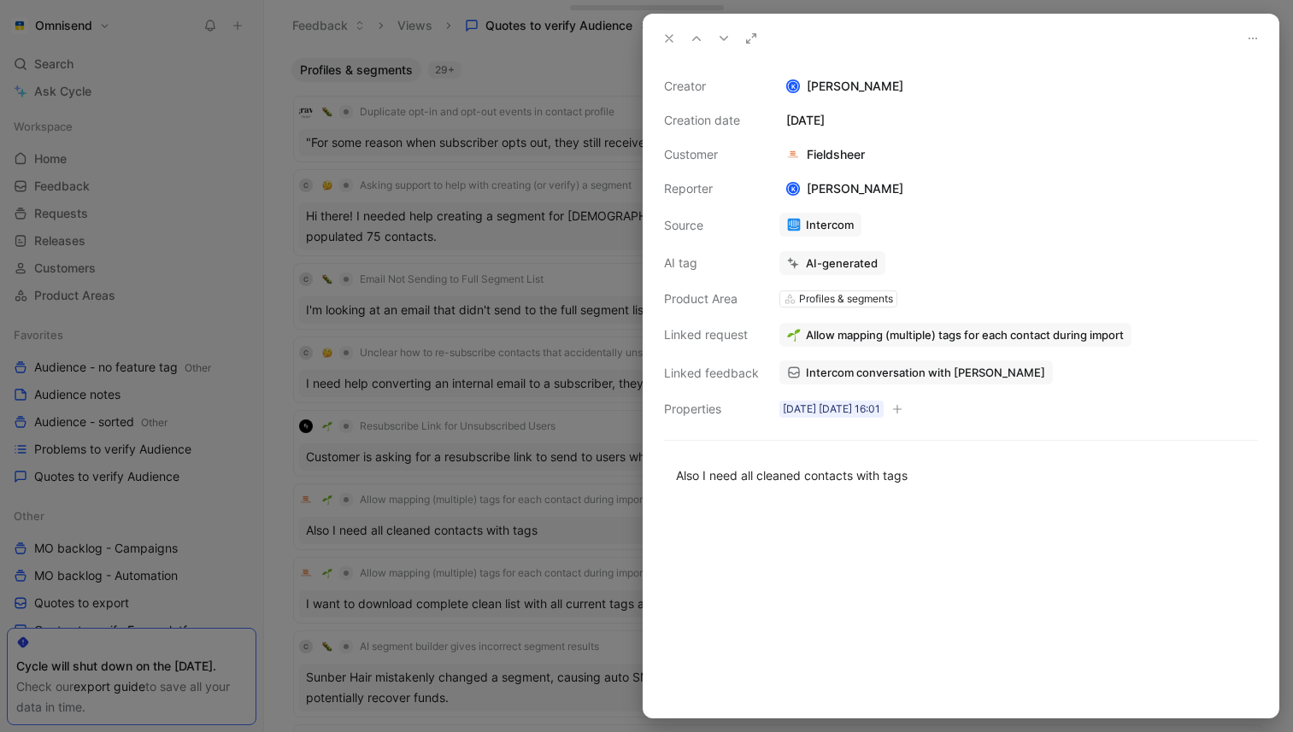
click at [1249, 42] on icon at bounding box center [1253, 39] width 14 height 14
click at [1210, 97] on span "Delete quote" at bounding box center [1212, 98] width 72 height 15
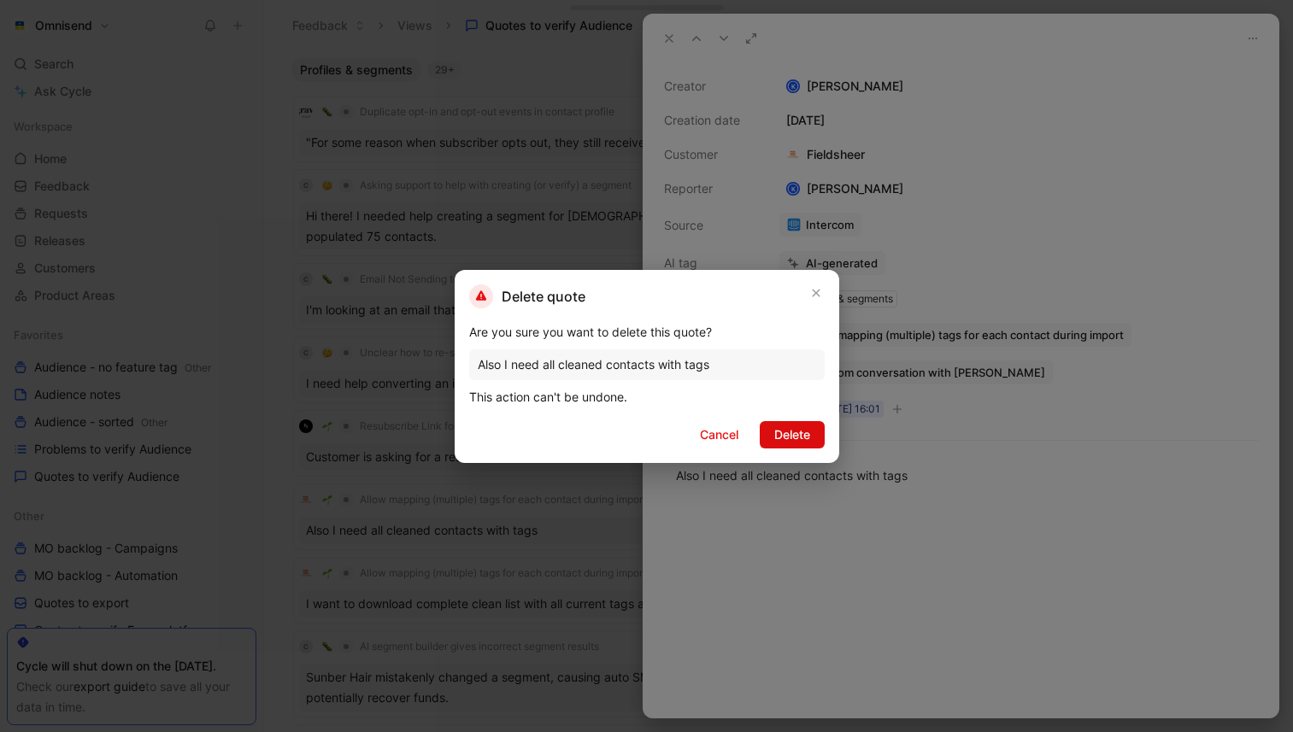
click at [820, 425] on button "Delete" at bounding box center [791, 434] width 65 height 27
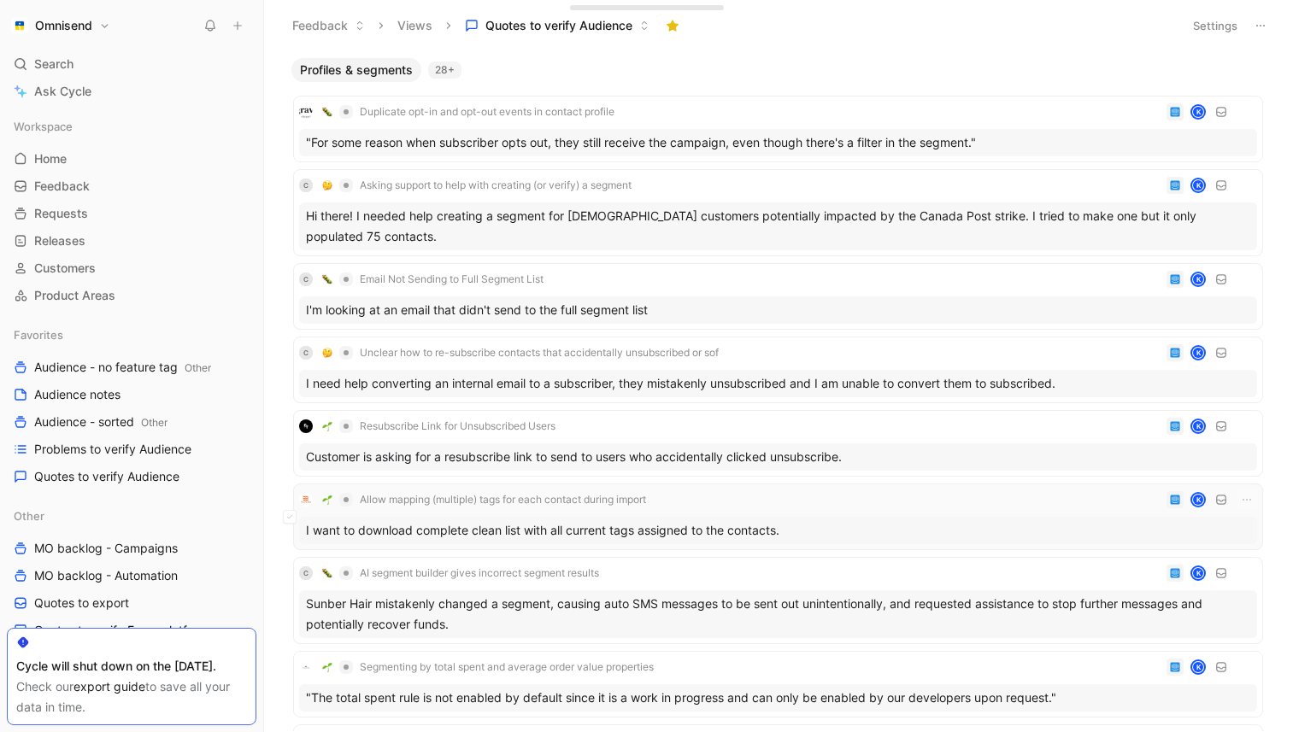
click at [791, 531] on div "I want to download complete clean list with all current tags assigned to the co…" at bounding box center [778, 530] width 958 height 27
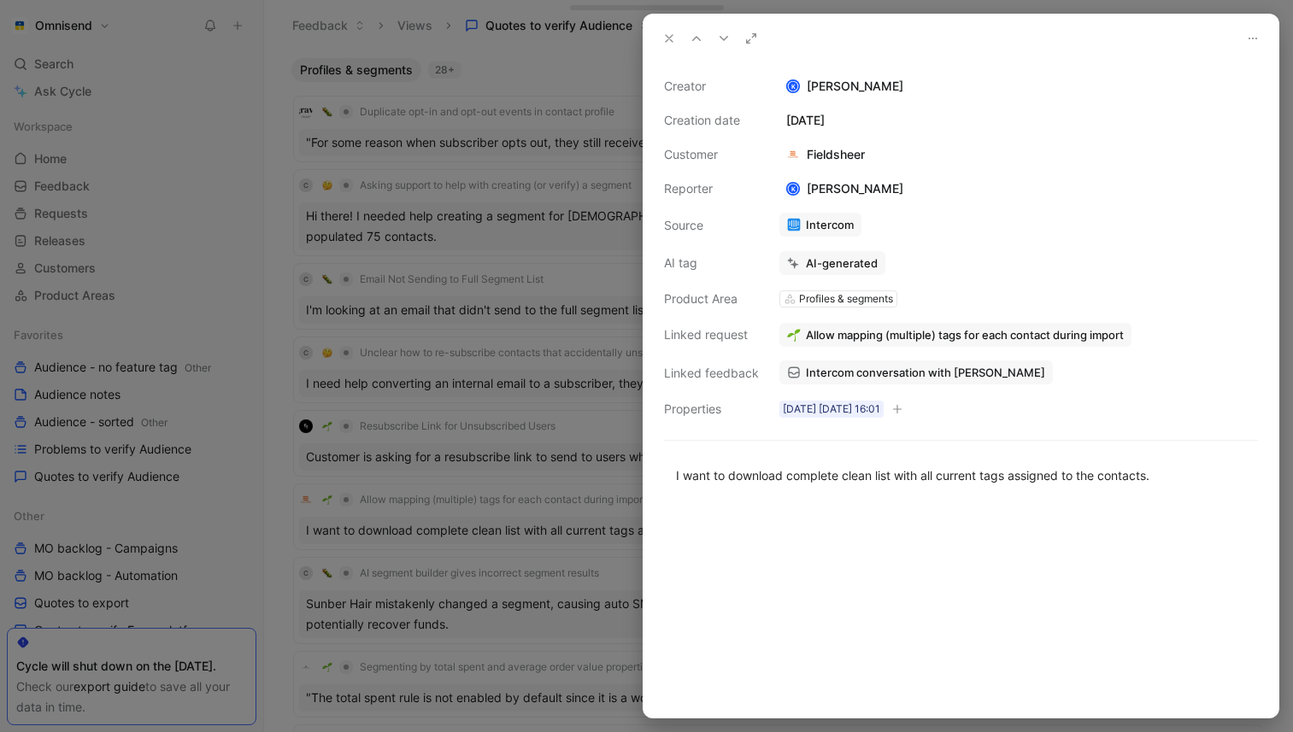
click at [1246, 38] on icon at bounding box center [1253, 39] width 14 height 14
click at [1215, 105] on span "Delete quote" at bounding box center [1212, 98] width 72 height 15
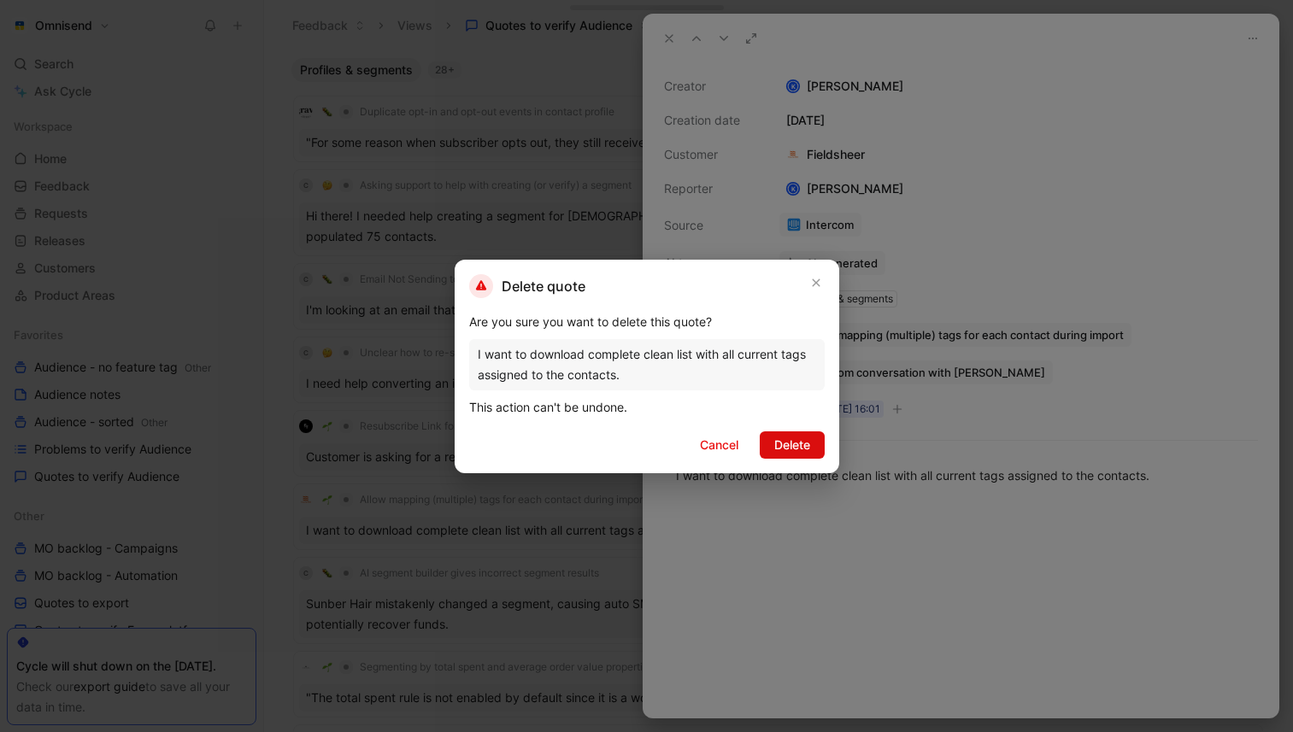
click at [797, 452] on span "Delete" at bounding box center [792, 445] width 36 height 21
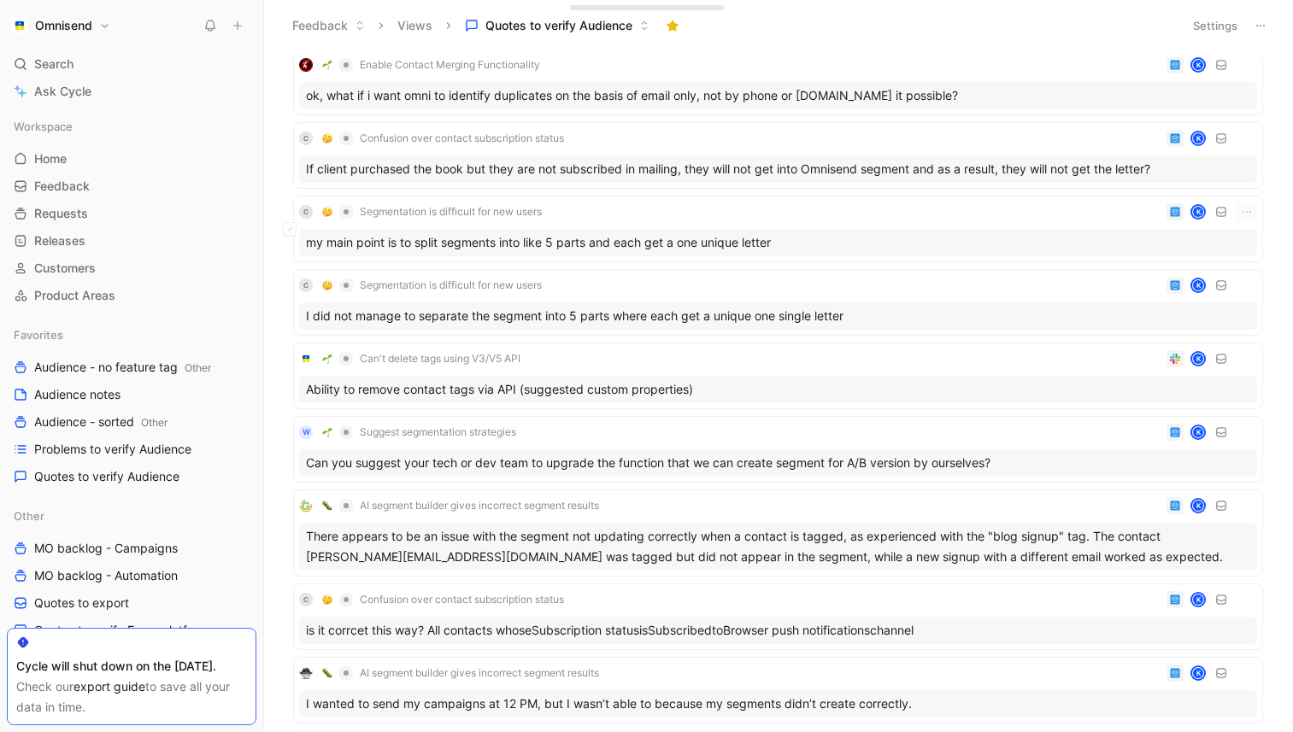
scroll to position [1307, 0]
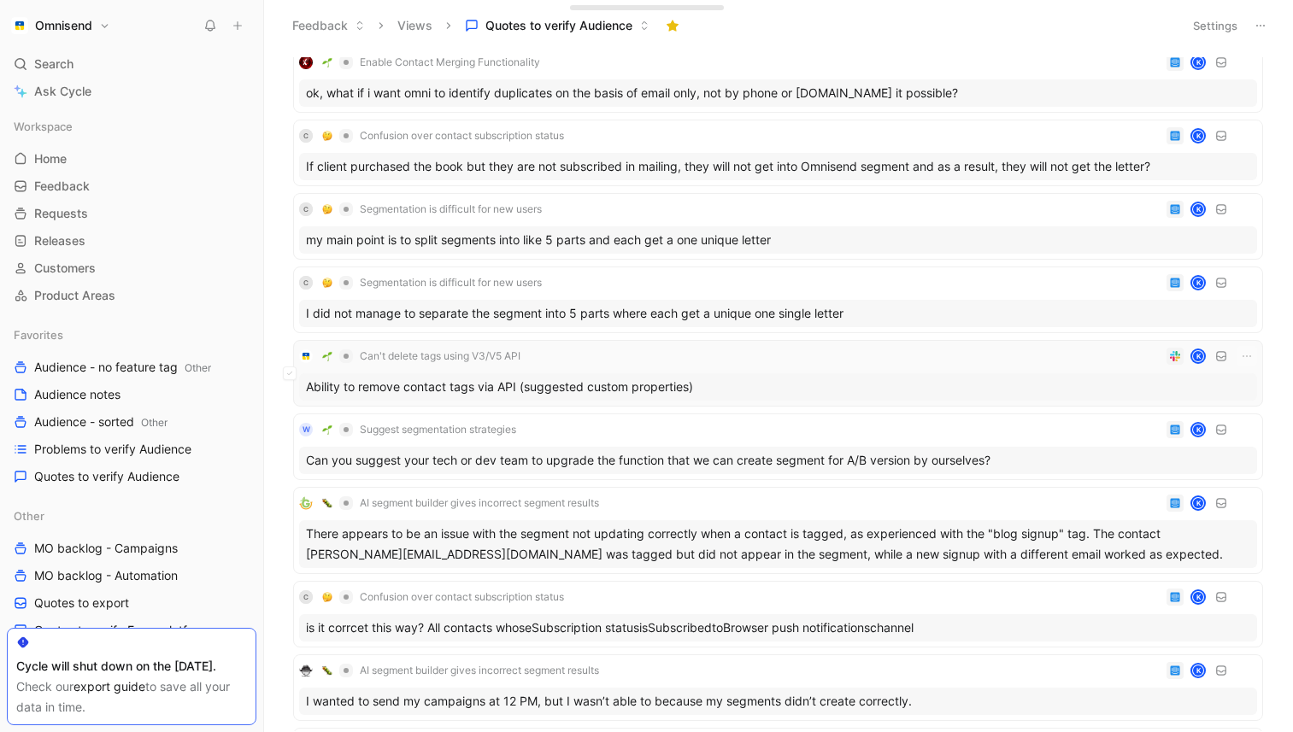
click at [824, 370] on div "Can't delete tags using V3/V5 API K Ability to remove contact tags via API (sug…" at bounding box center [778, 373] width 958 height 55
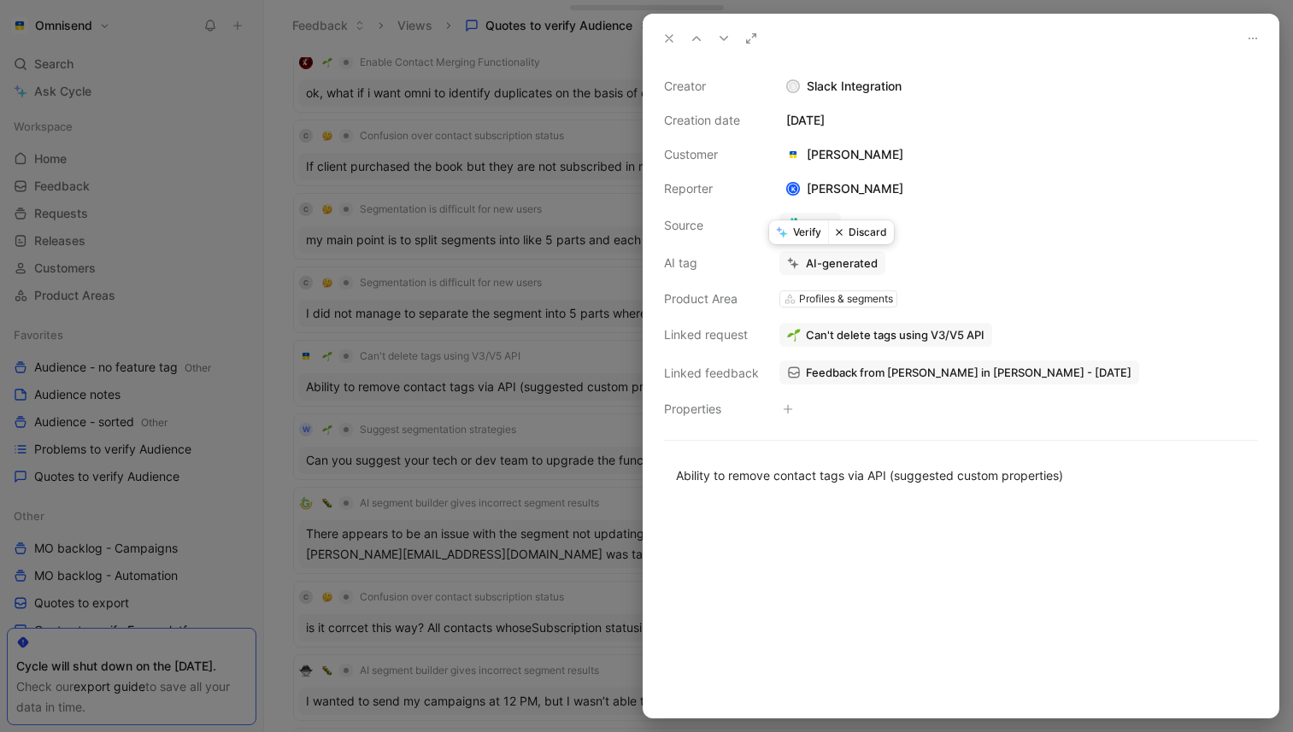
click at [806, 239] on button "Verify" at bounding box center [798, 232] width 59 height 24
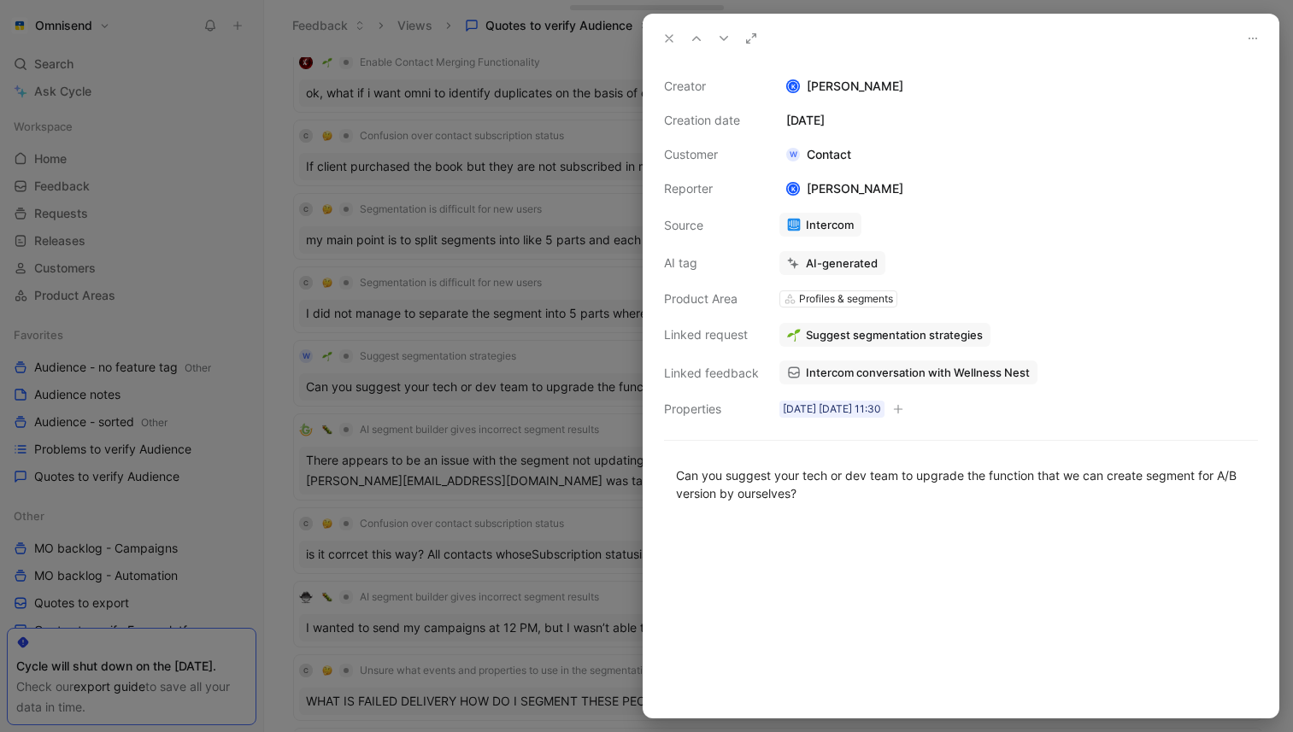
click at [662, 44] on icon at bounding box center [669, 39] width 14 height 14
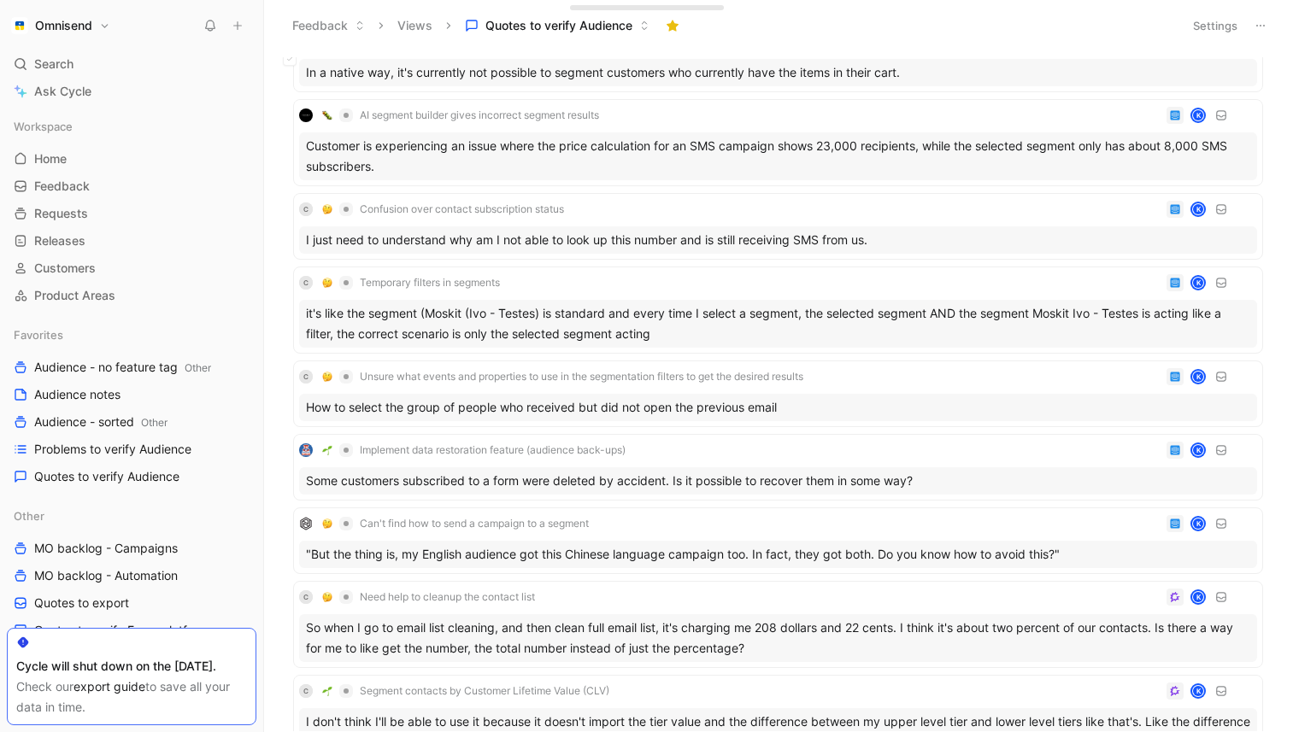
scroll to position [2454, 0]
click at [733, 393] on div "How to select the group of people who received but did not open the previous em…" at bounding box center [778, 406] width 958 height 27
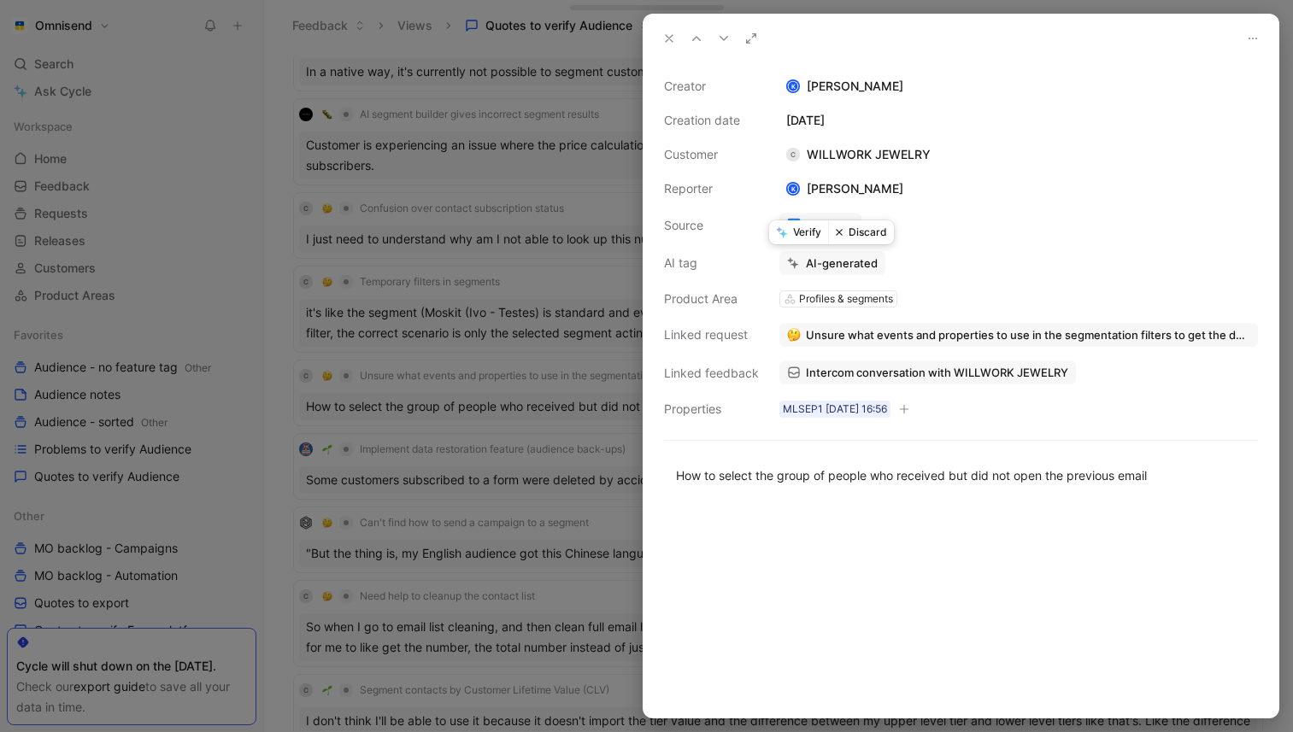
click at [793, 232] on button "Verify" at bounding box center [798, 232] width 59 height 24
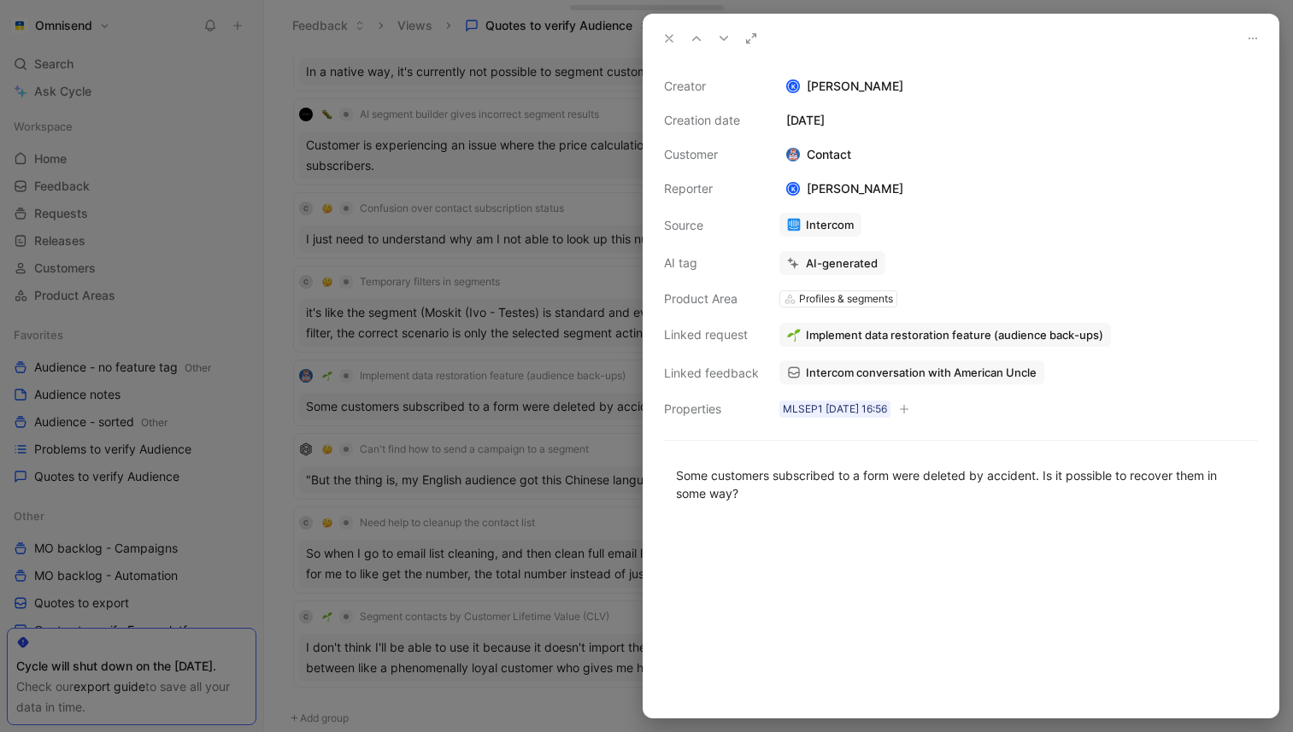
click at [672, 49] on button at bounding box center [669, 38] width 24 height 24
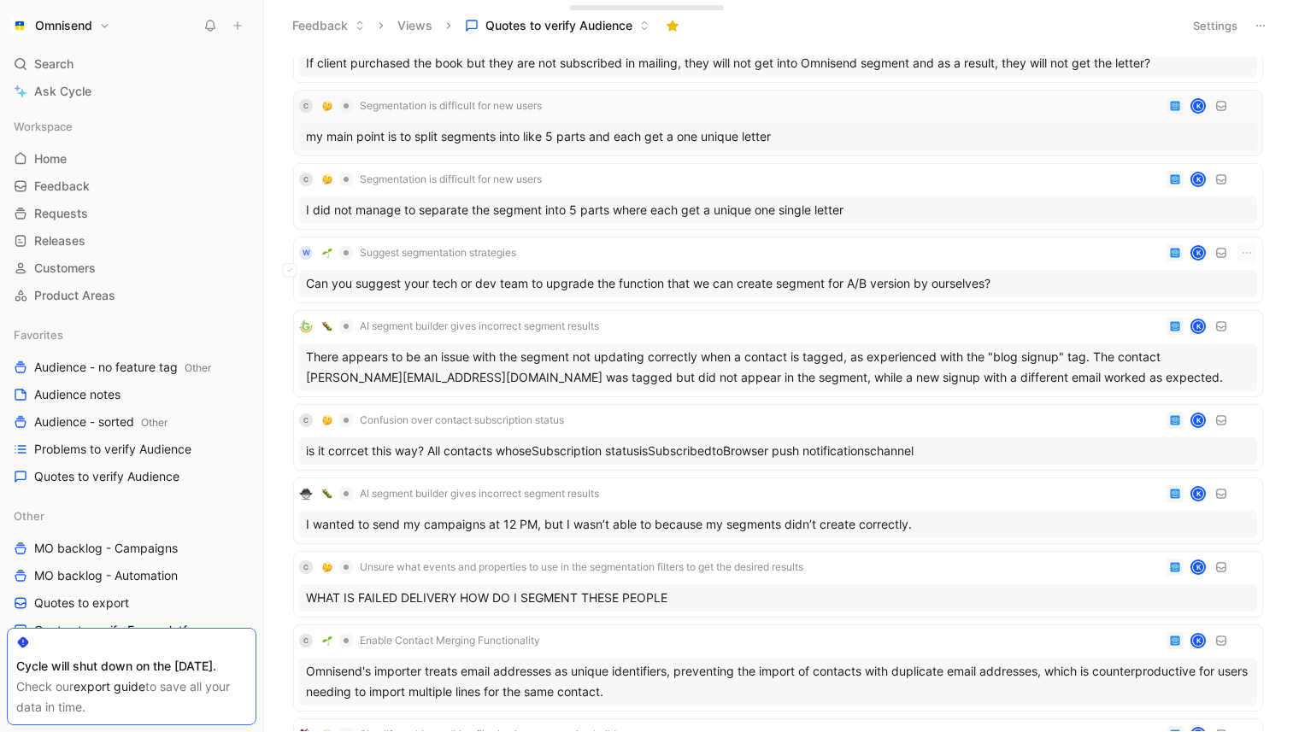
scroll to position [1372, 0]
